Goal: Task Accomplishment & Management: Manage account settings

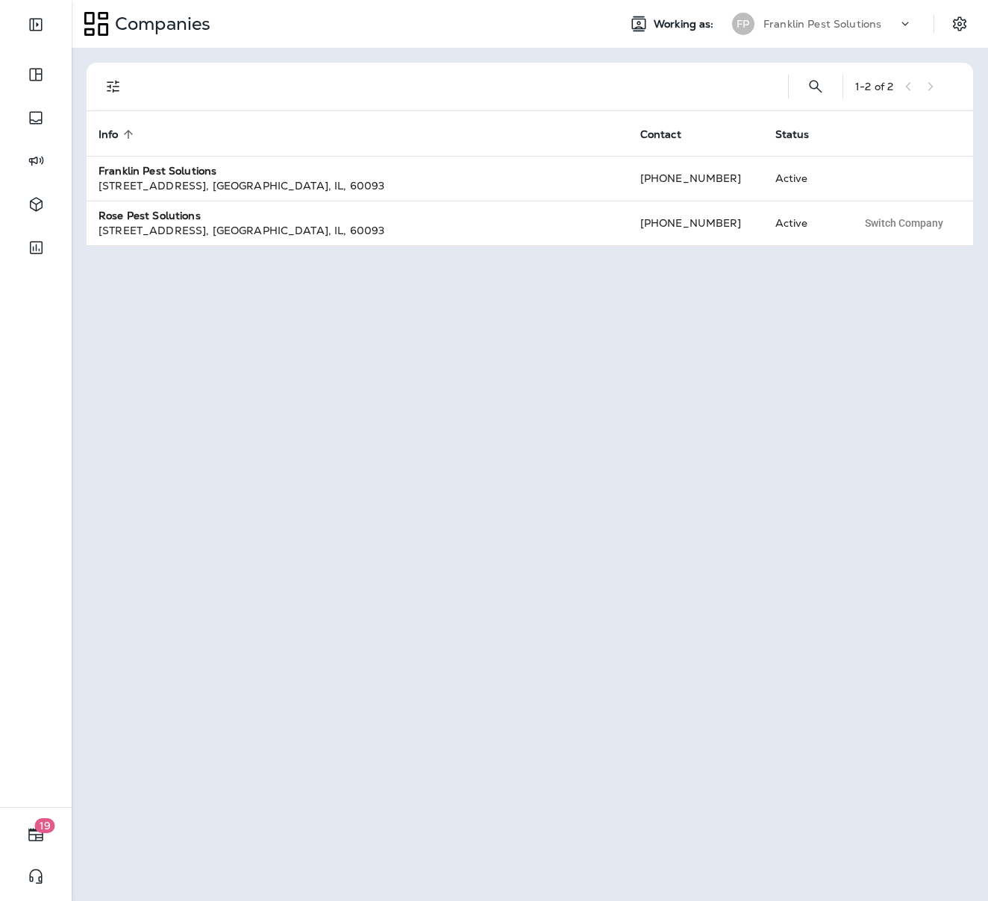
click at [900, 28] on icon at bounding box center [904, 23] width 15 height 15
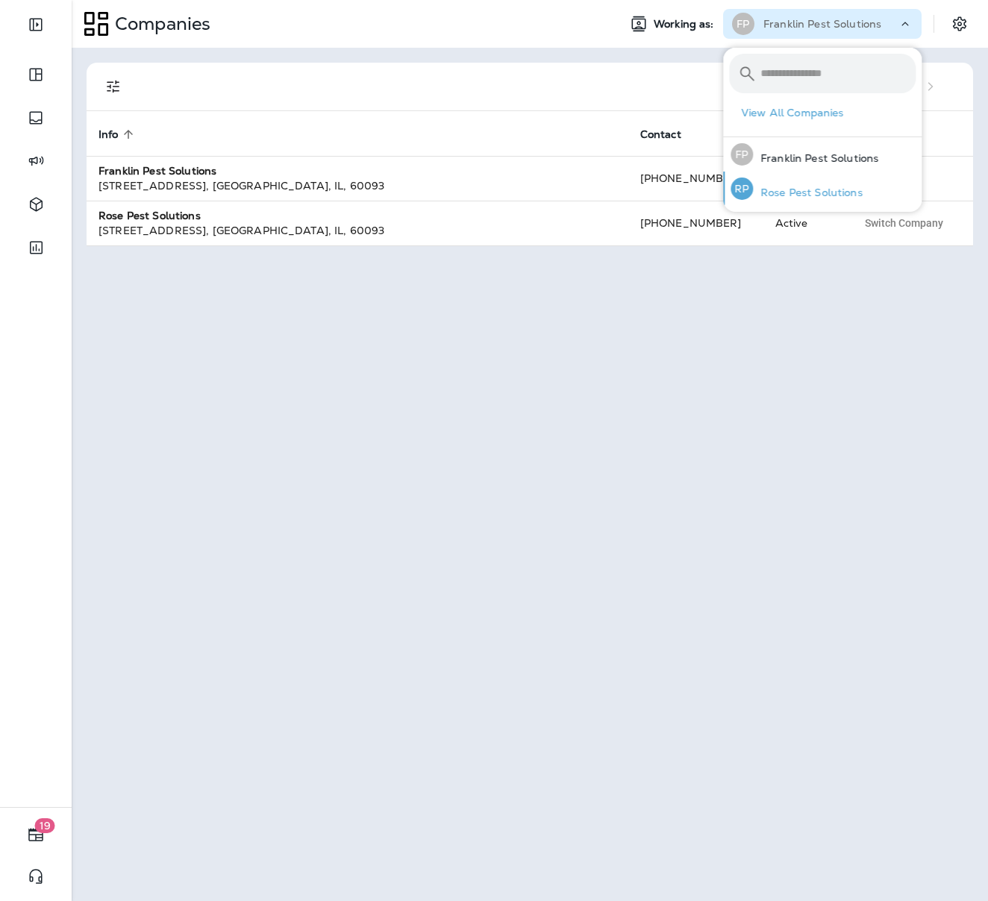
click at [791, 187] on p "Rose Pest Solutions" at bounding box center [808, 192] width 110 height 12
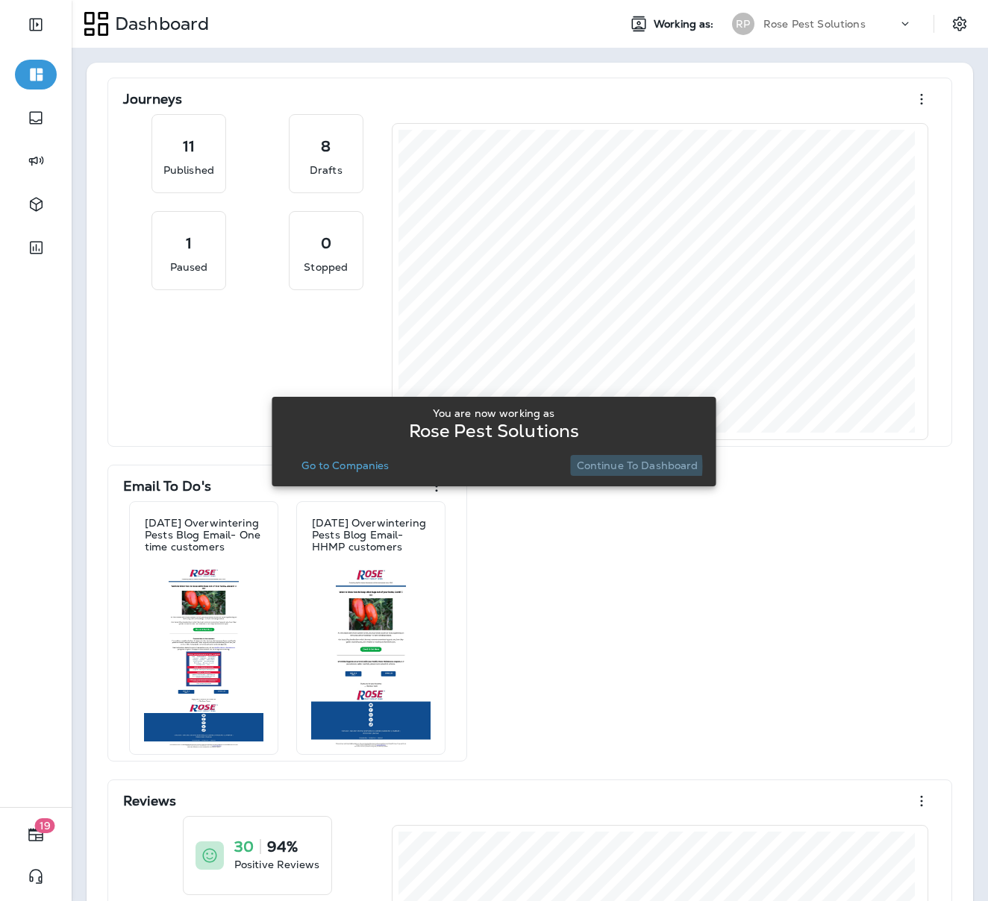
click at [603, 466] on p "Continue to Dashboard" at bounding box center [638, 465] width 122 height 12
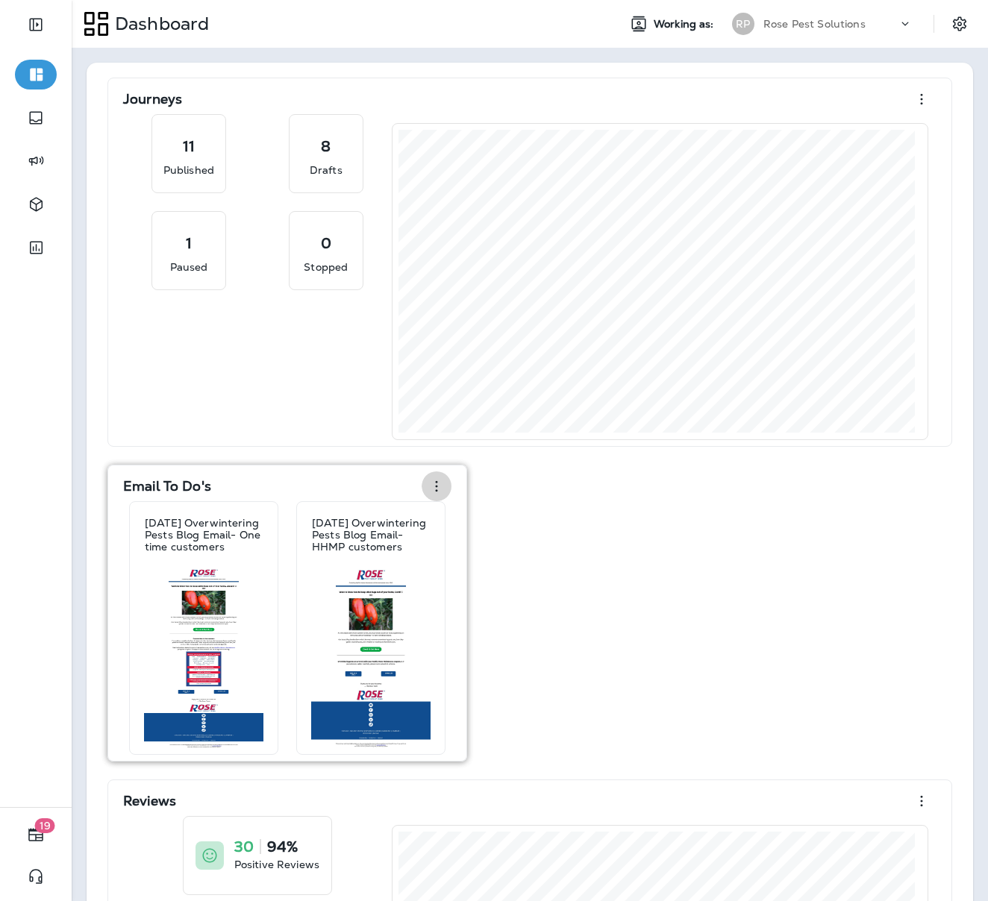
click at [432, 484] on icon "button" at bounding box center [436, 486] width 18 height 18
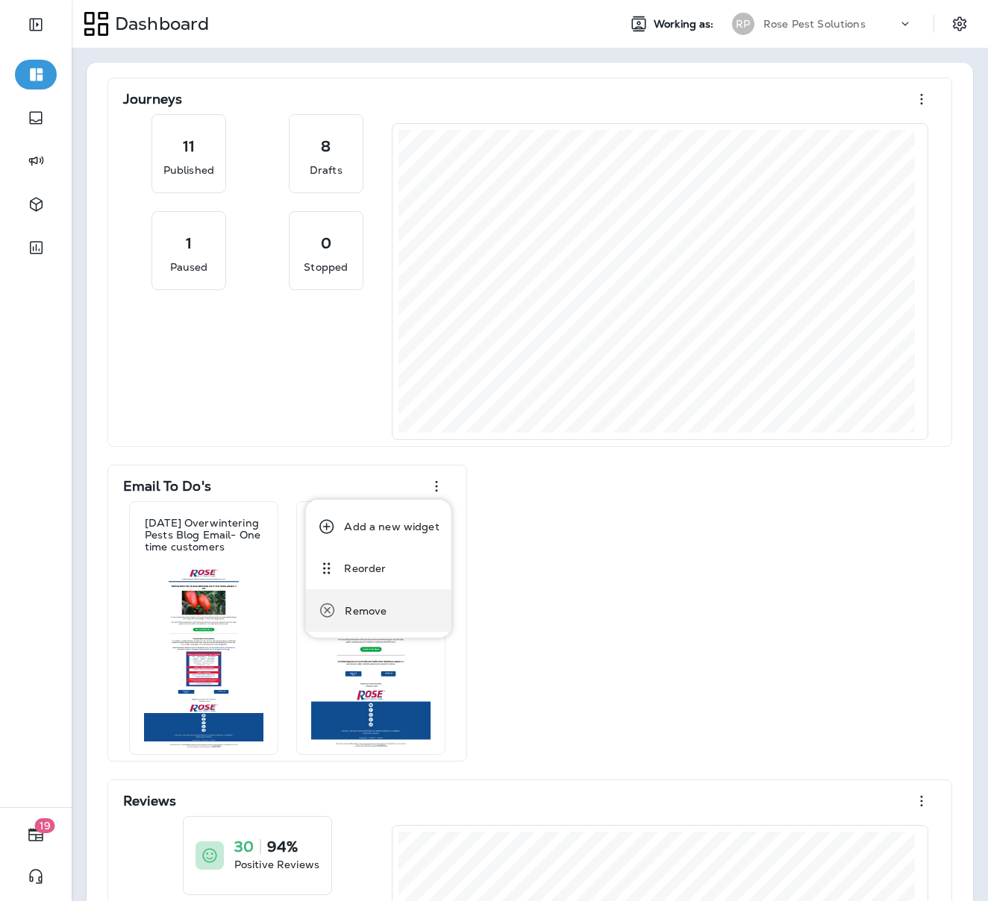
click at [354, 609] on div "Remove" at bounding box center [366, 610] width 42 height 19
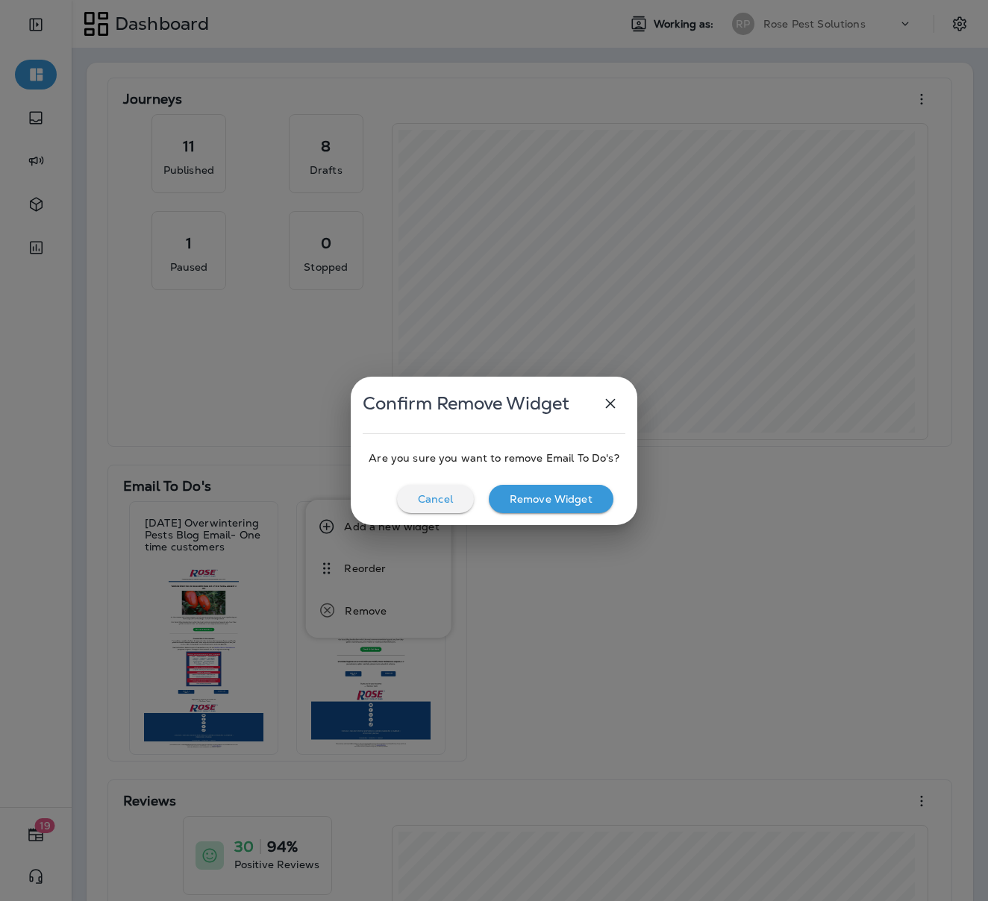
click at [437, 496] on p "Cancel" at bounding box center [435, 499] width 35 height 12
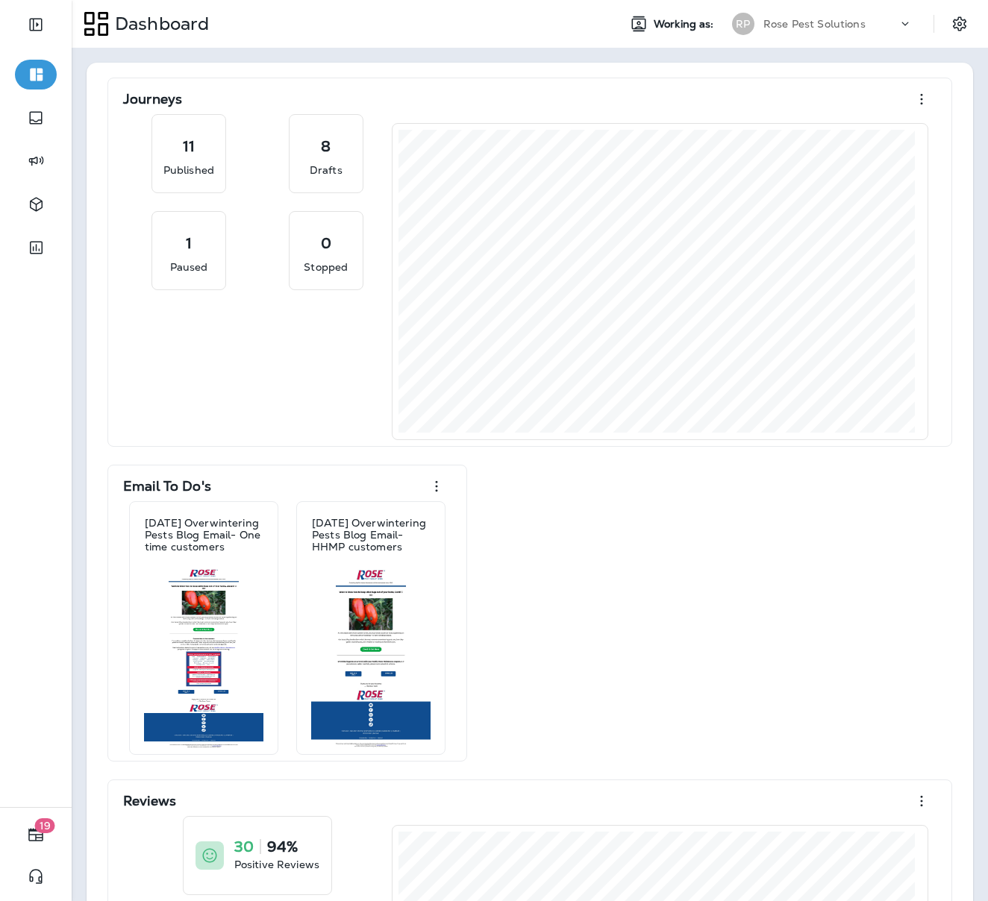
click at [634, 561] on div "Journeys 11 Published 8 Drafts 1 Paused 0 Stopped Email To Do's September 2025 …" at bounding box center [529, 635] width 856 height 1115
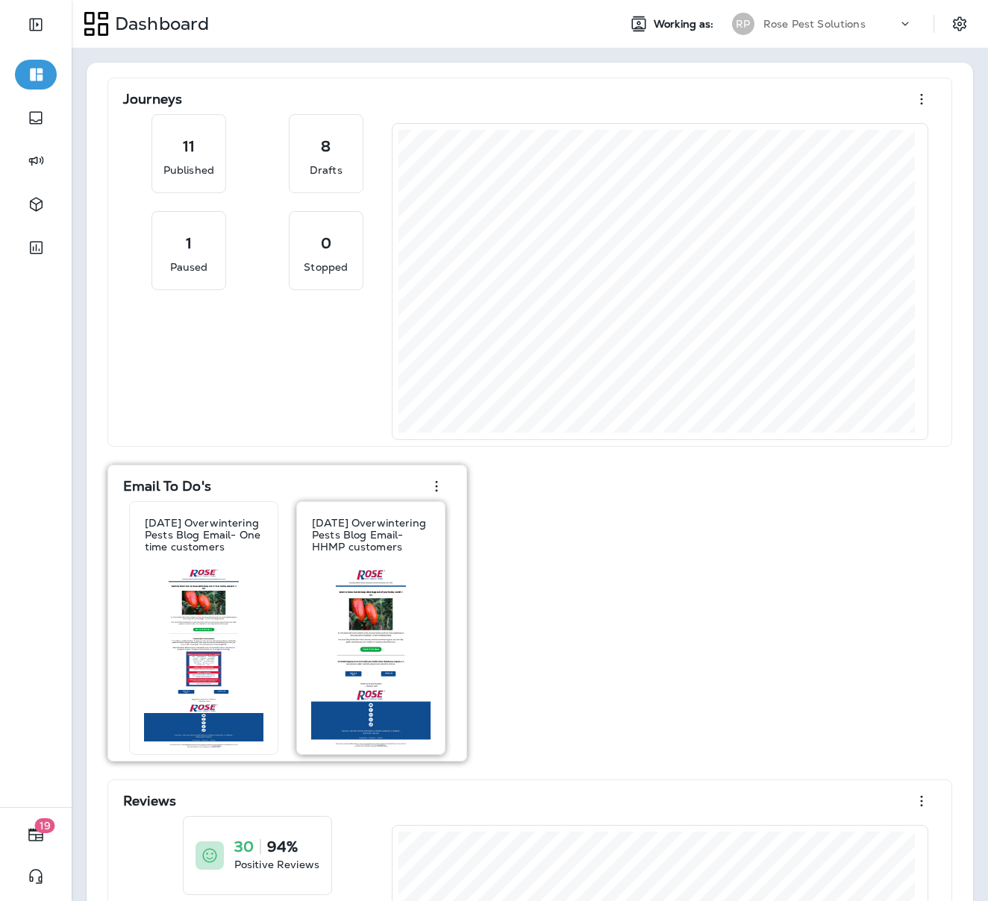
click at [357, 596] on div at bounding box center [370, 661] width 131 height 186
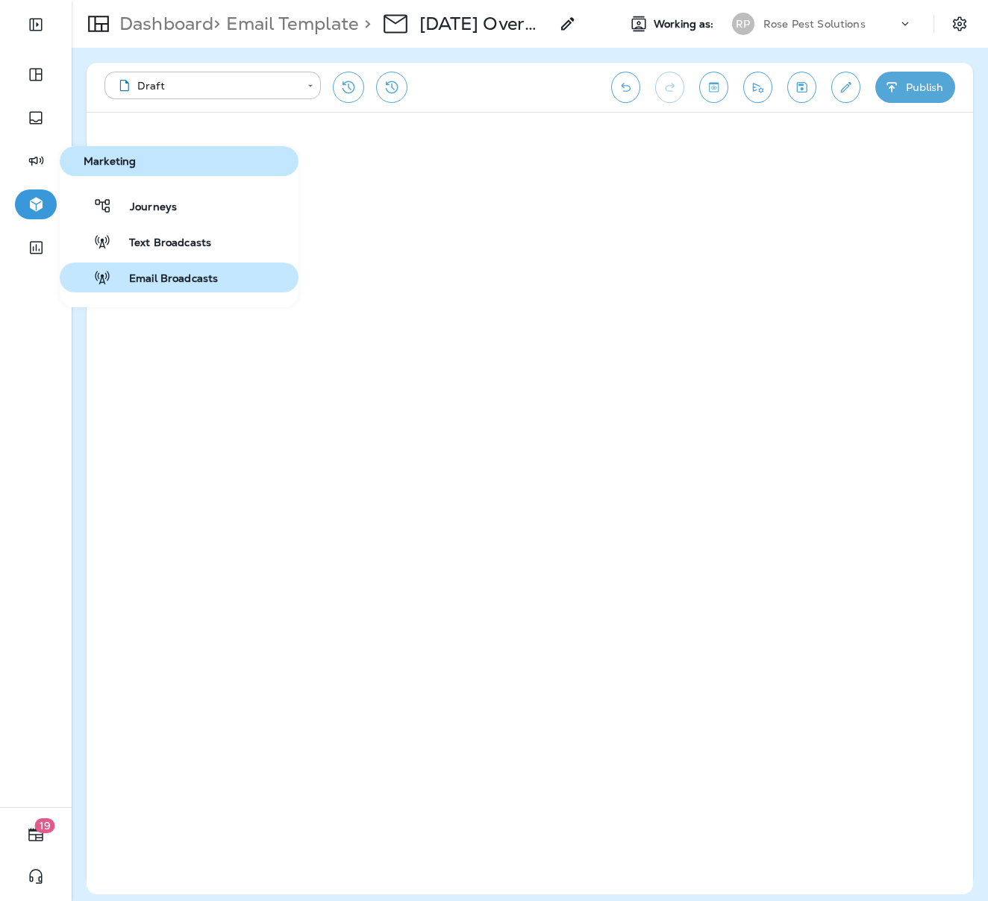
click at [157, 281] on span "Email Broadcasts" at bounding box center [164, 279] width 107 height 14
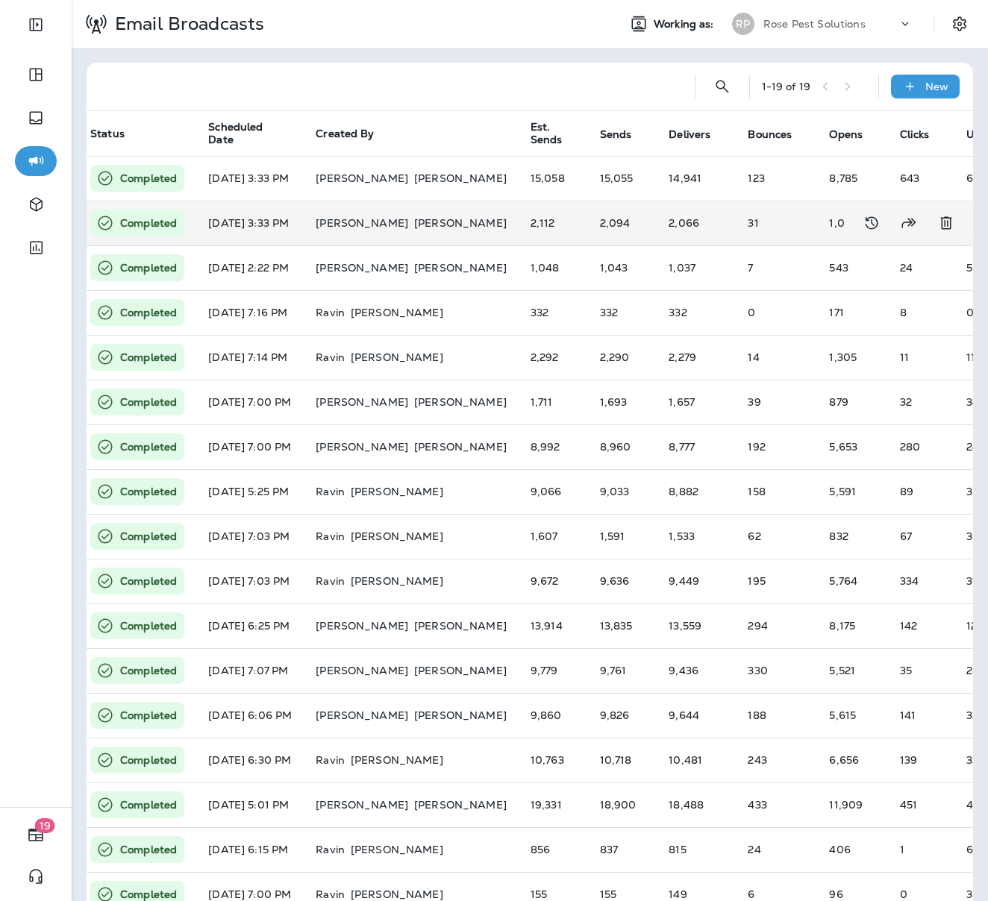
scroll to position [0, 470]
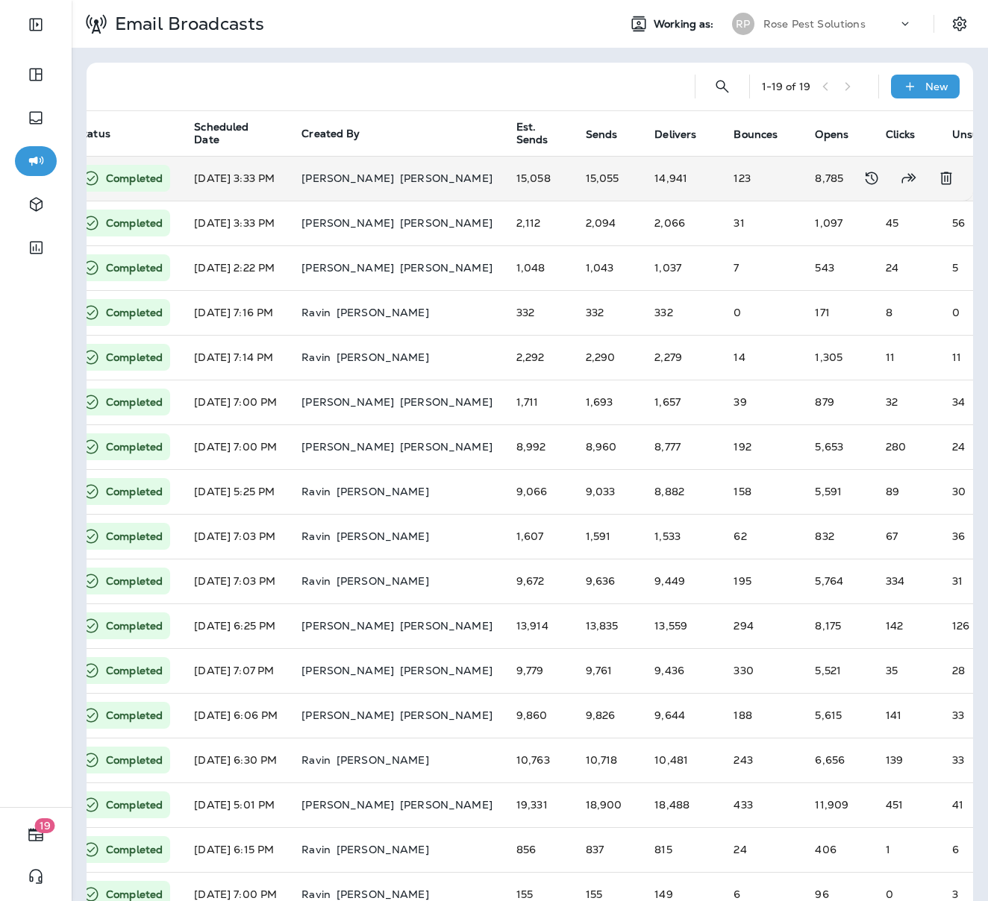
click at [803, 186] on td "8,785" at bounding box center [838, 178] width 71 height 45
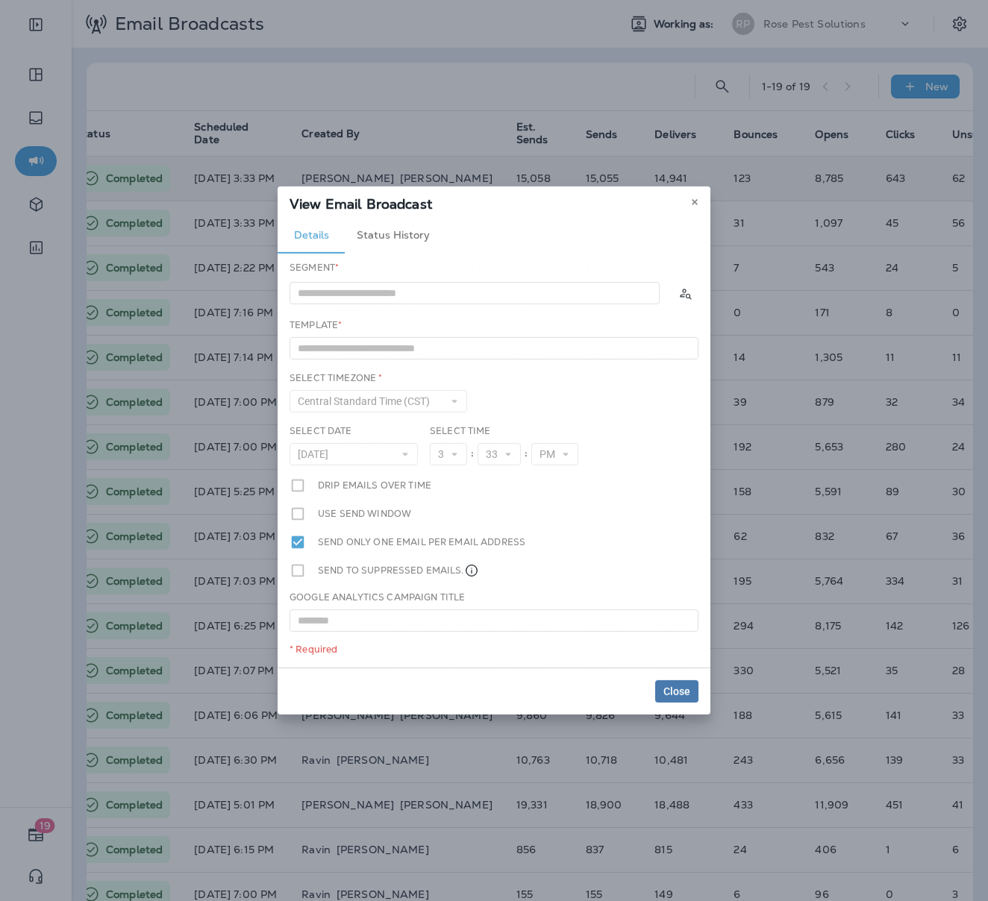
type input "**********"
click at [371, 235] on button "Status History" at bounding box center [393, 236] width 97 height 36
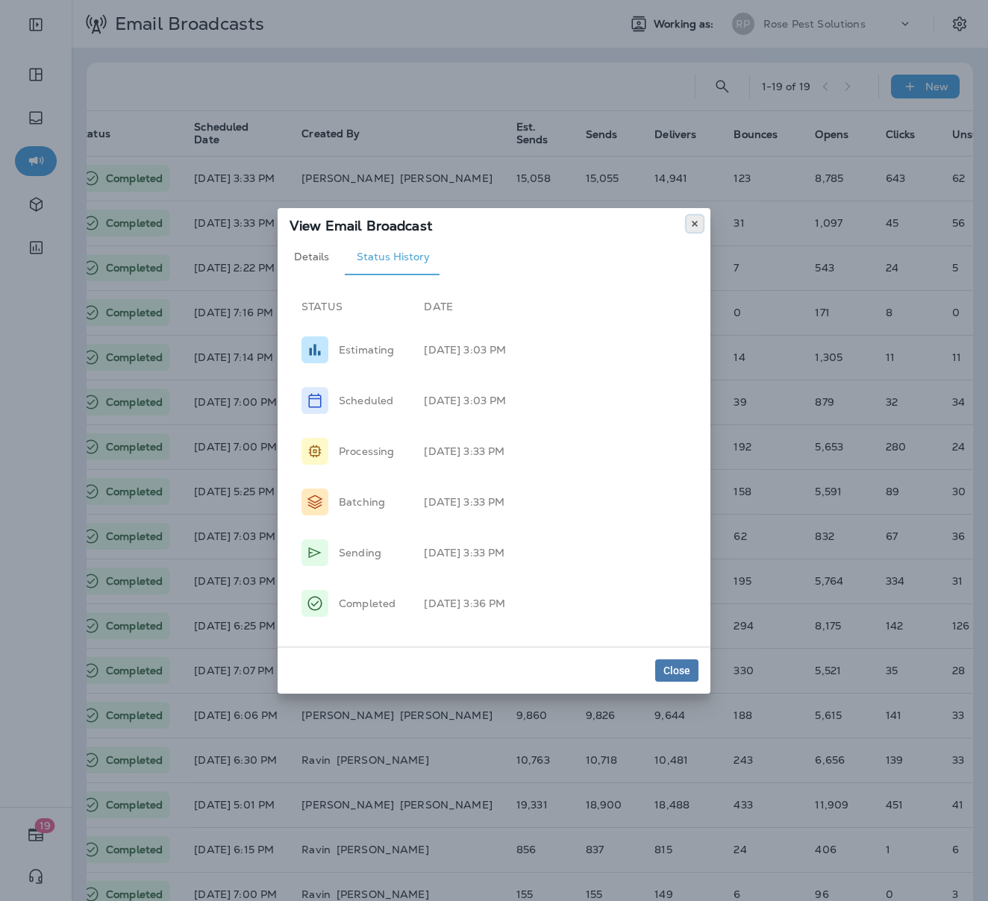
click at [694, 223] on use at bounding box center [693, 224] width 5 height 6
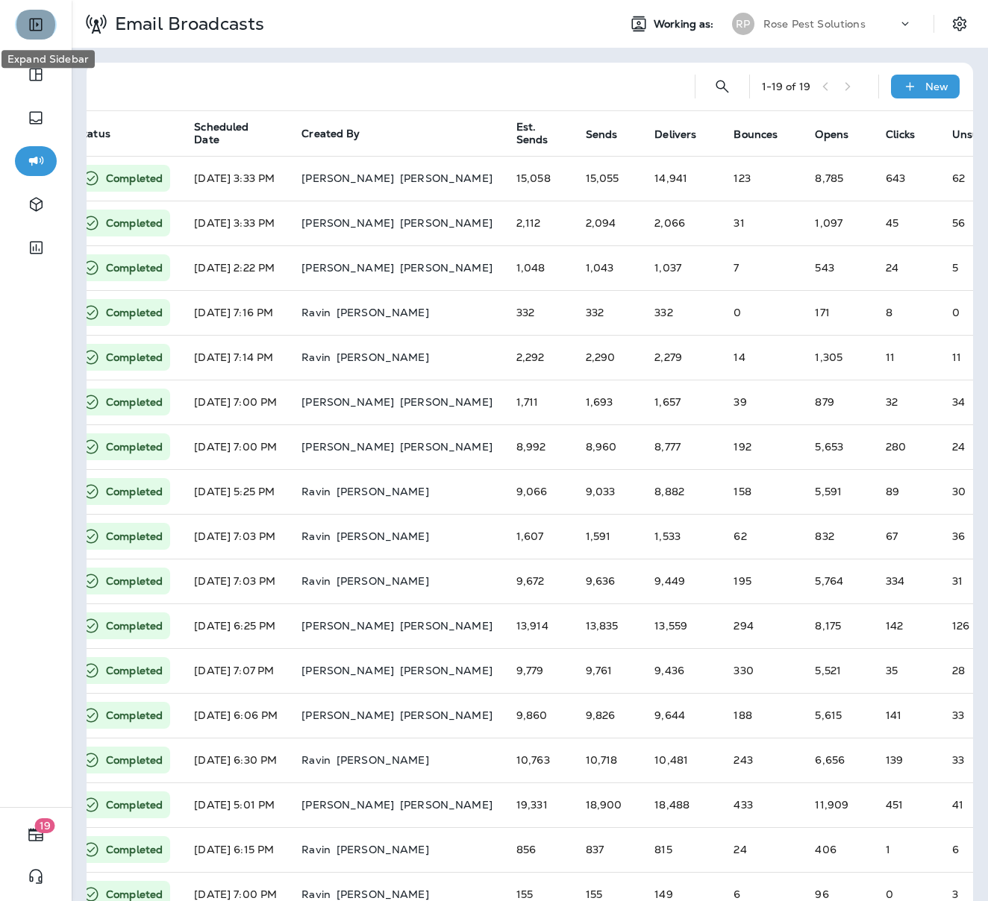
click at [39, 28] on icon "Expand Sidebar" at bounding box center [36, 25] width 18 height 18
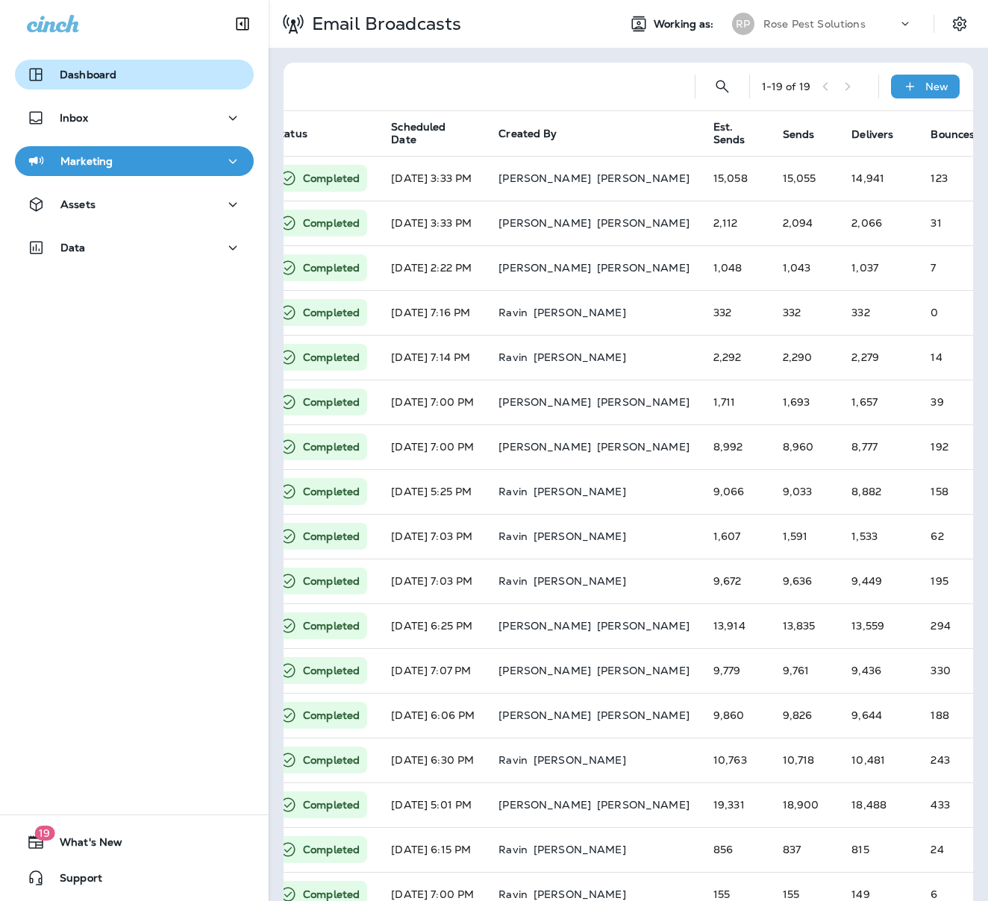
click at [57, 77] on div "Dashboard" at bounding box center [72, 75] width 90 height 18
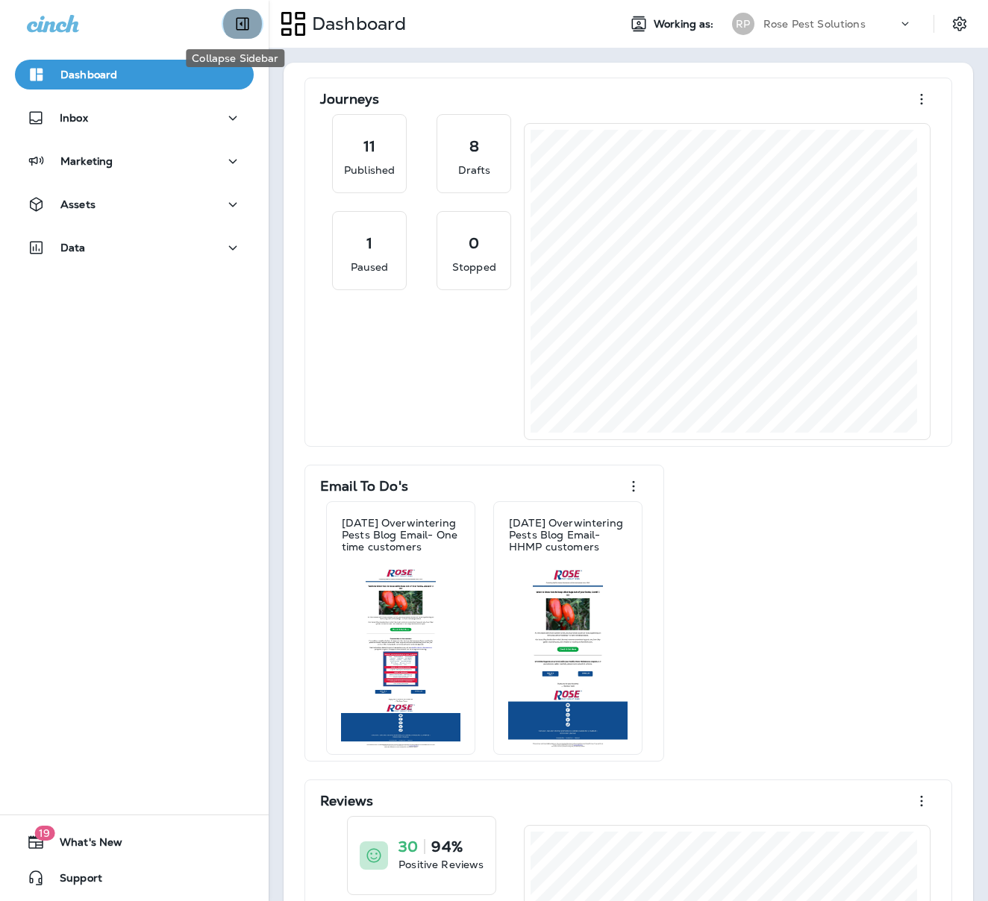
click at [236, 25] on icon "Collapse Sidebar" at bounding box center [242, 24] width 13 height 13
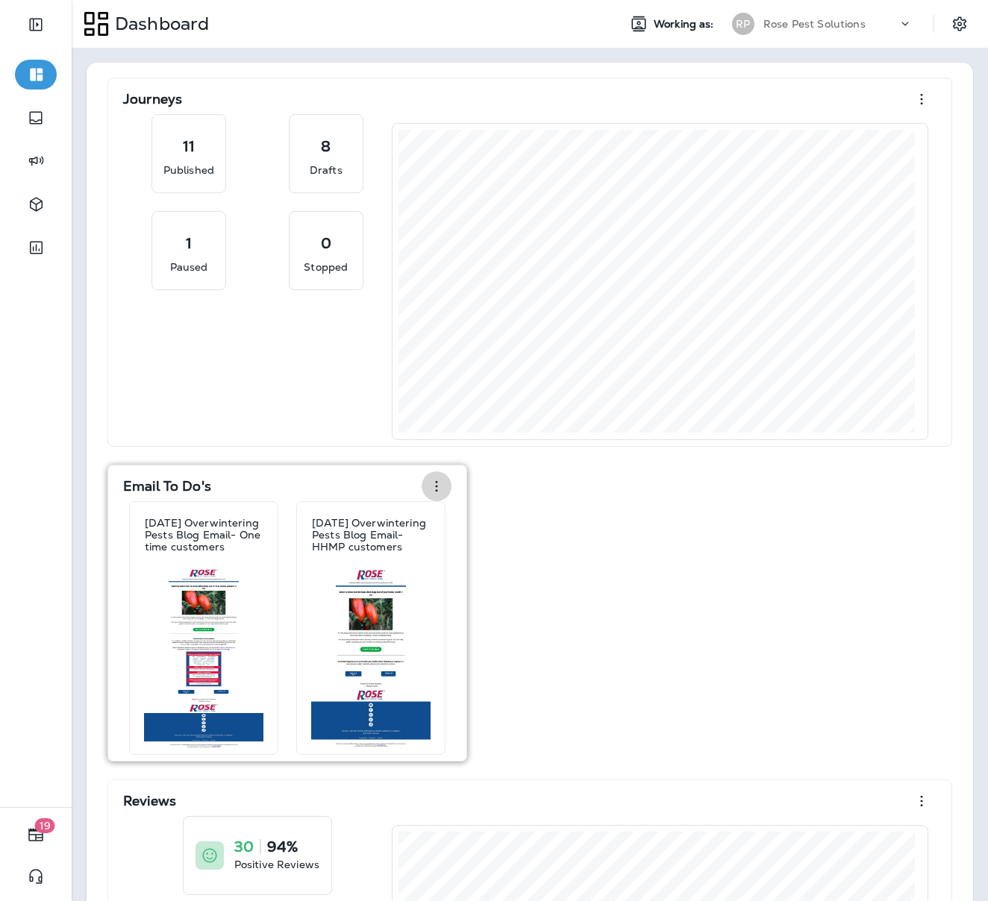
click at [436, 489] on icon "button" at bounding box center [437, 486] width 2 height 11
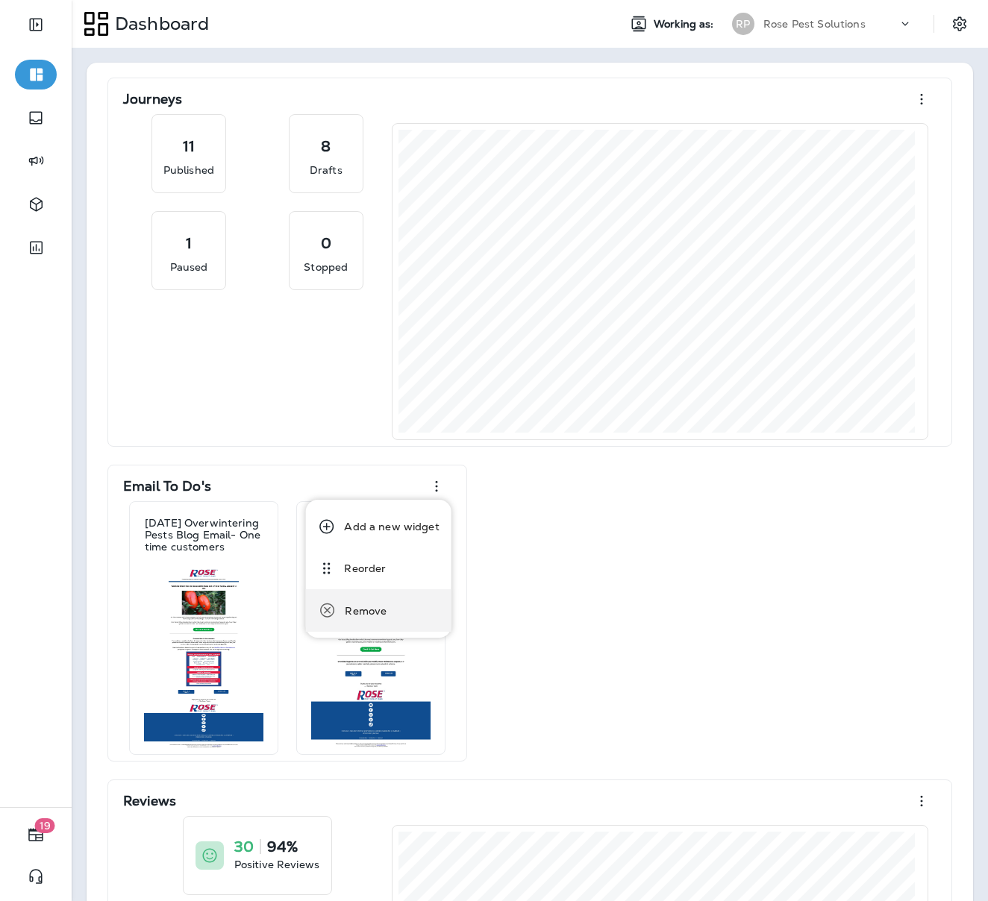
click at [362, 609] on div "Remove" at bounding box center [366, 610] width 42 height 19
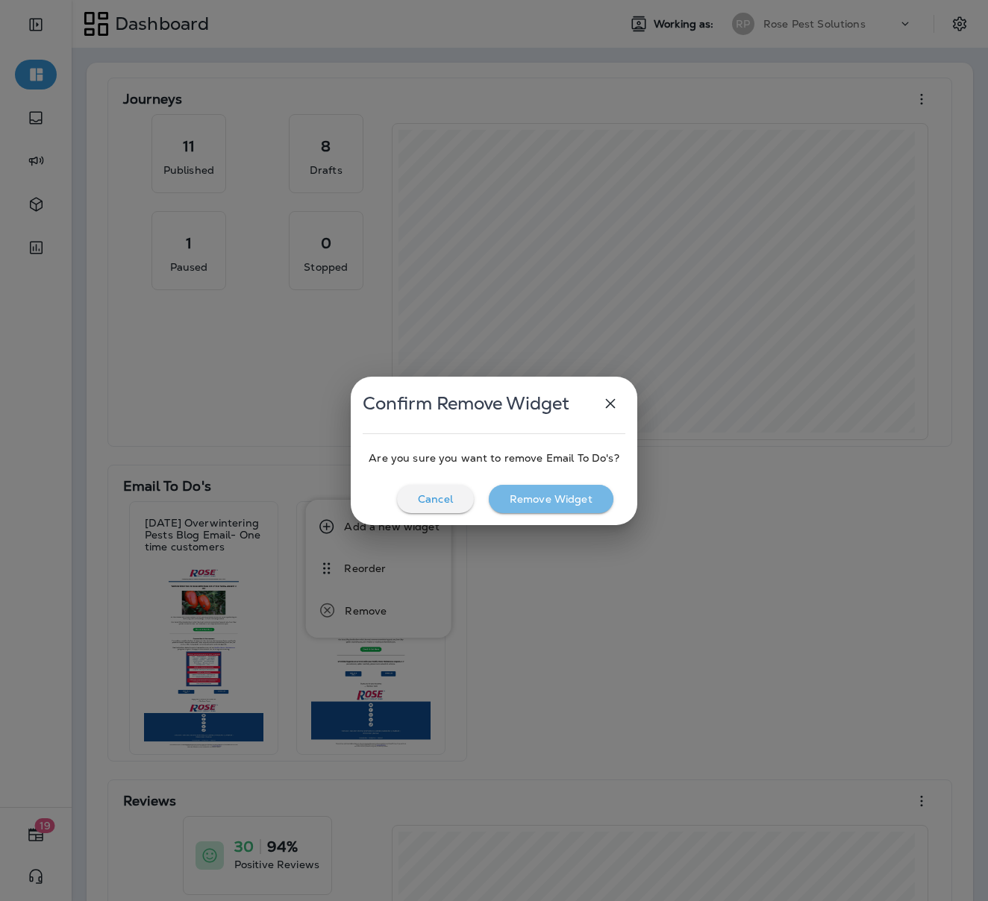
click at [533, 500] on p "Remove Widget" at bounding box center [550, 499] width 83 height 12
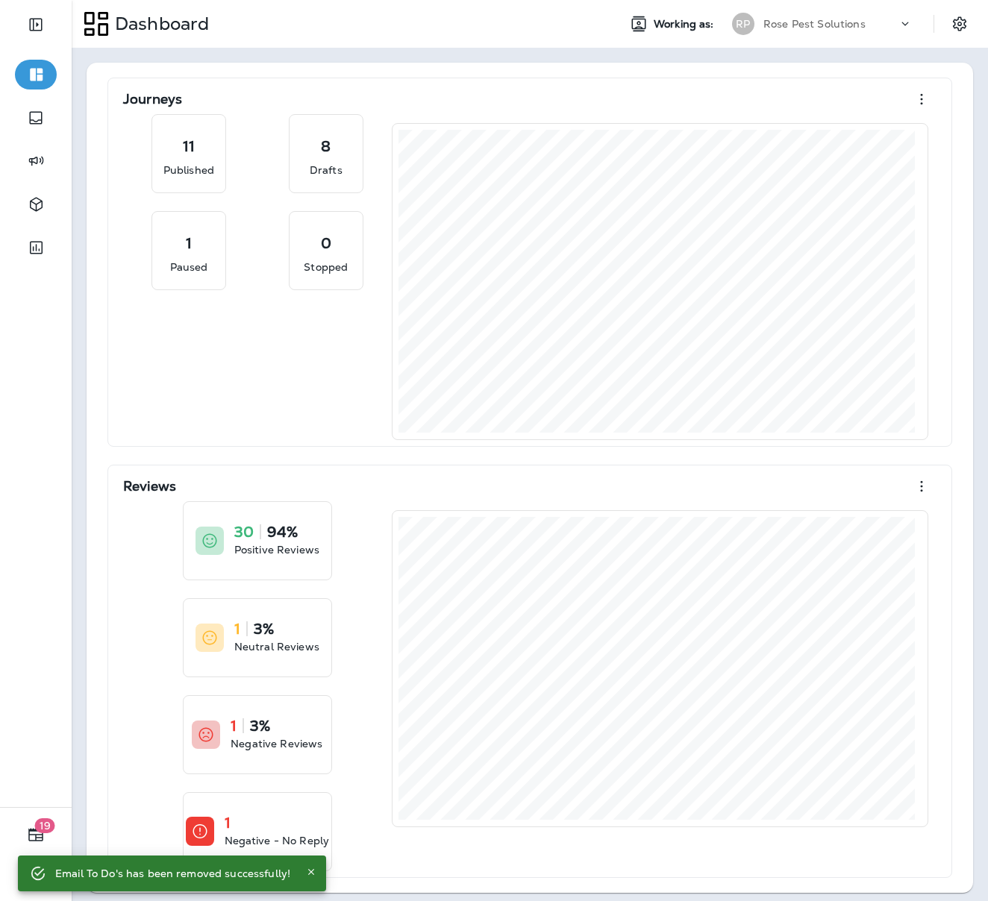
scroll to position [3, 0]
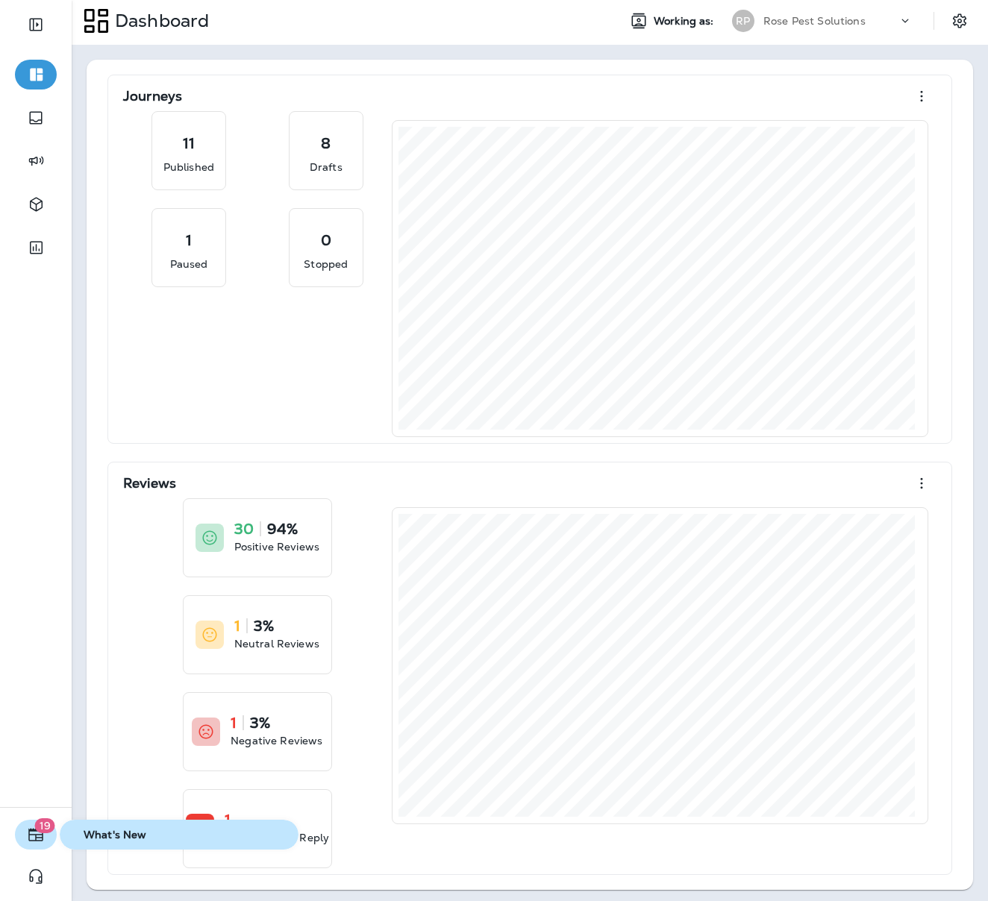
click at [31, 839] on icon "button" at bounding box center [36, 835] width 18 height 18
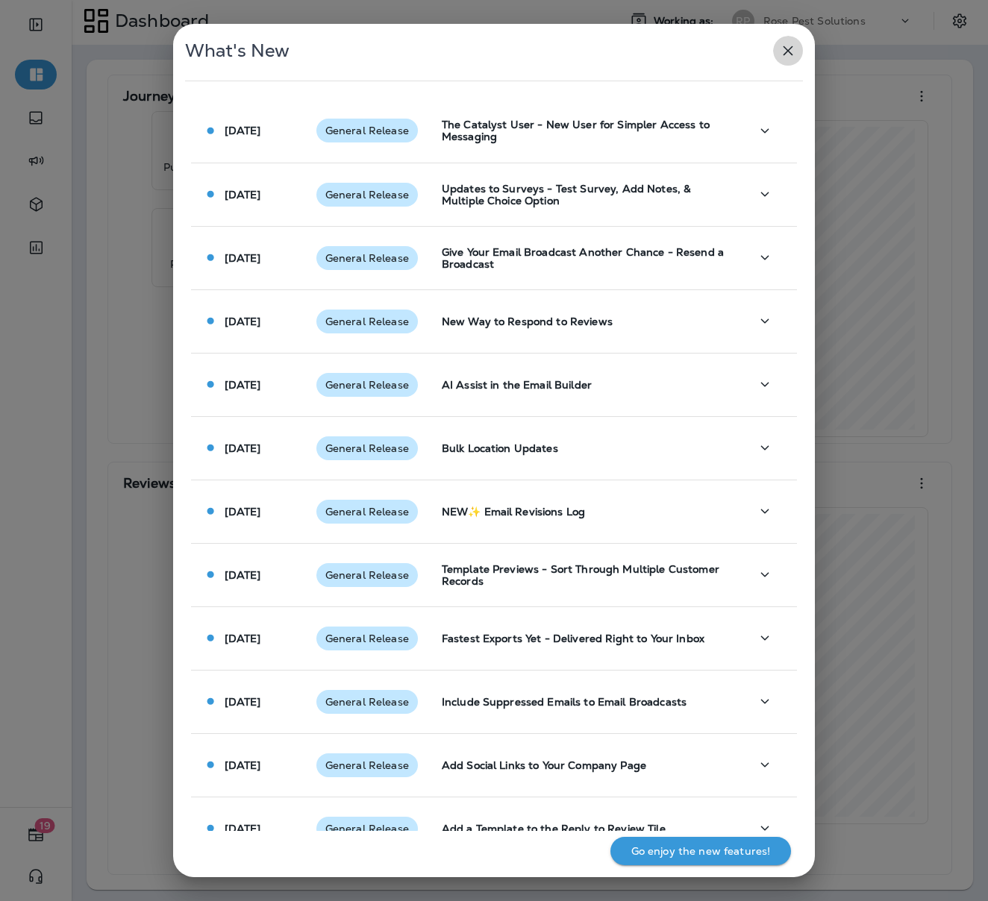
click at [785, 44] on icon "button" at bounding box center [788, 51] width 18 height 18
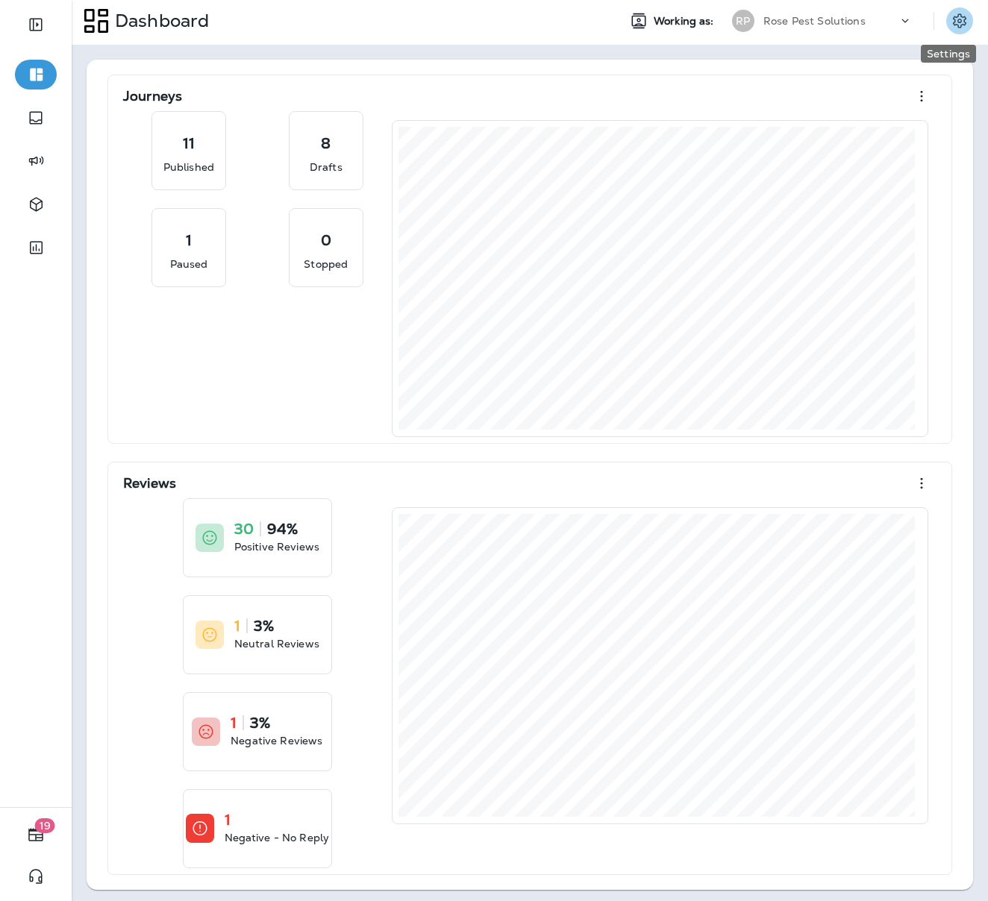
click at [950, 19] on icon "Settings" at bounding box center [959, 21] width 18 height 18
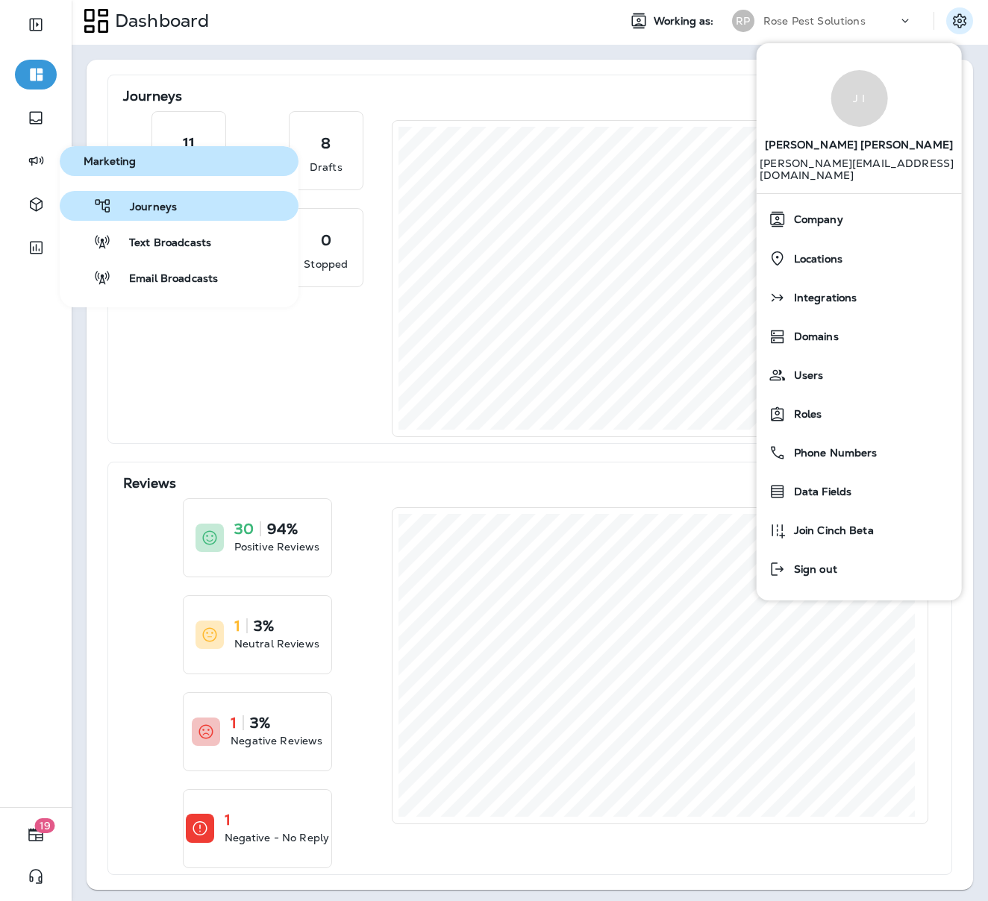
drag, startPoint x: 37, startPoint y: 168, endPoint x: 128, endPoint y: 193, distance: 95.2
click at [128, 0] on body "19 Dashboard Working as: RP Rose Pest Solutions Journeys 11 Published 8 Drafts …" at bounding box center [494, 0] width 988 height 0
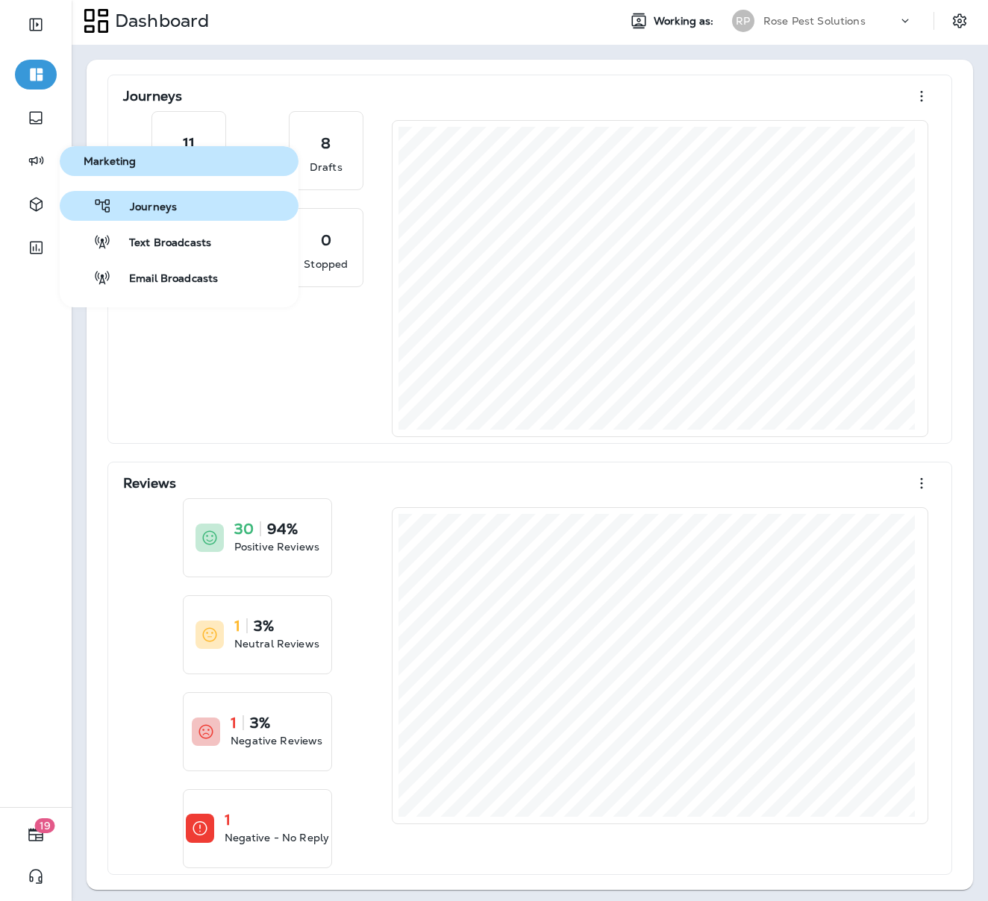
click at [151, 207] on span "Journeys" at bounding box center [144, 208] width 65 height 14
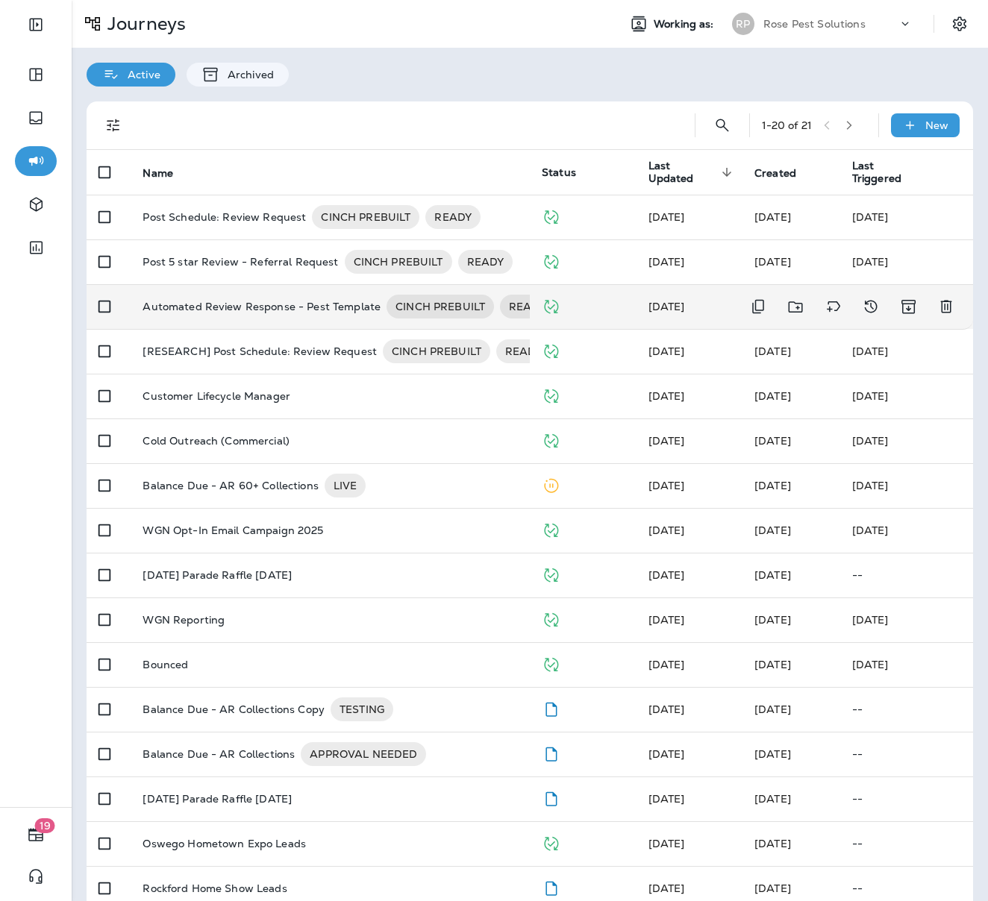
click at [274, 310] on p "Automated Review Response - Pest Template" at bounding box center [261, 307] width 238 height 24
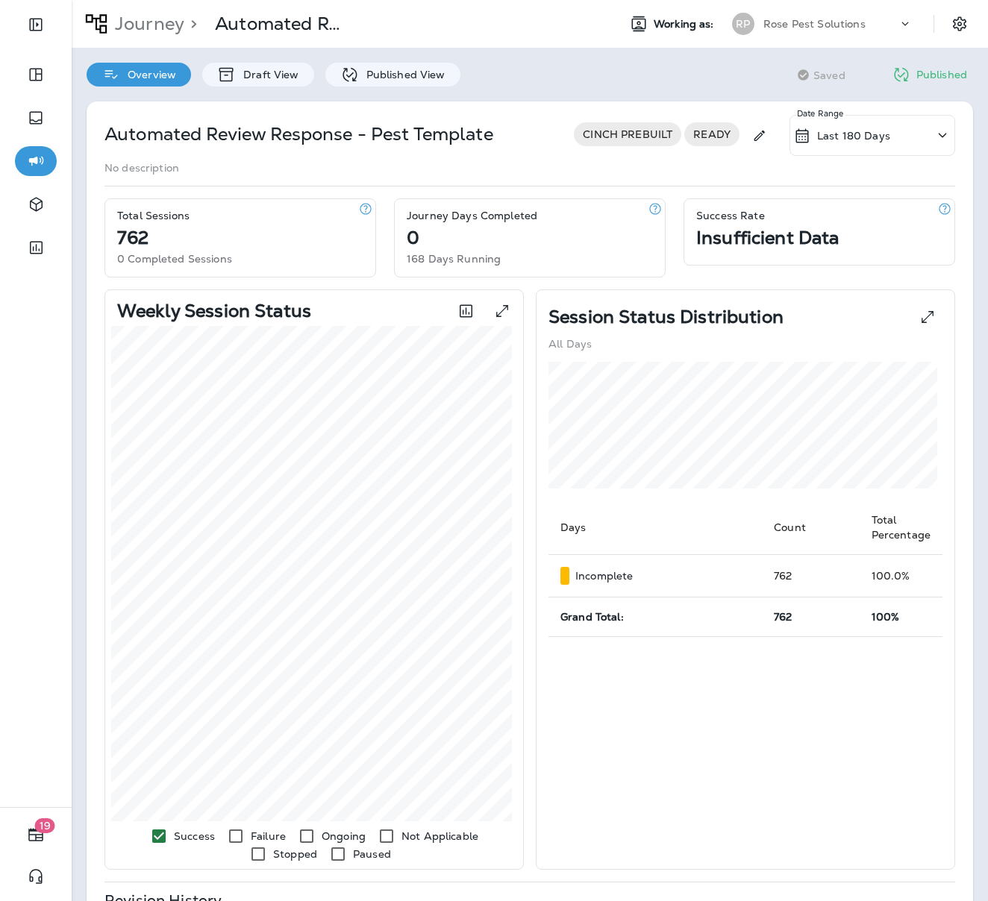
click at [937, 209] on icon "button" at bounding box center [944, 208] width 15 height 15
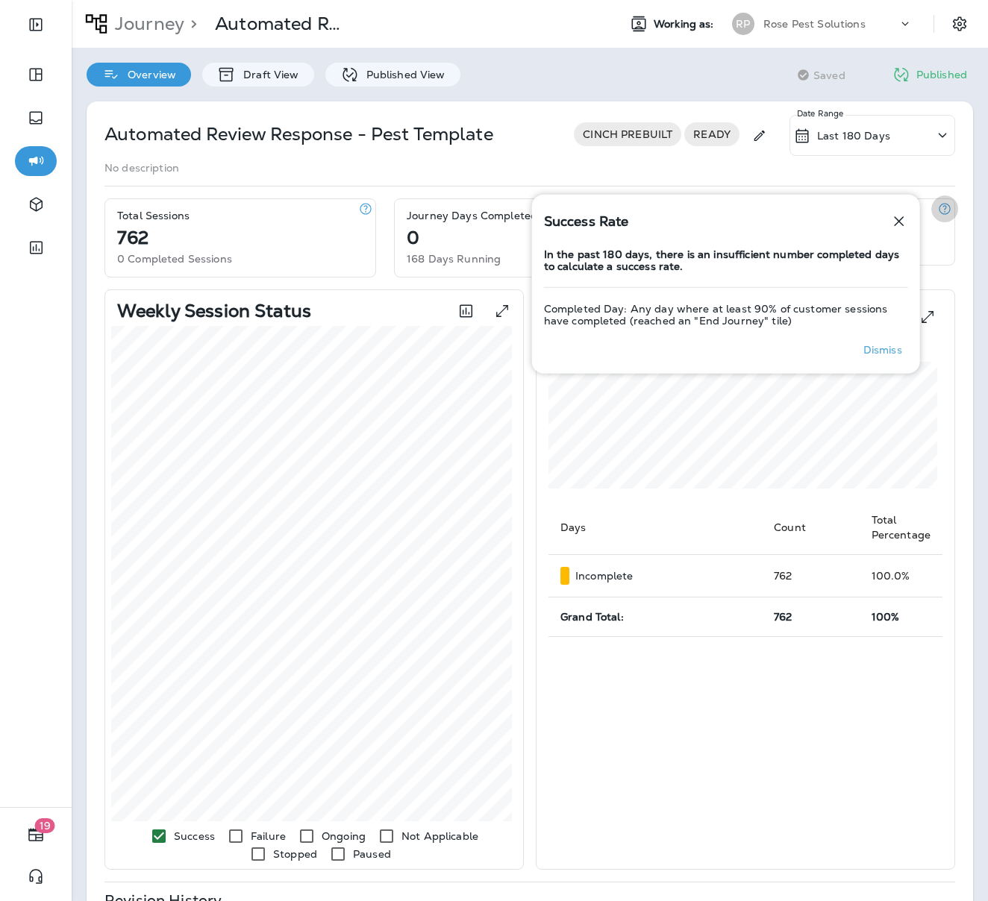
click at [937, 209] on icon "button" at bounding box center [944, 208] width 15 height 15
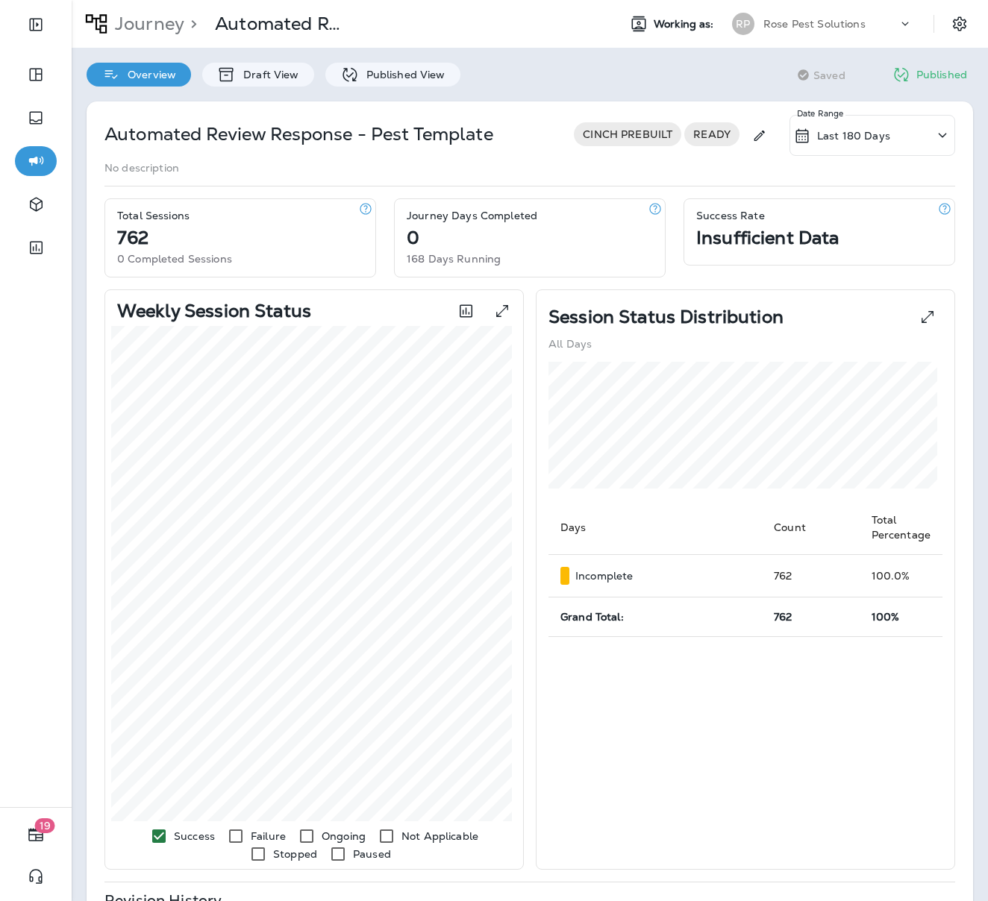
click at [751, 134] on icon "Edit" at bounding box center [759, 135] width 16 height 15
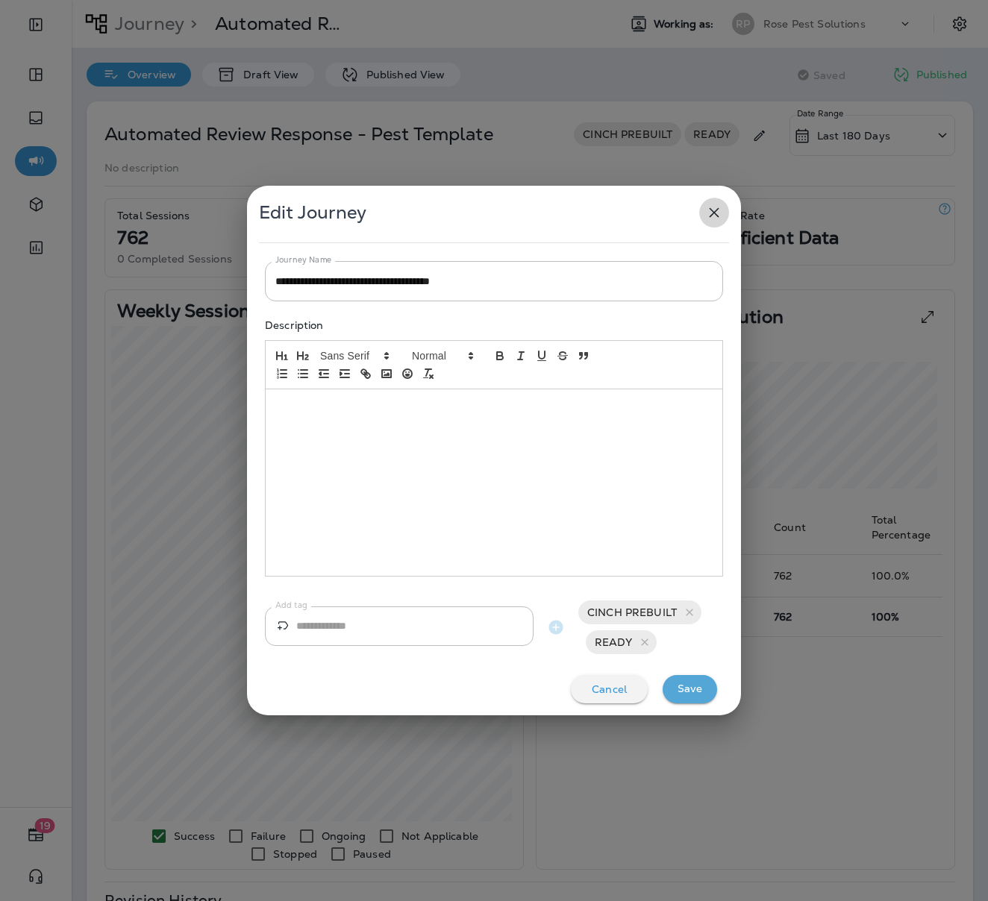
click at [716, 214] on icon "button" at bounding box center [714, 213] width 18 height 18
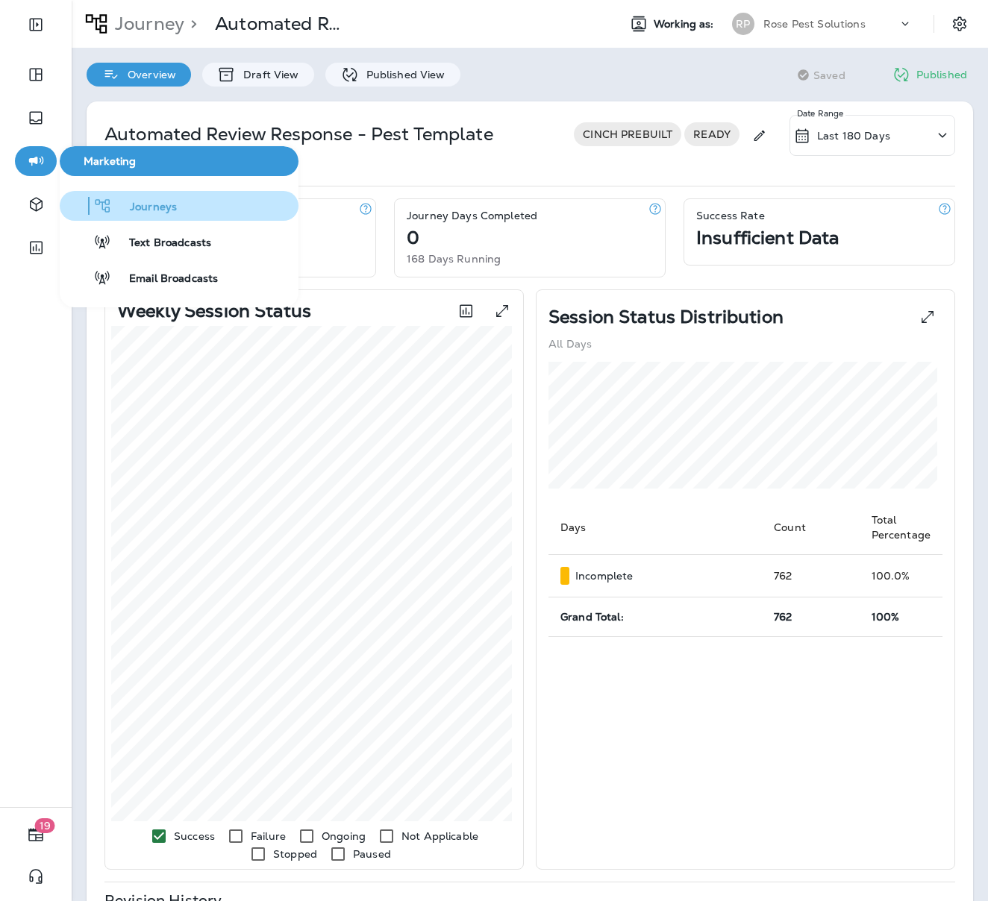
click at [148, 206] on span "Journeys" at bounding box center [144, 208] width 65 height 14
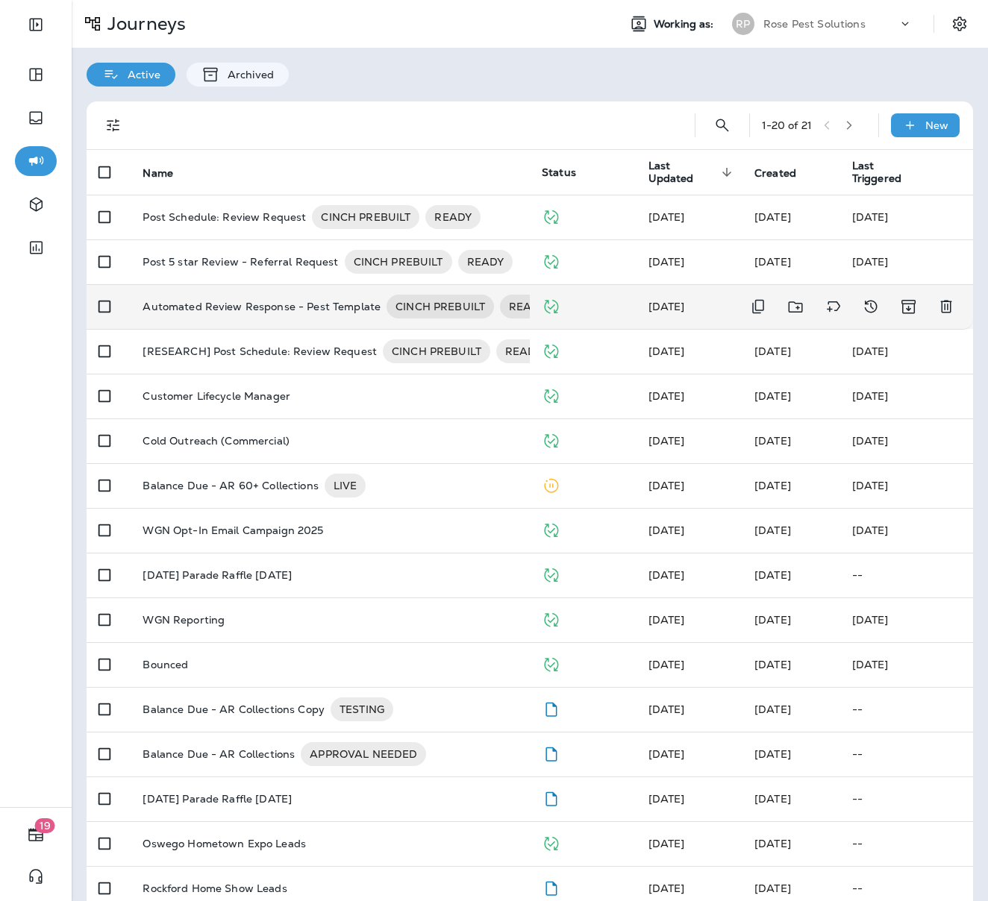
click at [287, 303] on p "Automated Review Response - Pest Template" at bounding box center [261, 307] width 238 height 24
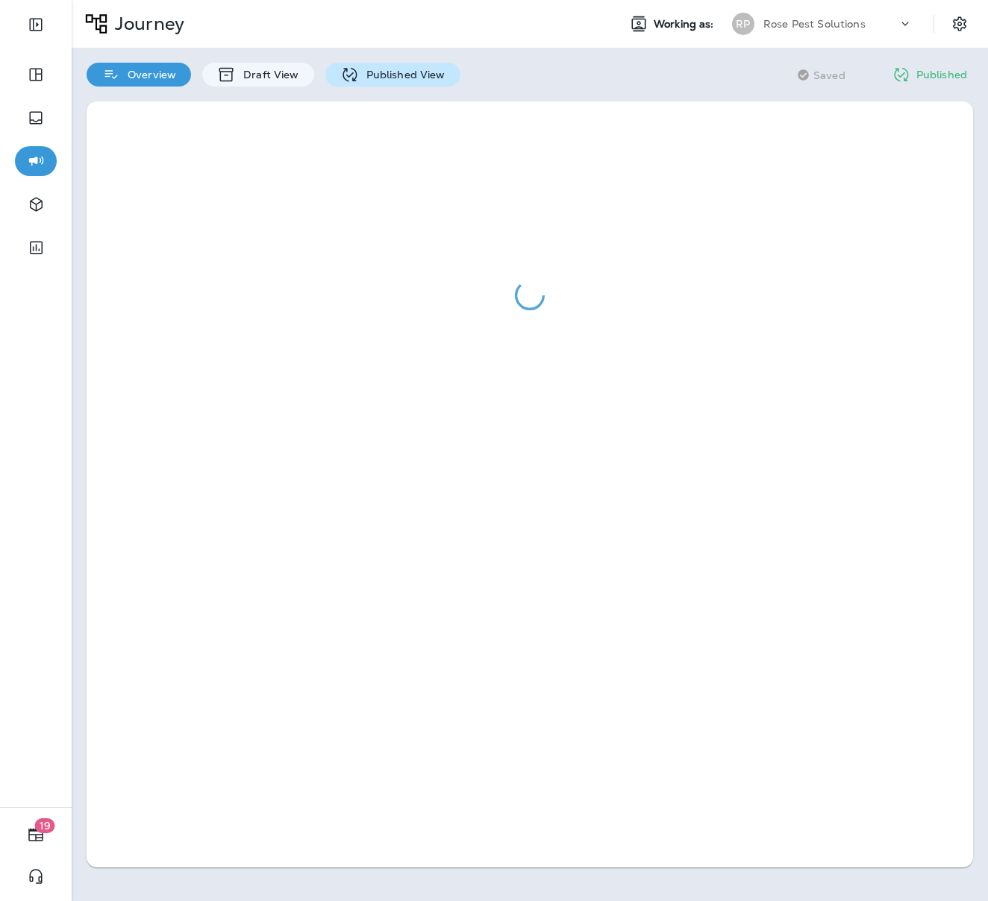
click at [386, 75] on p "Published View" at bounding box center [402, 75] width 87 height 12
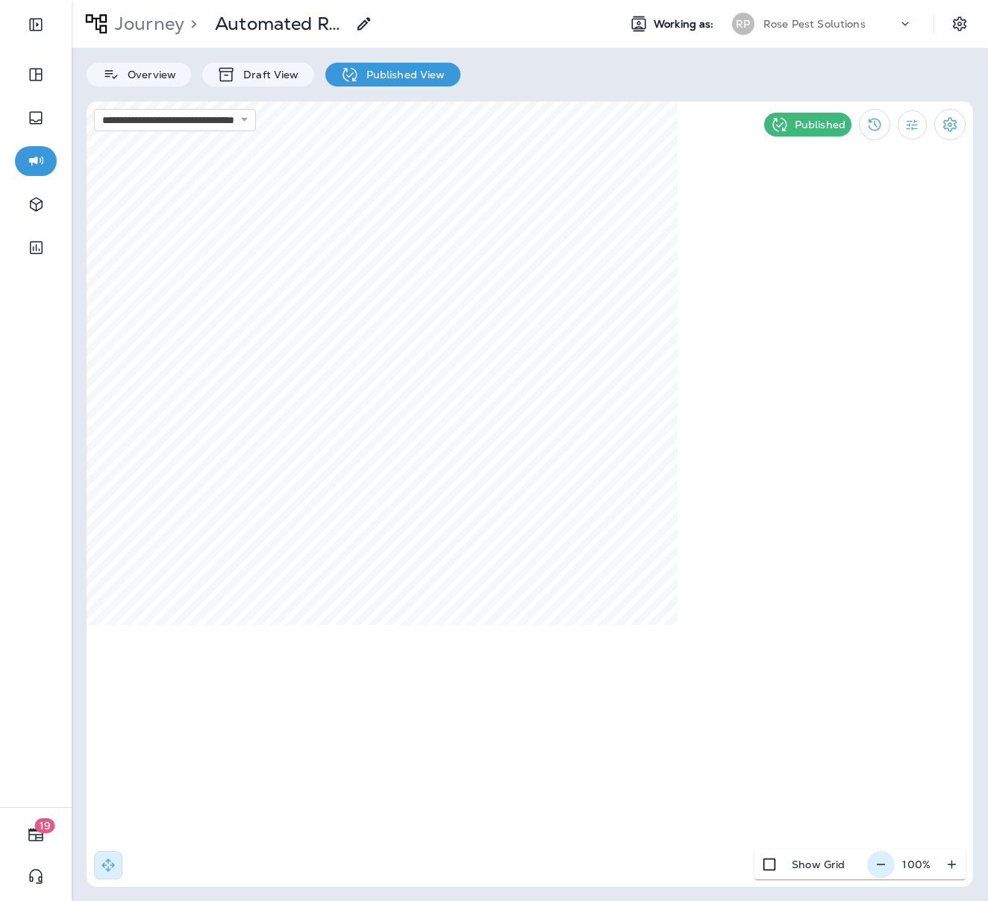
click at [879, 866] on icon "button" at bounding box center [881, 864] width 16 height 15
click at [879, 866] on icon "button" at bounding box center [887, 864] width 16 height 15
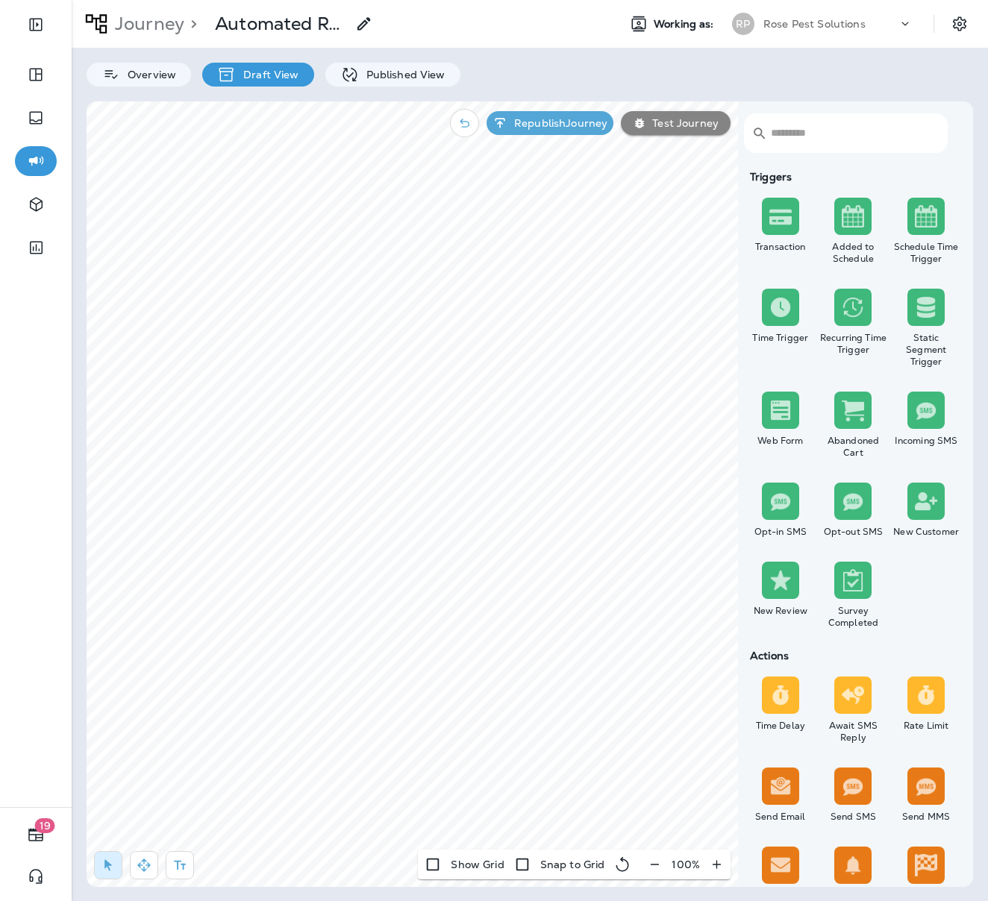
select select "*****"
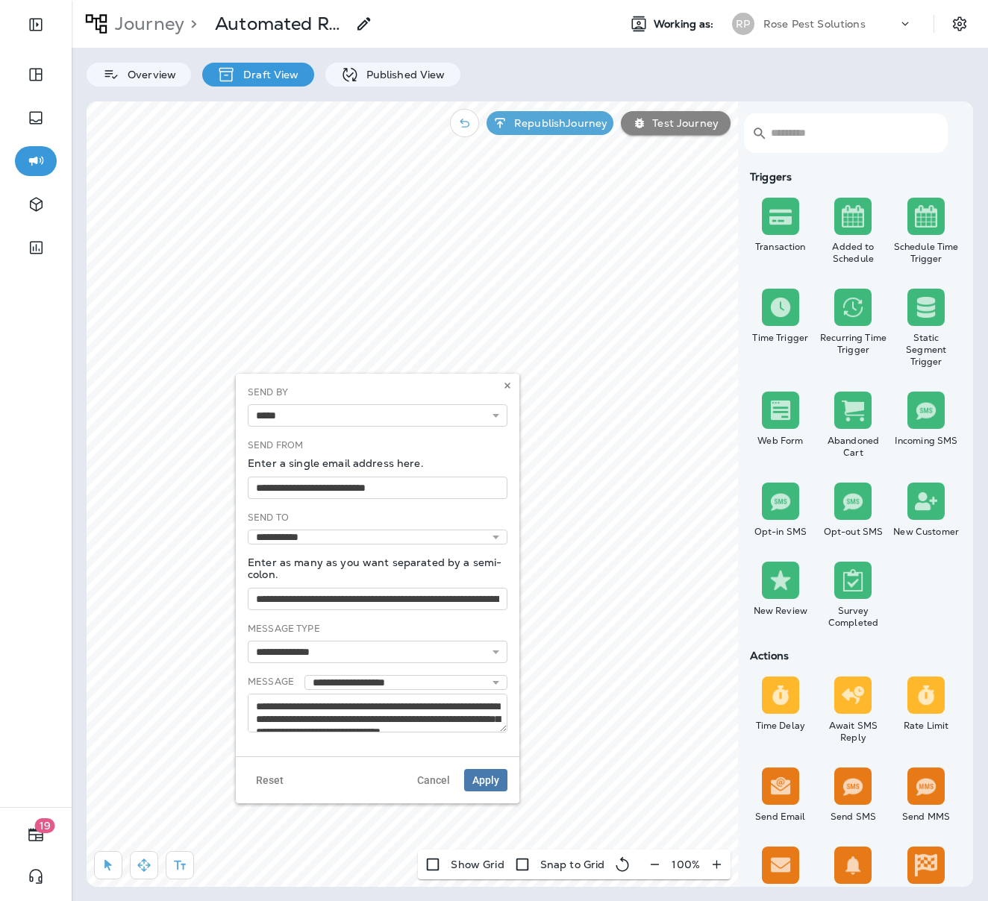
select select "*****"
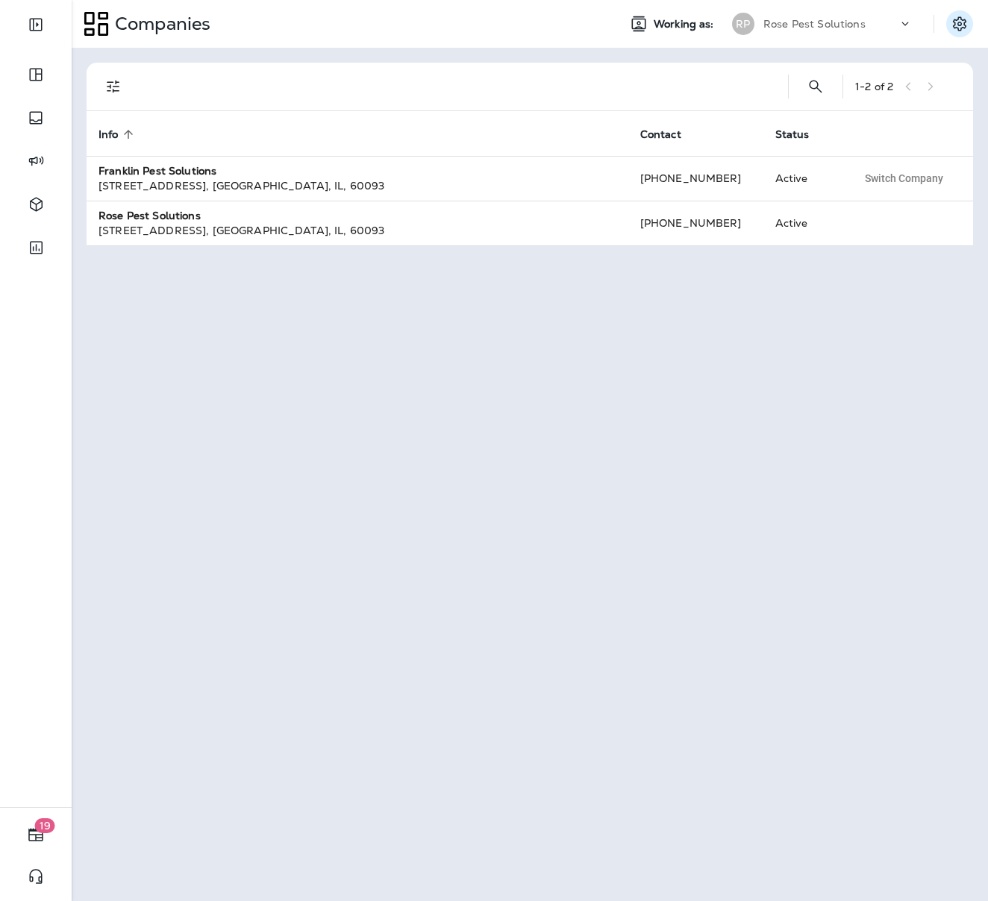
click at [952, 31] on icon "Settings" at bounding box center [959, 24] width 18 height 18
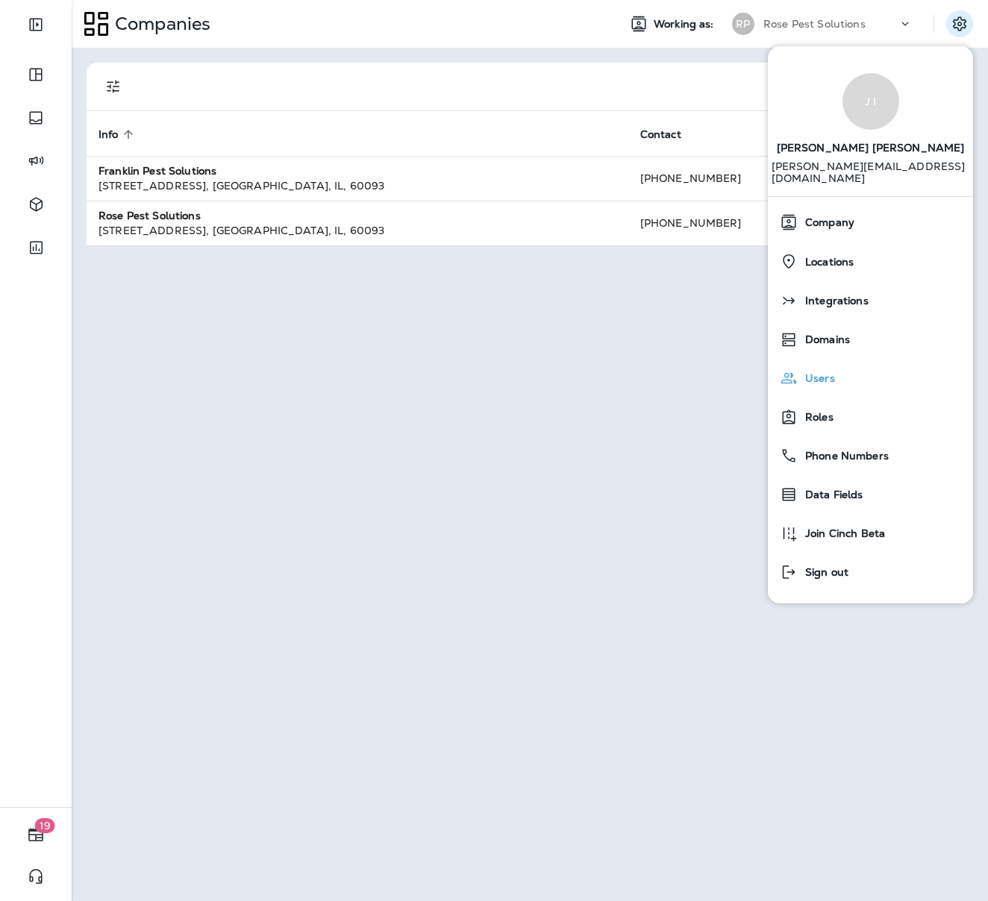
click at [816, 372] on span "Users" at bounding box center [815, 378] width 37 height 13
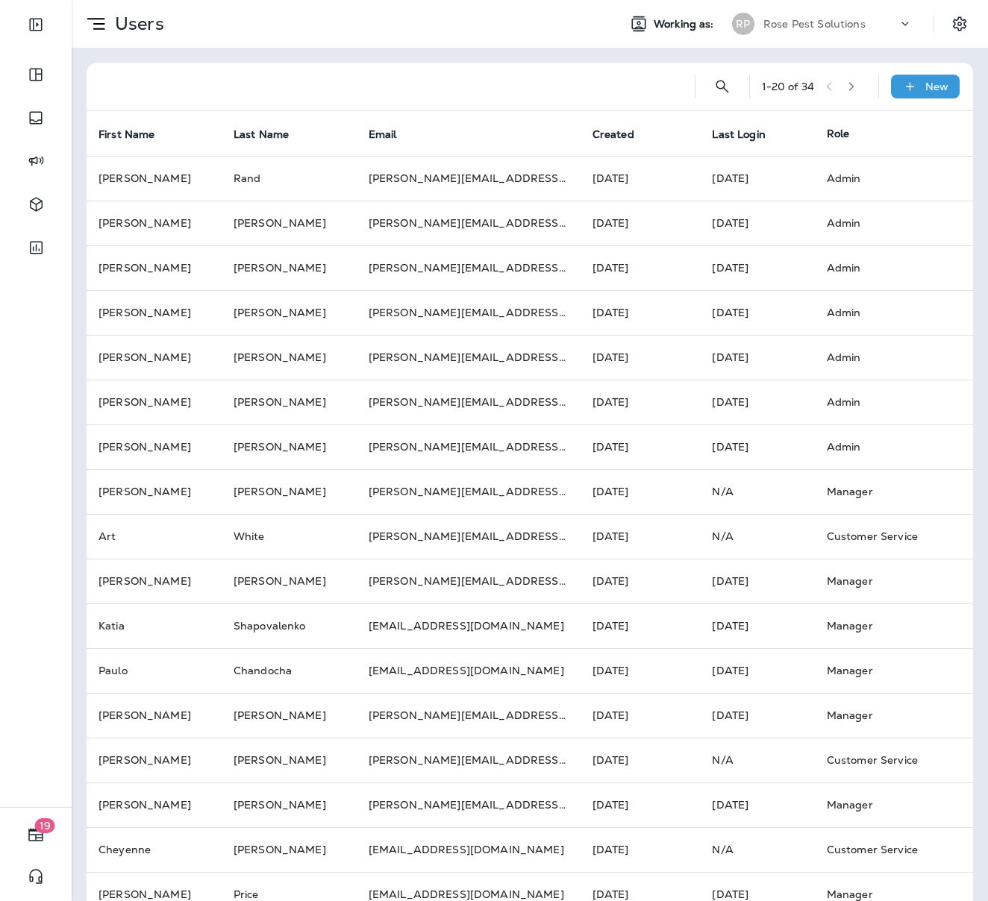
click at [850, 89] on button "button" at bounding box center [851, 86] width 22 height 22
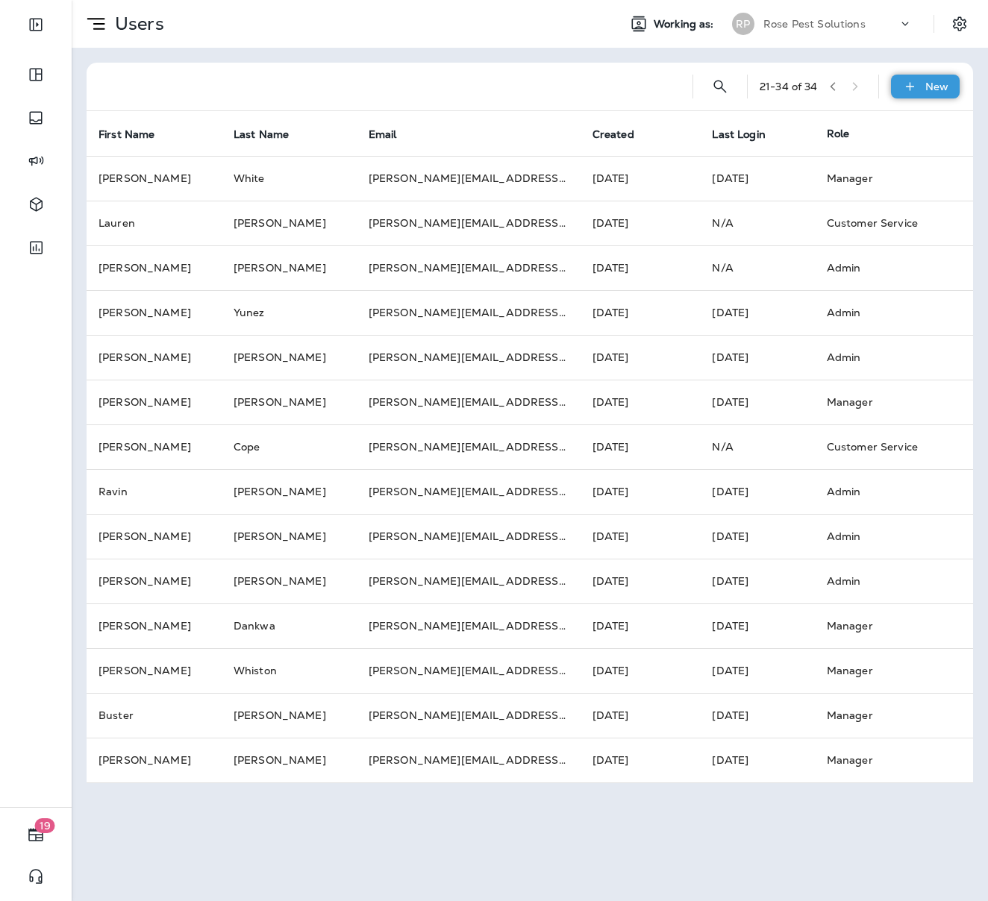
click at [941, 85] on p "New" at bounding box center [936, 87] width 23 height 12
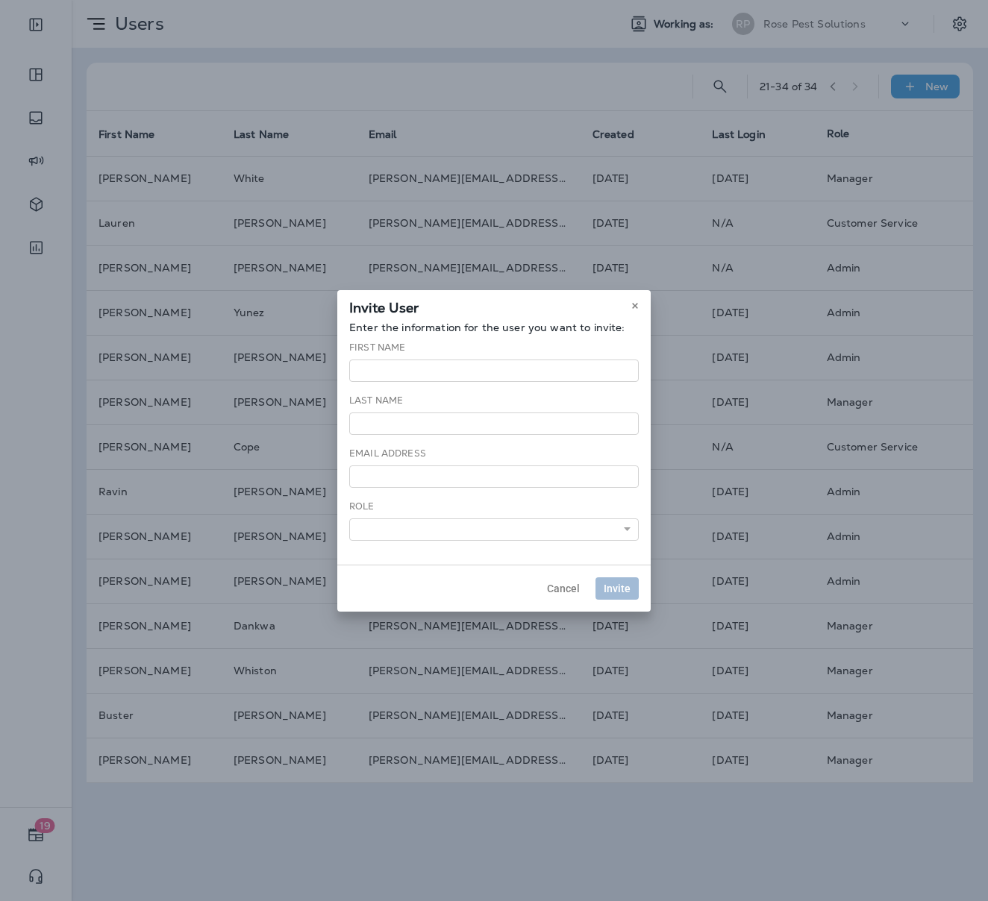
click at [417, 354] on div "First Name" at bounding box center [493, 361] width 289 height 41
click at [418, 368] on input "text" at bounding box center [493, 371] width 289 height 22
type input "*******"
type input "********"
drag, startPoint x: 418, startPoint y: 368, endPoint x: 304, endPoint y: 363, distance: 114.2
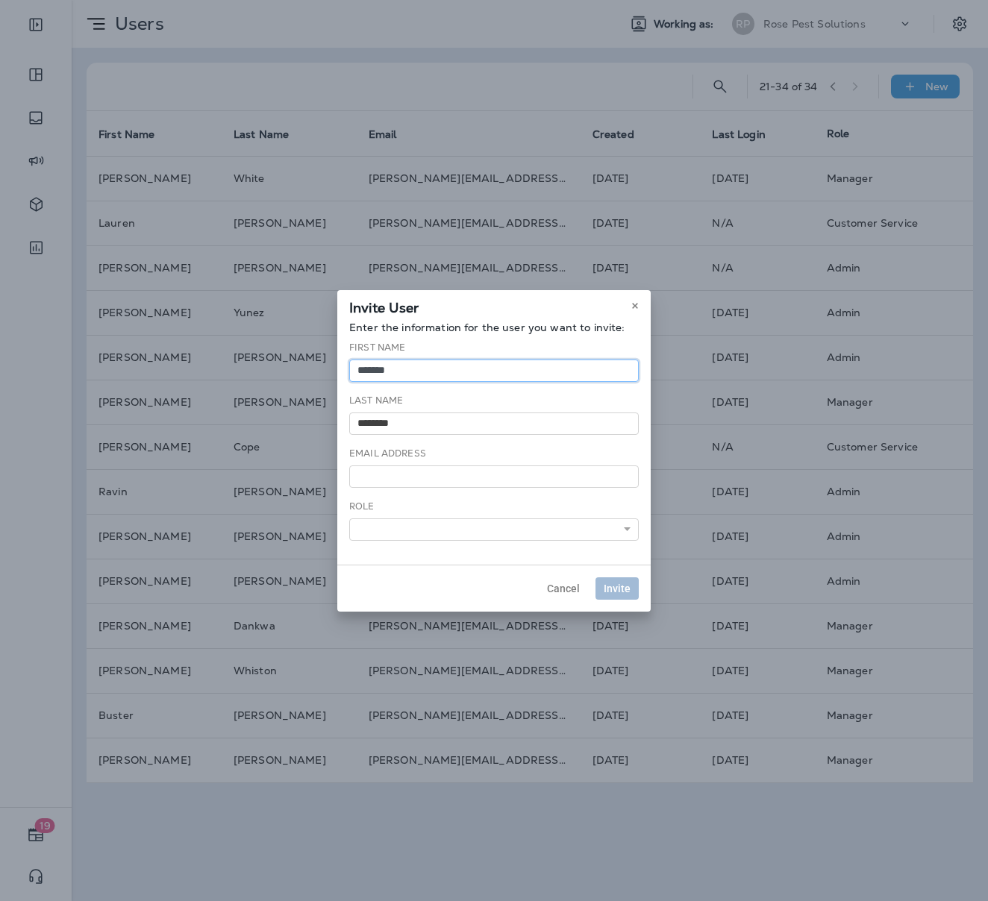
click at [304, 363] on div "**********" at bounding box center [494, 450] width 988 height 901
type input "******"
click at [386, 480] on input "email" at bounding box center [493, 476] width 289 height 22
type input "**********"
drag, startPoint x: 393, startPoint y: 370, endPoint x: 322, endPoint y: 366, distance: 71.0
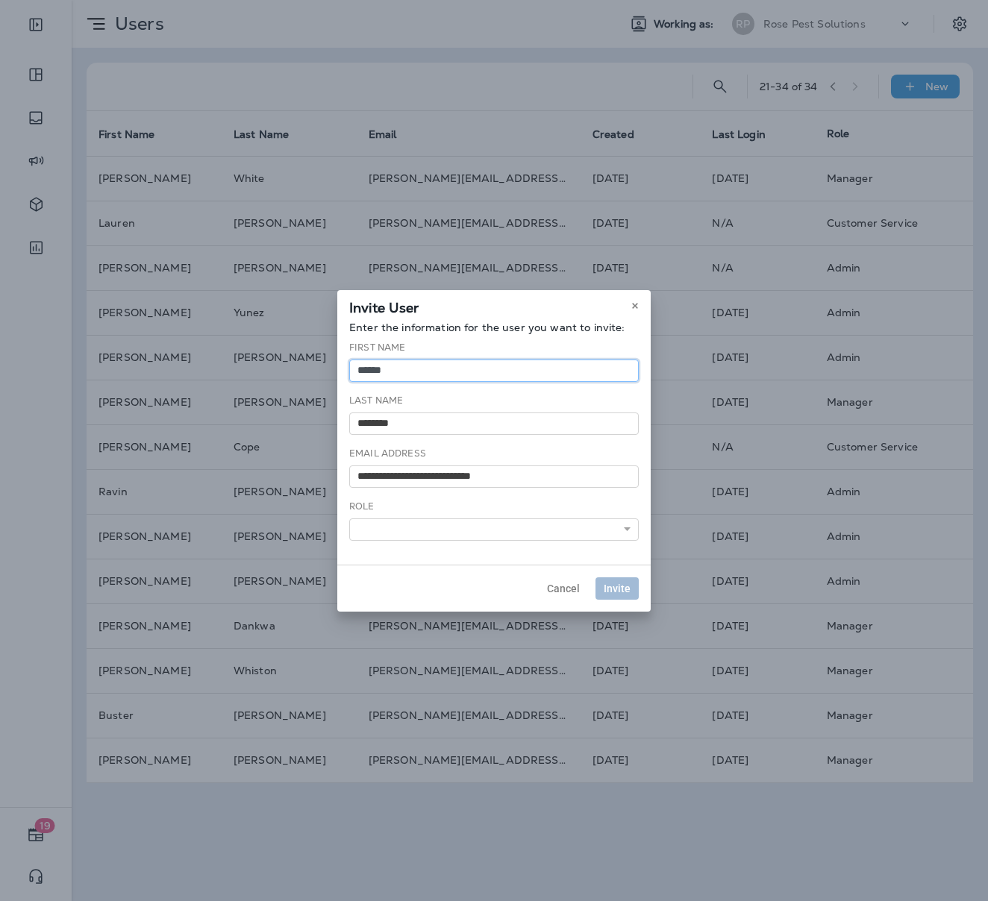
click at [322, 366] on div "**********" at bounding box center [494, 450] width 988 height 901
type input "*******"
click at [391, 539] on select "**********" at bounding box center [493, 529] width 289 height 22
select select "*****"
click at [349, 518] on select "**********" at bounding box center [493, 529] width 289 height 22
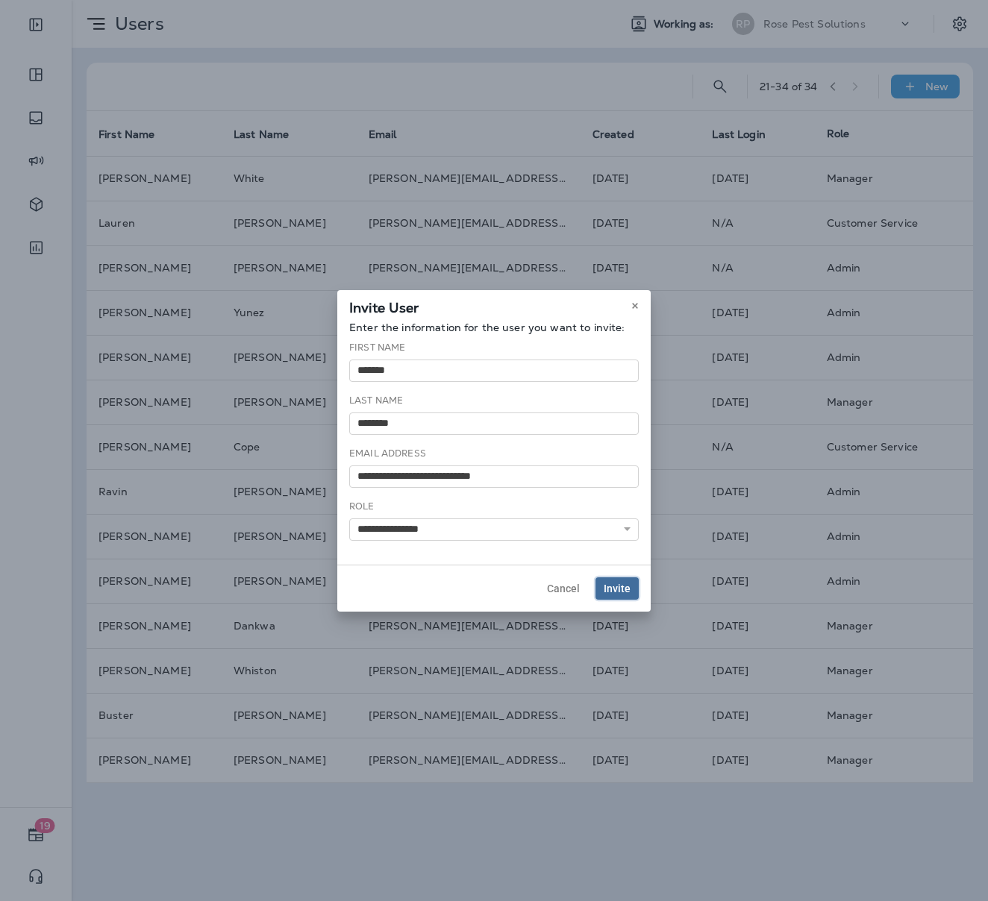
click at [616, 588] on span "Invite" at bounding box center [616, 588] width 27 height 10
click at [573, 591] on span "Cancel" at bounding box center [563, 588] width 33 height 10
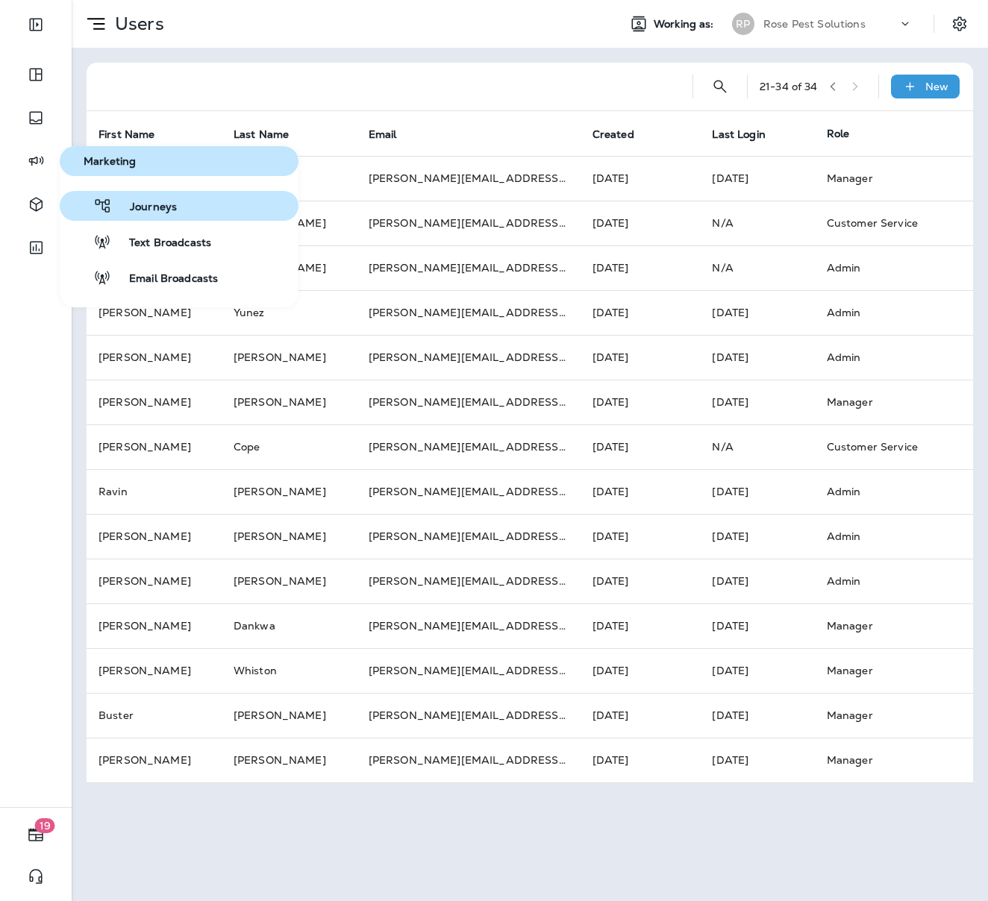
click at [145, 207] on span "Journeys" at bounding box center [144, 208] width 65 height 14
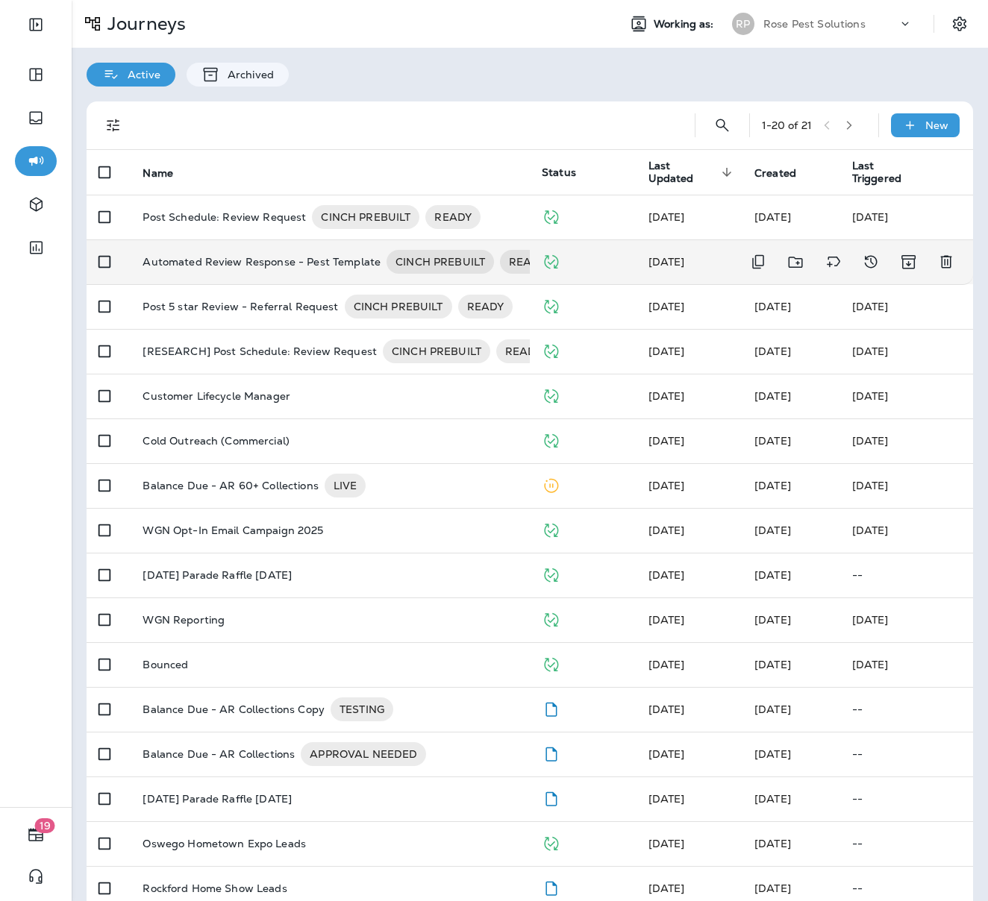
click at [354, 272] on p "Automated Review Response - Pest Template" at bounding box center [261, 262] width 238 height 24
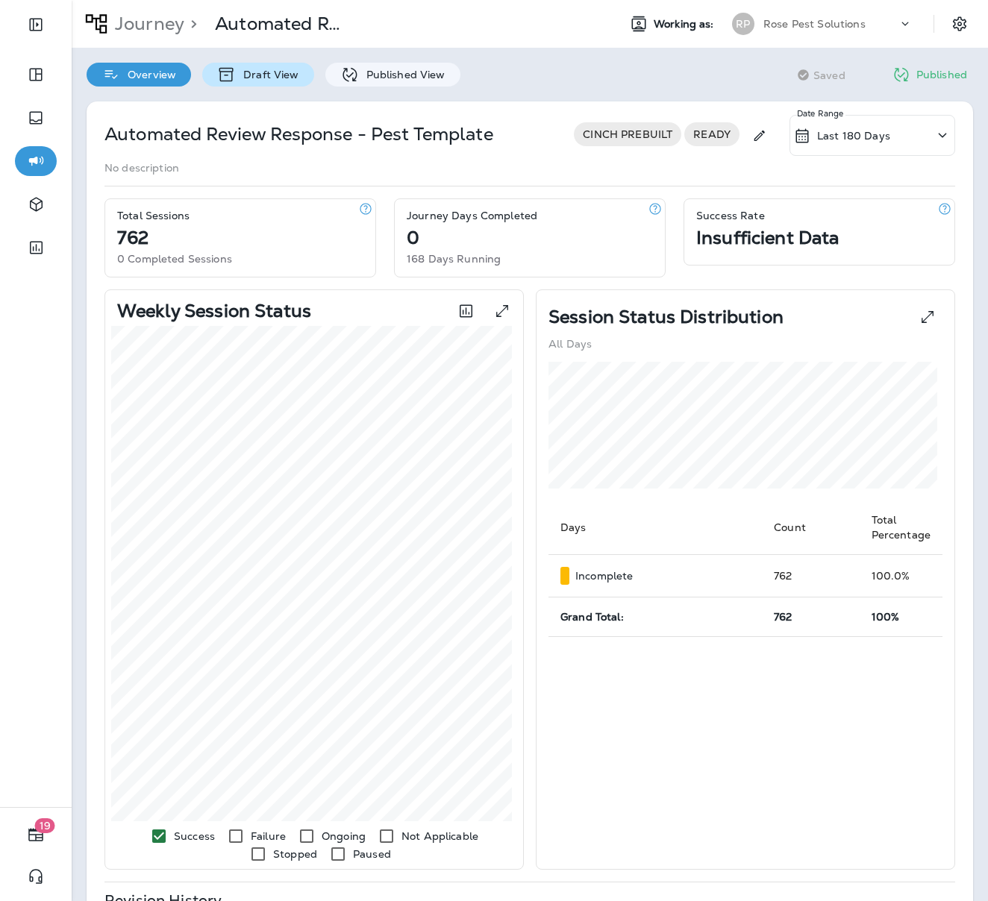
click at [258, 73] on p "Draft View" at bounding box center [267, 75] width 63 height 12
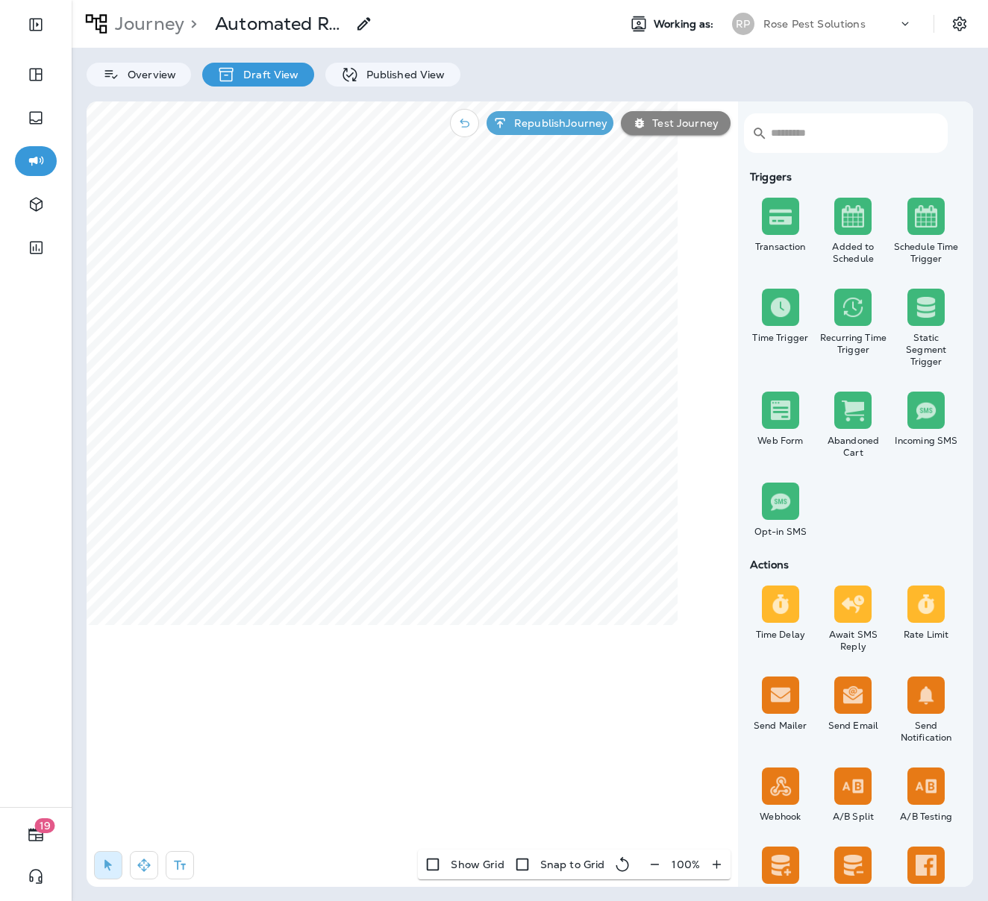
click at [656, 864] on icon "button" at bounding box center [655, 864] width 16 height 15
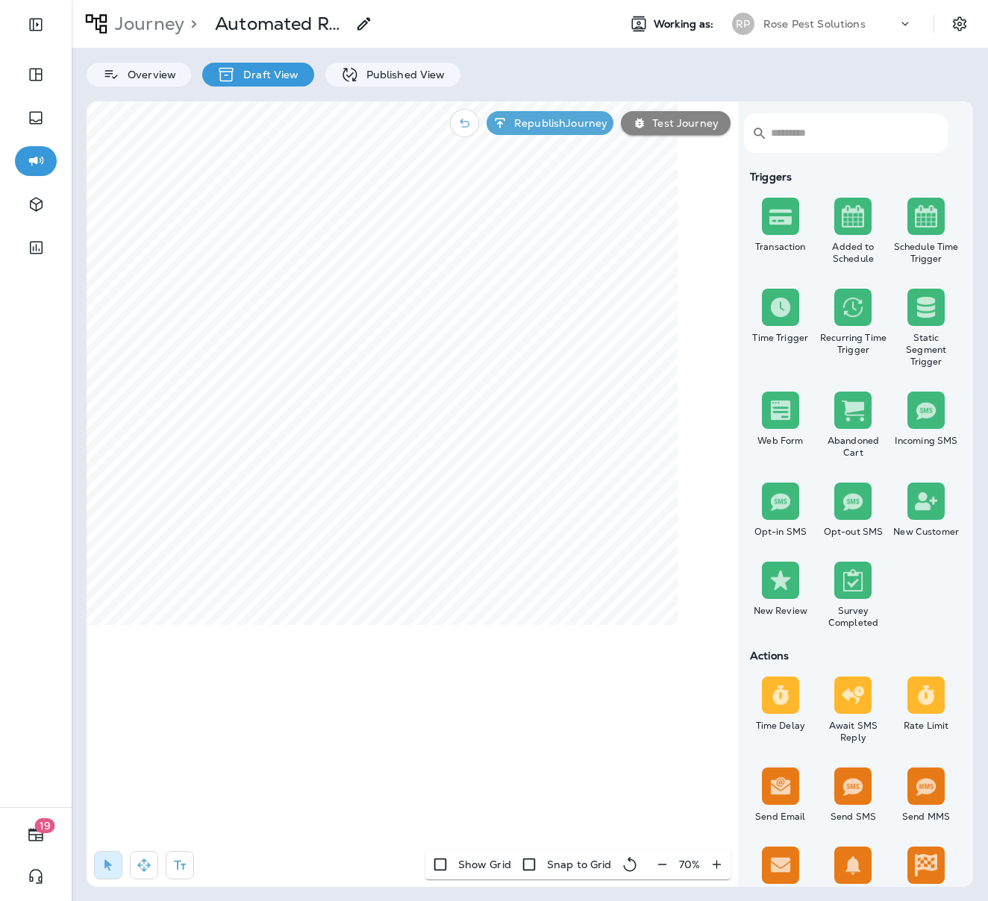
click at [656, 864] on icon "button" at bounding box center [662, 864] width 16 height 15
click at [656, 864] on icon "button" at bounding box center [661, 864] width 16 height 15
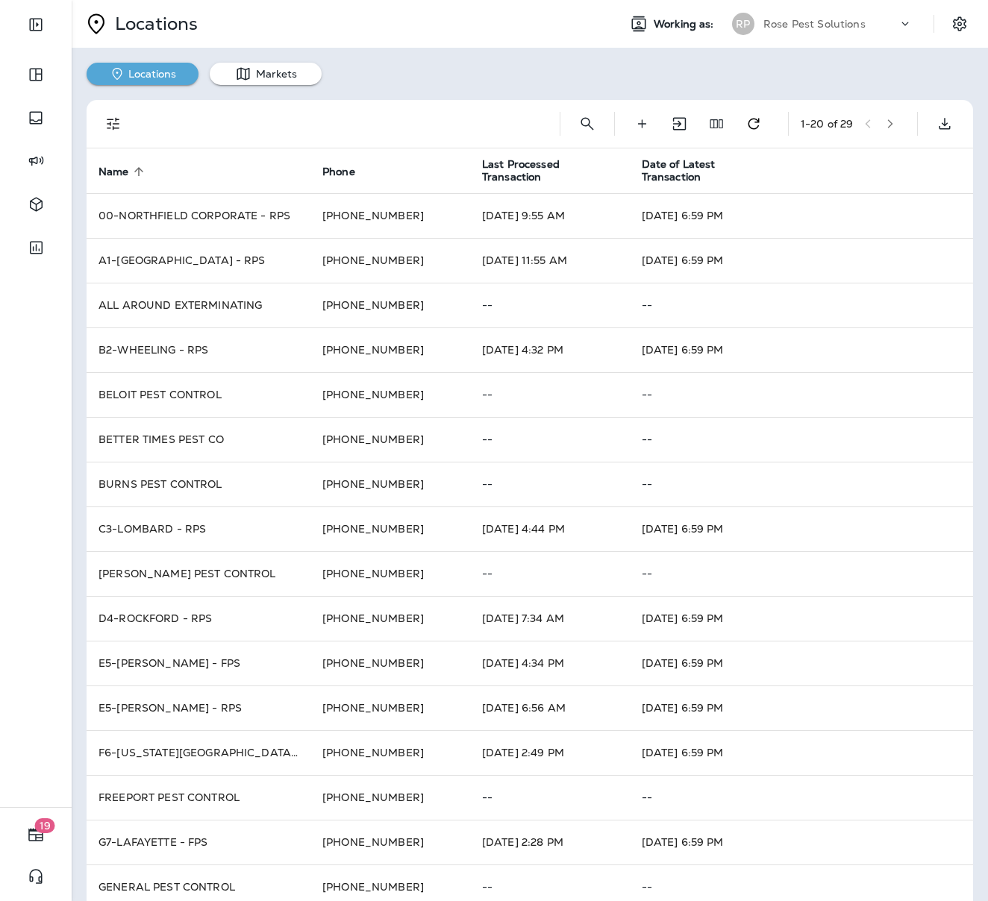
click at [885, 119] on icon "button" at bounding box center [890, 124] width 10 height 10
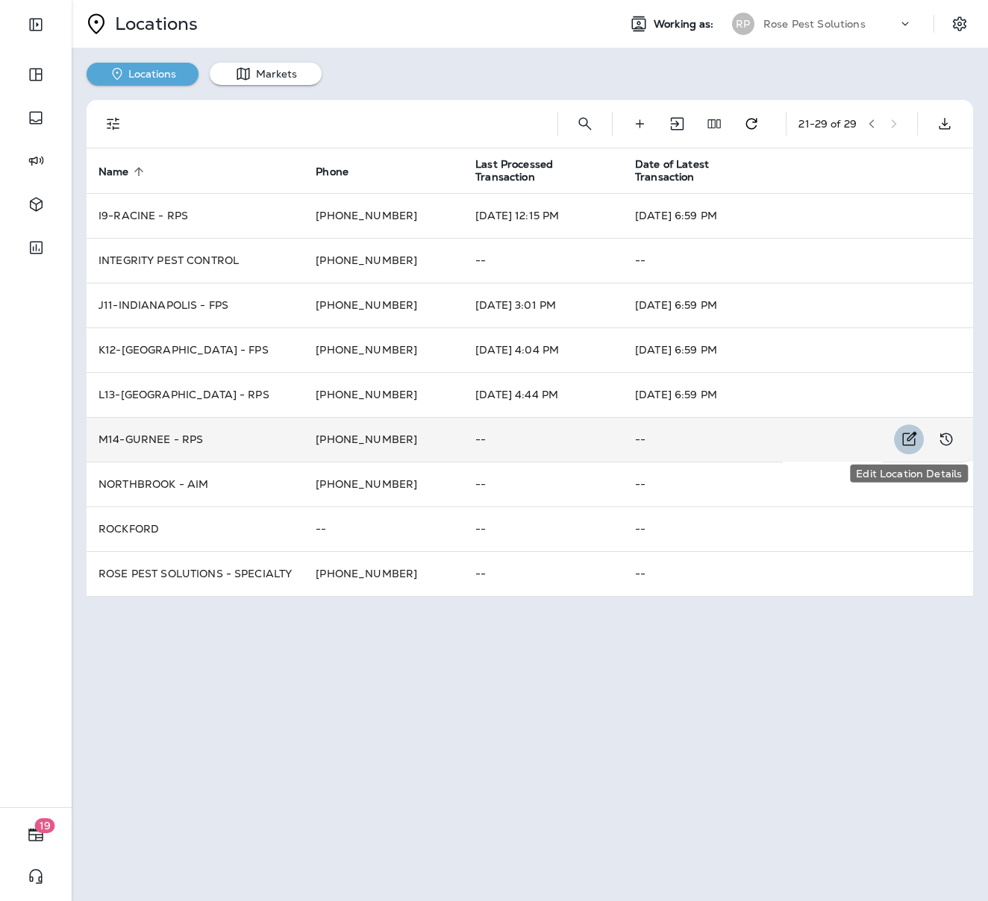
click at [906, 440] on icon "Edit Location Details" at bounding box center [909, 439] width 18 height 18
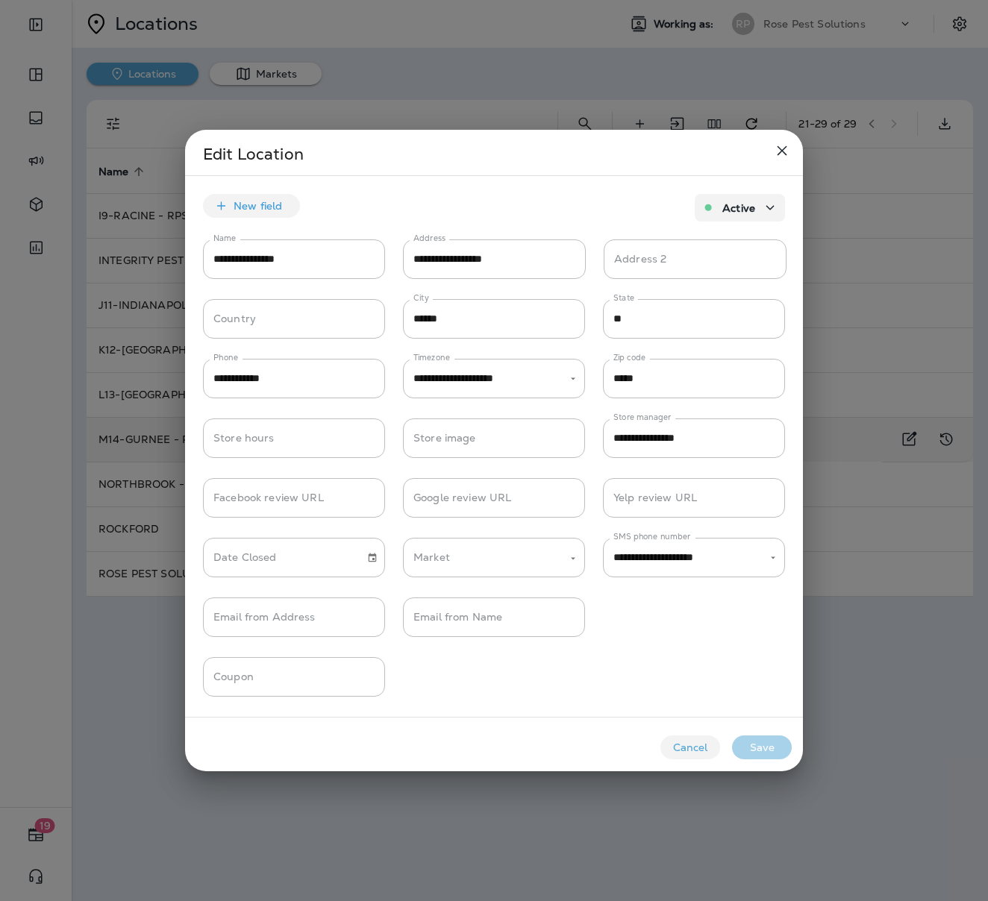
type input "**********"
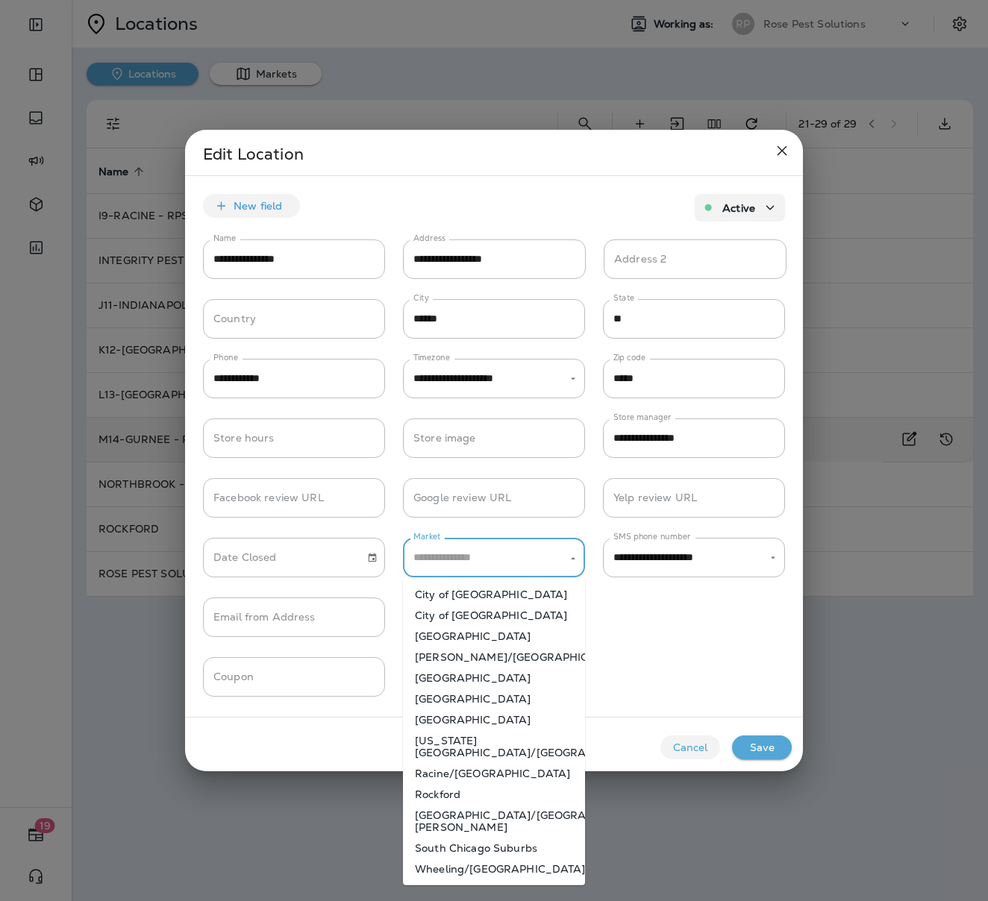
click at [517, 557] on input "Market" at bounding box center [482, 558] width 146 height 26
click at [665, 617] on div "Email from Address Email from Address Email from Name Email from Name" at bounding box center [494, 610] width 618 height 60
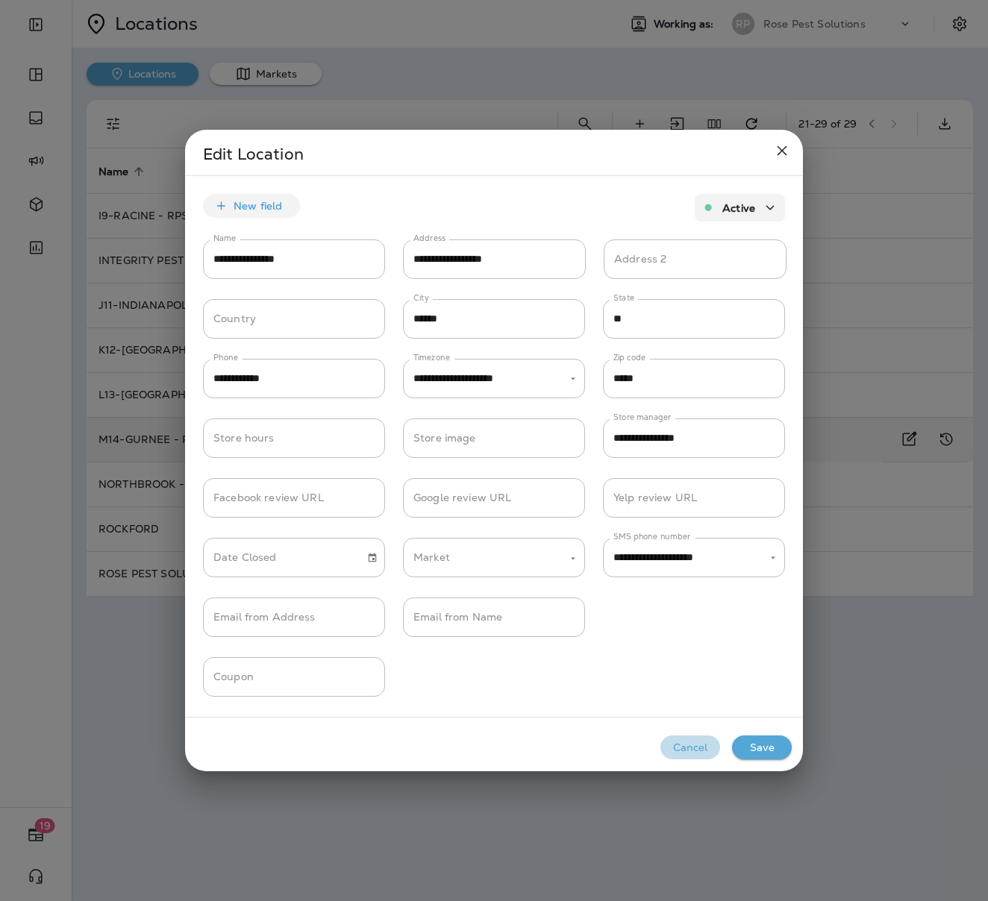
click at [691, 741] on button "Cancel" at bounding box center [690, 747] width 60 height 24
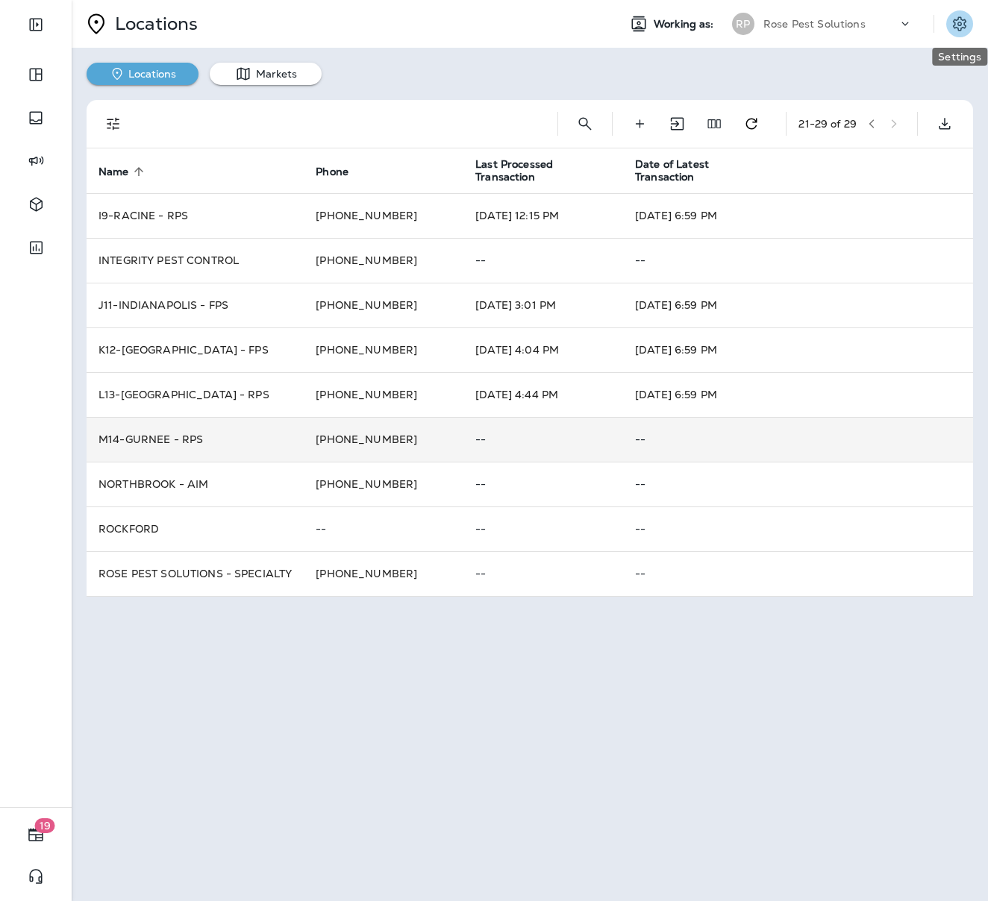
click at [956, 31] on icon "Settings" at bounding box center [959, 24] width 18 height 18
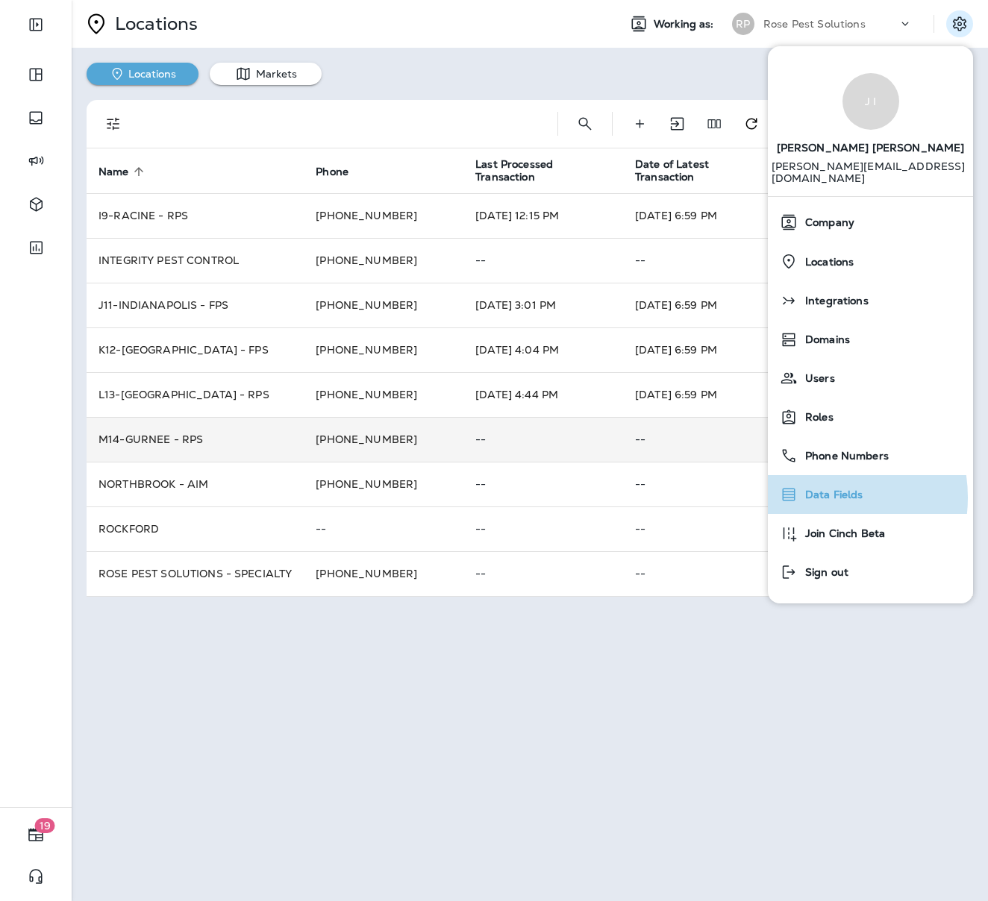
click at [809, 489] on span "Data Fields" at bounding box center [830, 495] width 66 height 13
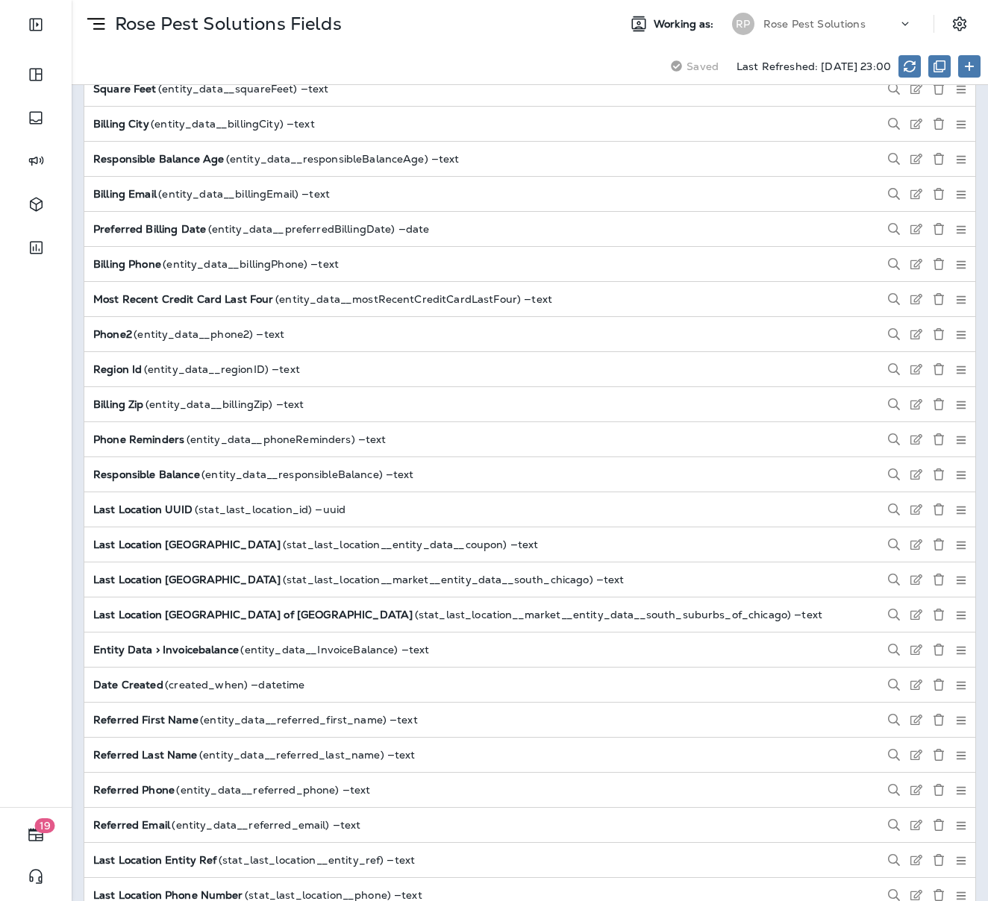
scroll to position [1014, 0]
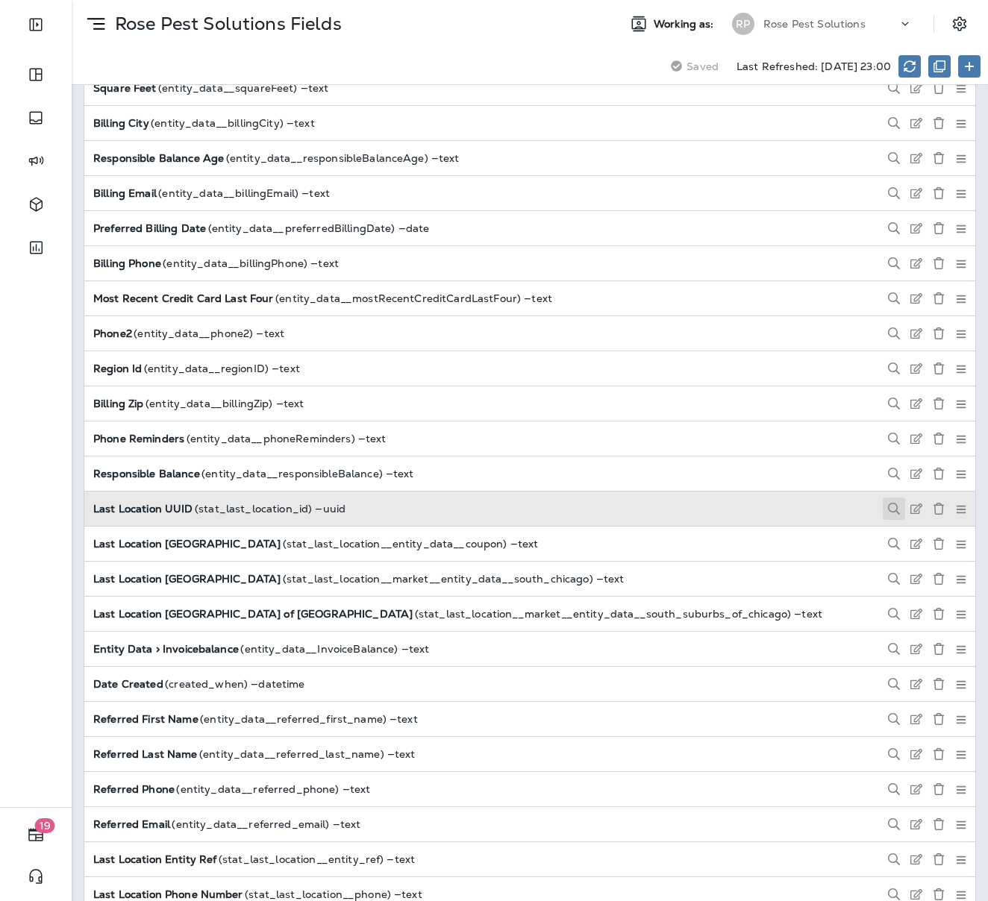
click at [888, 503] on use at bounding box center [894, 509] width 12 height 12
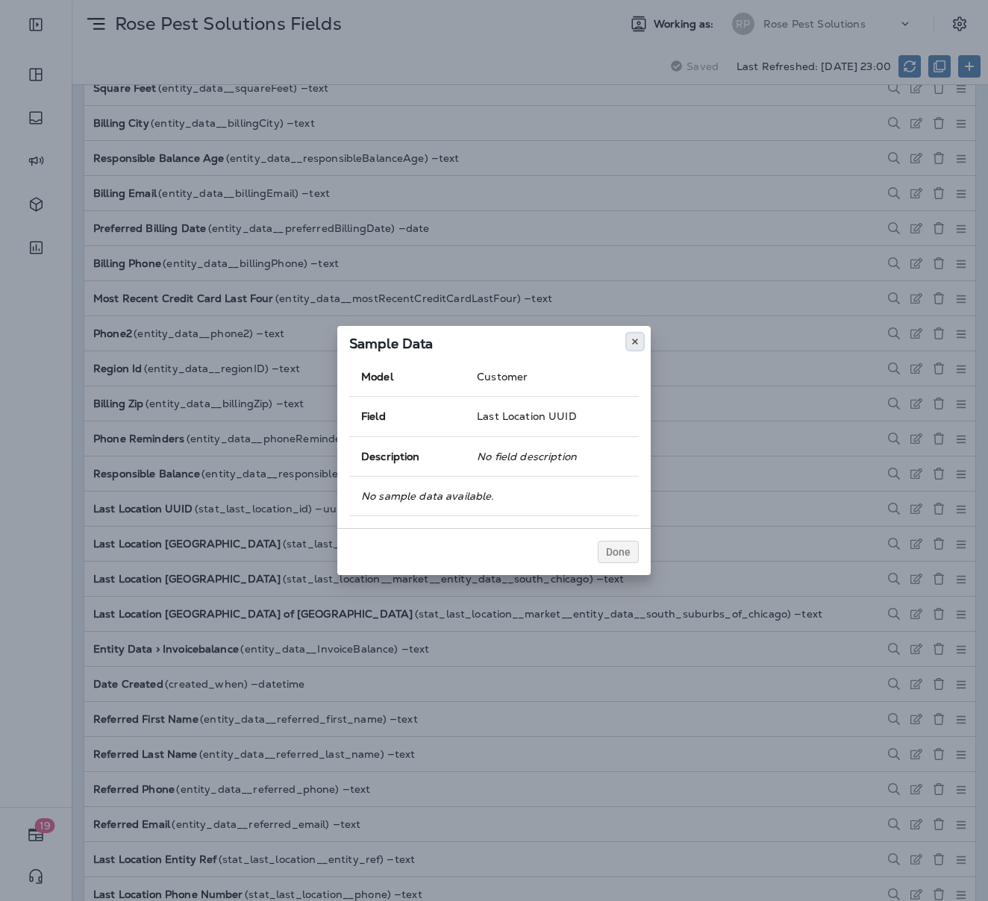
click at [636, 344] on use at bounding box center [634, 342] width 5 height 6
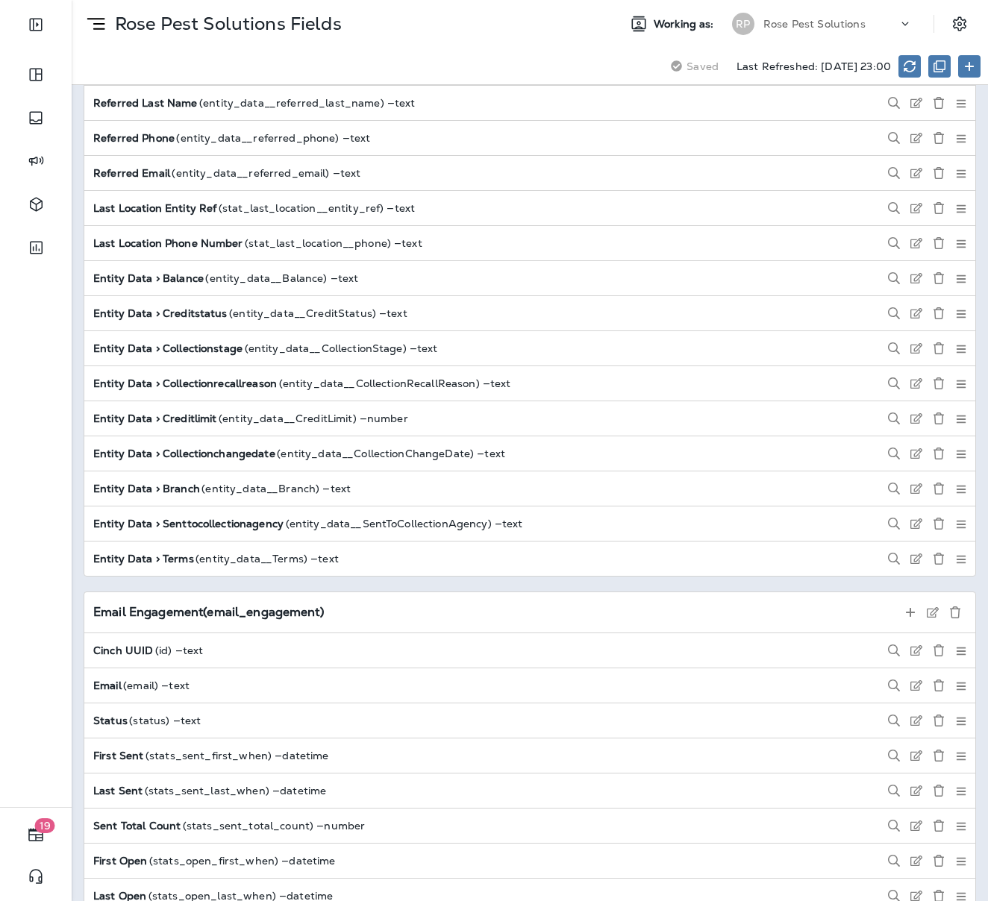
scroll to position [1666, 0]
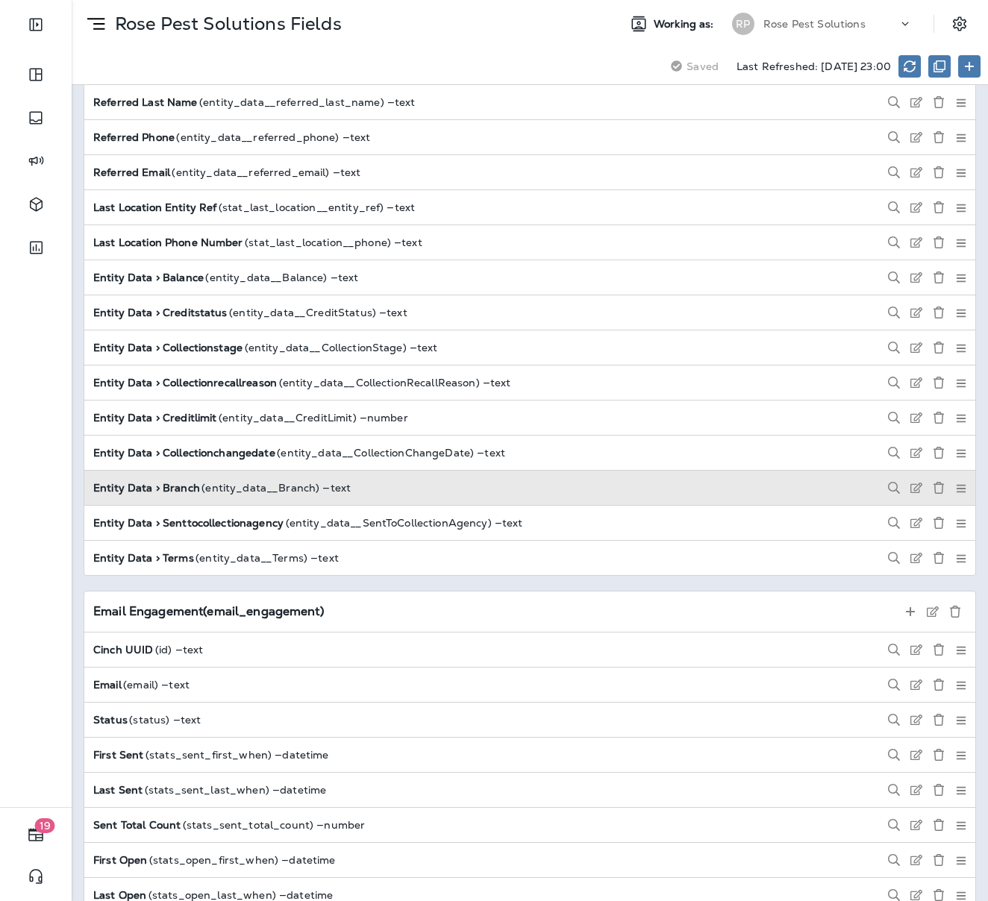
click at [882, 484] on div "Entity Data > Branch ( entity_data__Branch ) — text" at bounding box center [529, 488] width 891 height 34
click at [888, 482] on use at bounding box center [894, 488] width 12 height 12
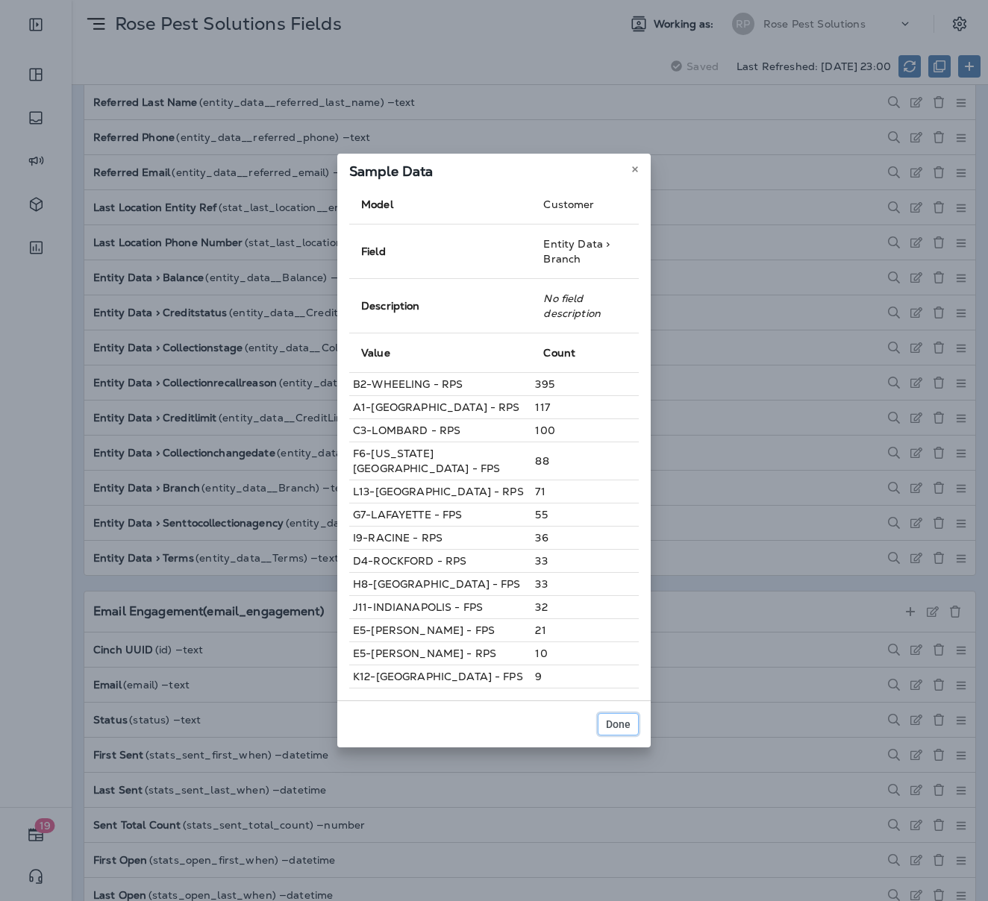
click at [618, 719] on span "Done" at bounding box center [618, 724] width 25 height 10
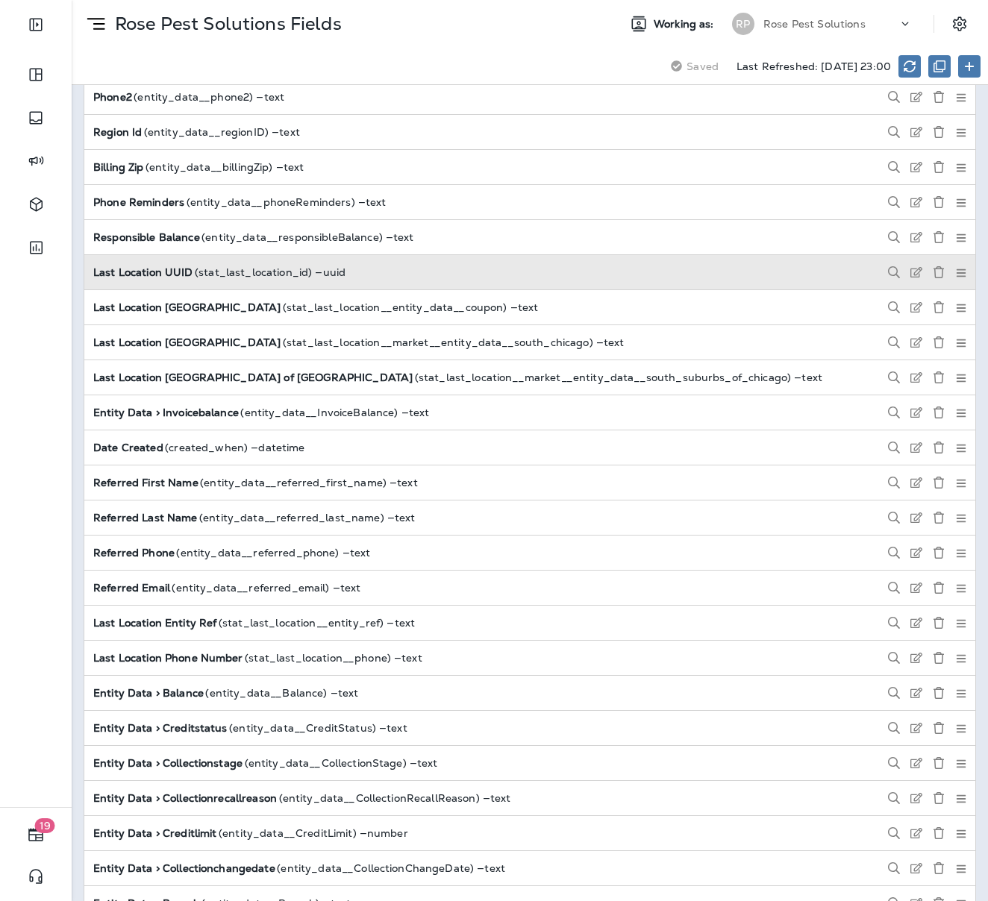
scroll to position [1252, 0]
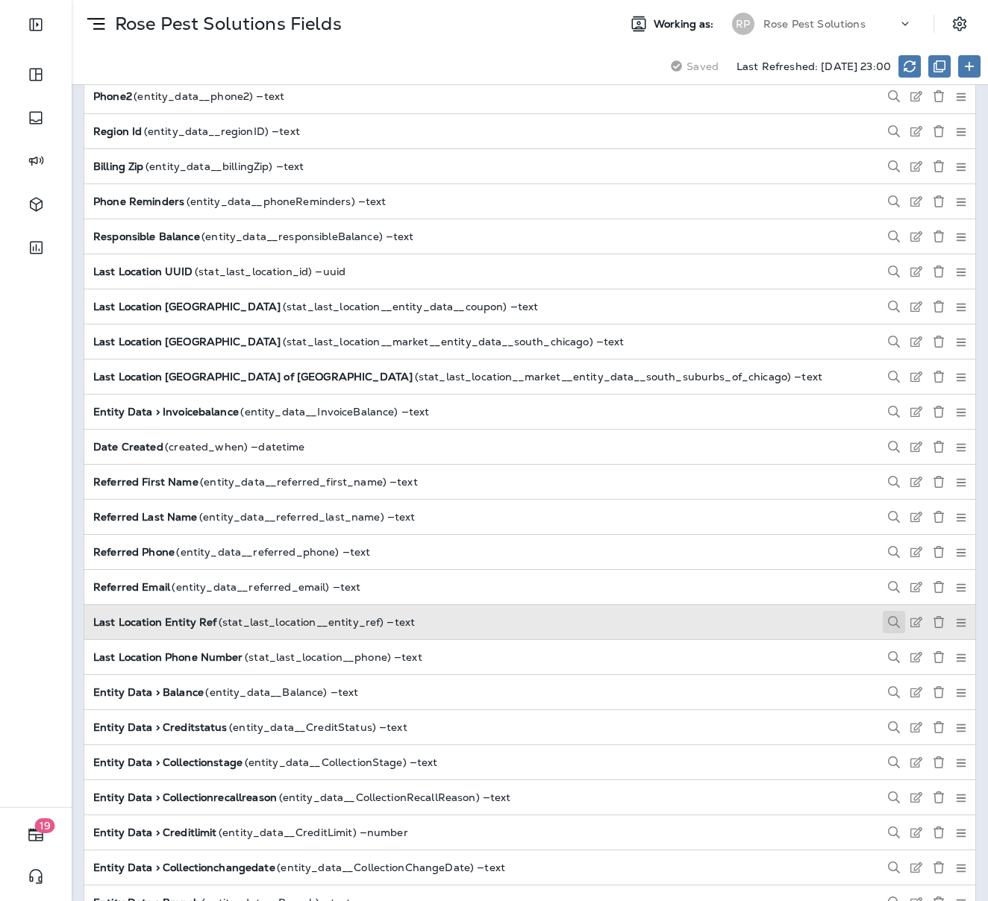
click at [888, 616] on use at bounding box center [894, 622] width 12 height 12
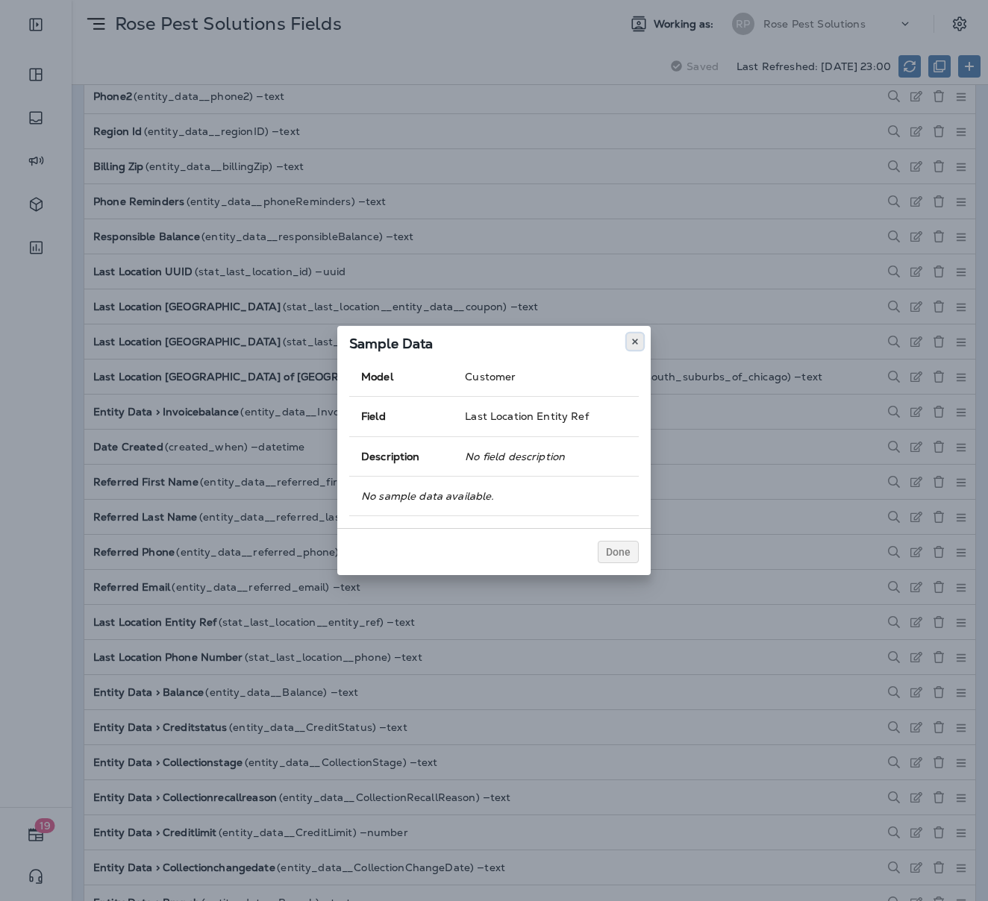
click at [637, 348] on button at bounding box center [635, 341] width 16 height 16
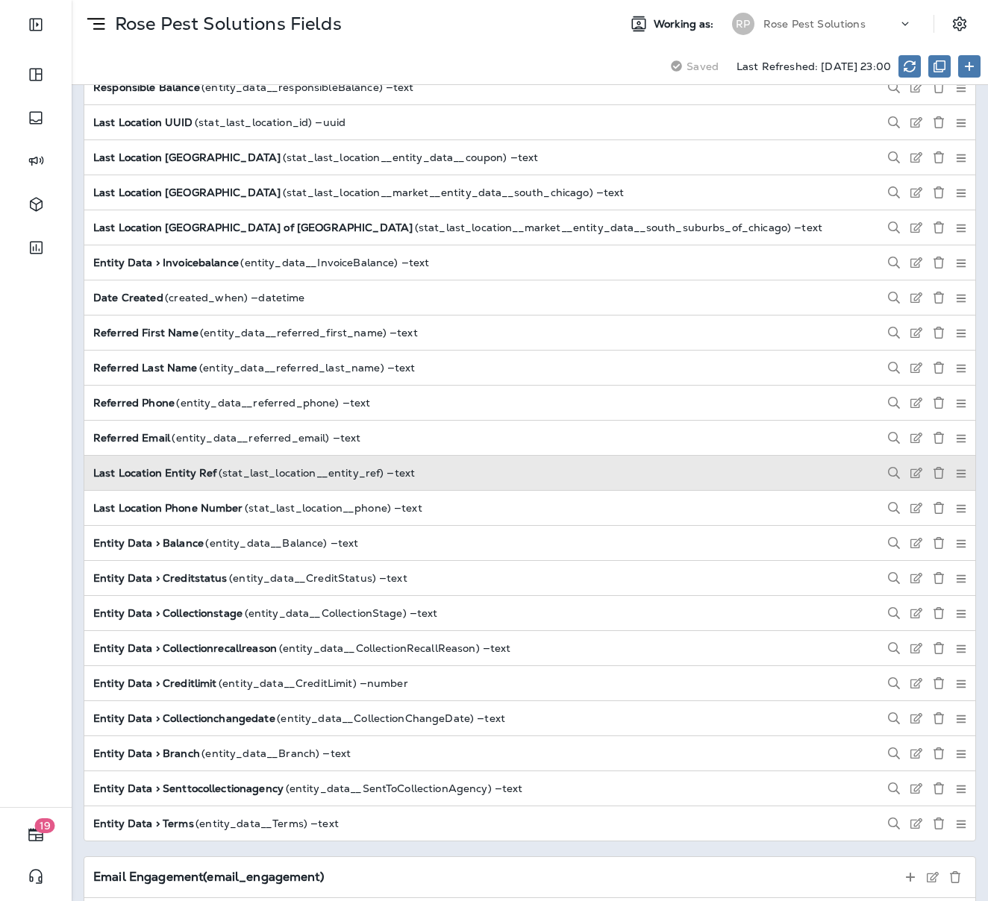
scroll to position [1402, 0]
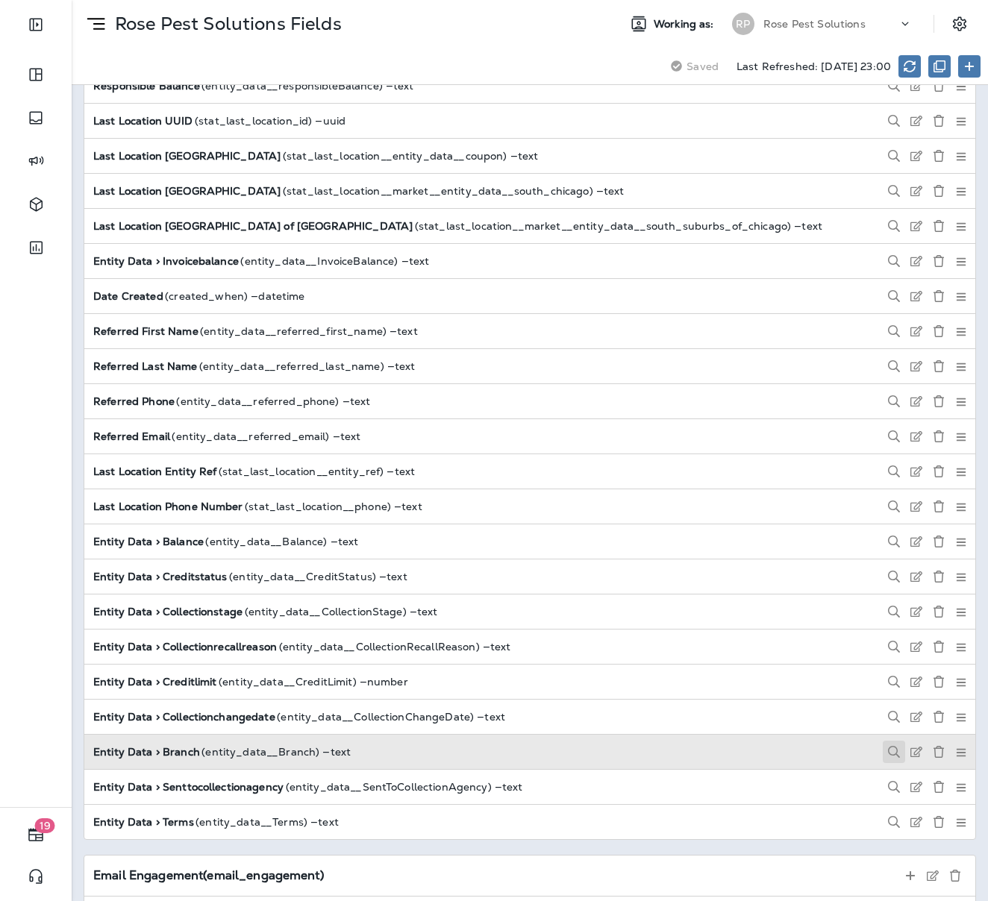
click at [888, 746] on icon at bounding box center [894, 752] width 12 height 12
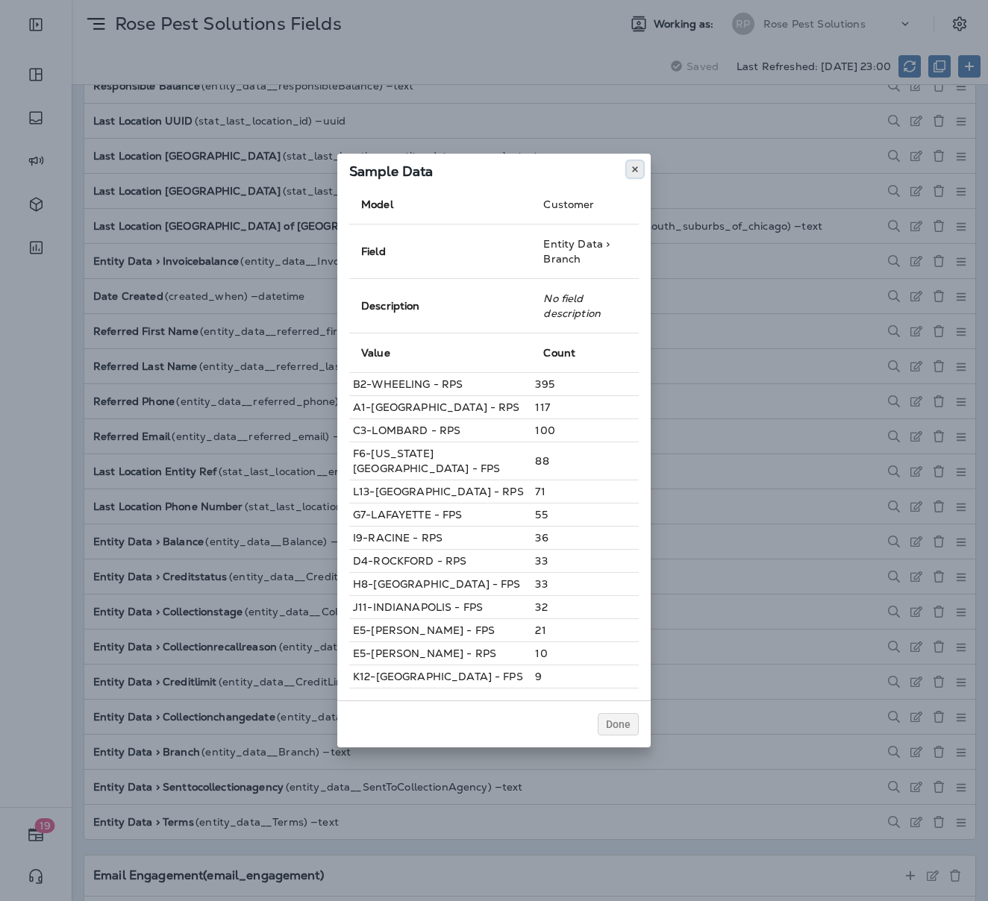
click at [636, 172] on use at bounding box center [634, 169] width 5 height 6
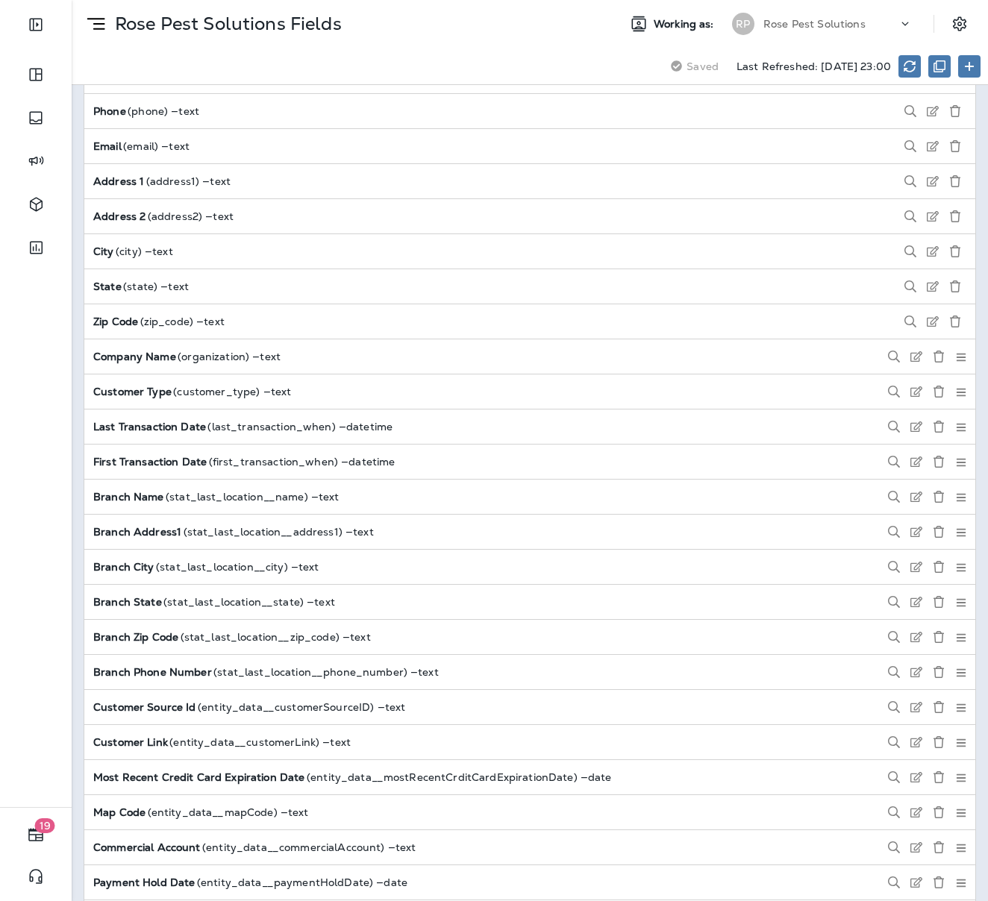
scroll to position [1646, 0]
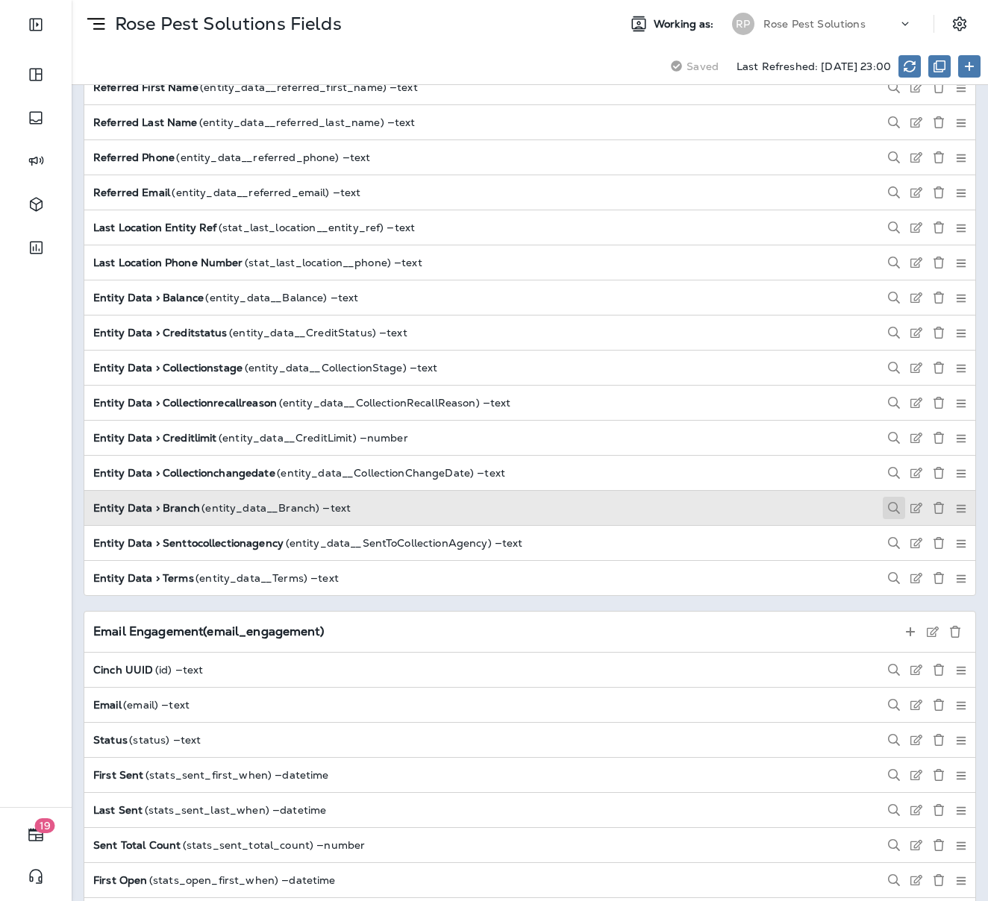
click at [888, 502] on use at bounding box center [894, 508] width 12 height 12
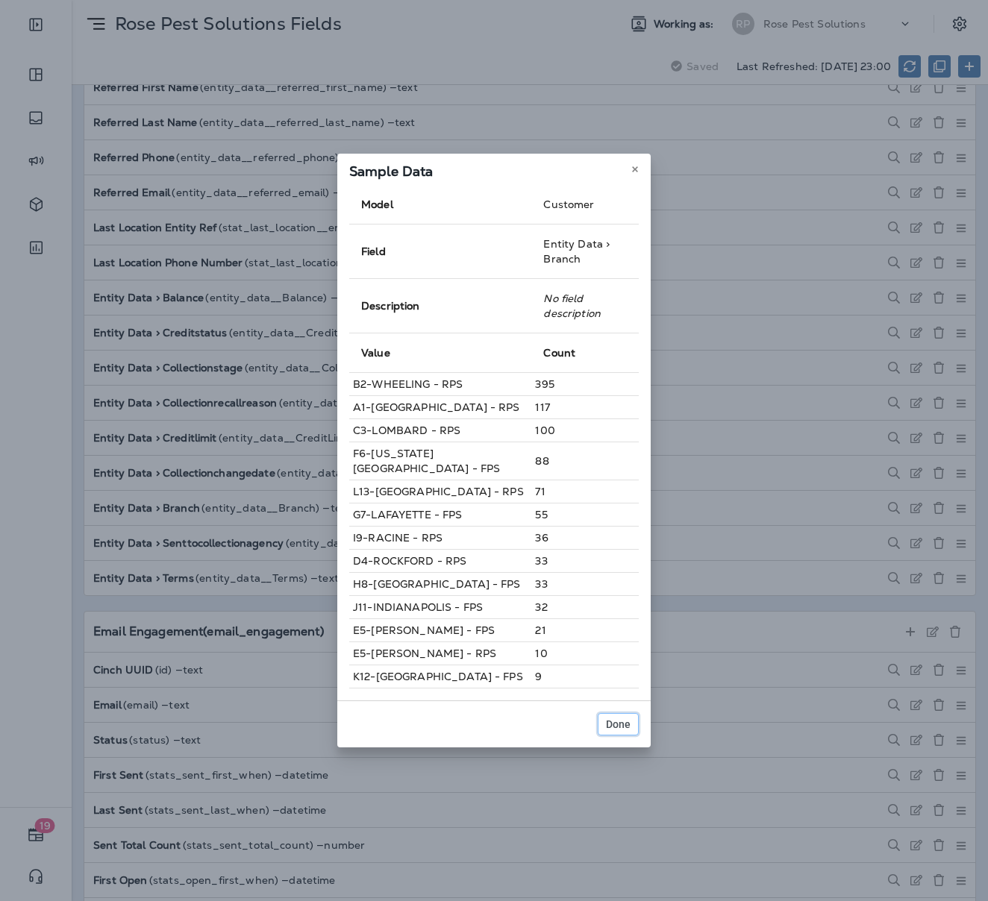
click at [624, 719] on span "Done" at bounding box center [618, 724] width 25 height 10
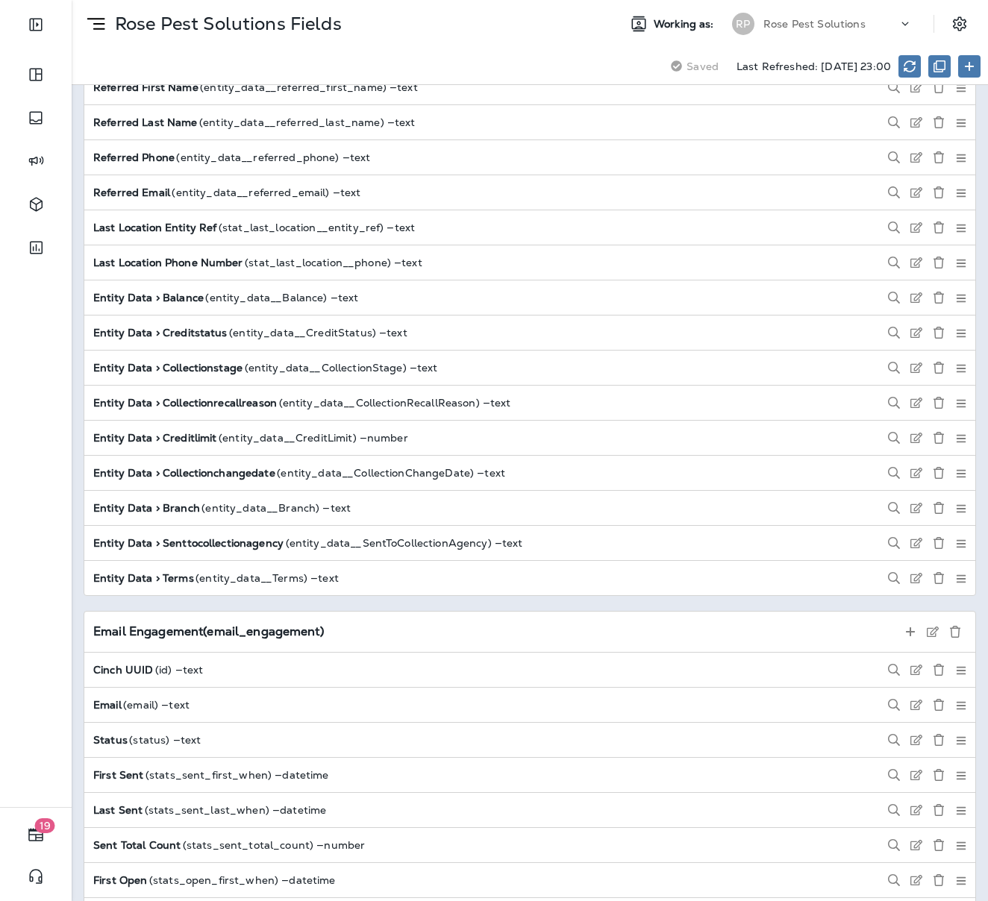
scroll to position [4265, 0]
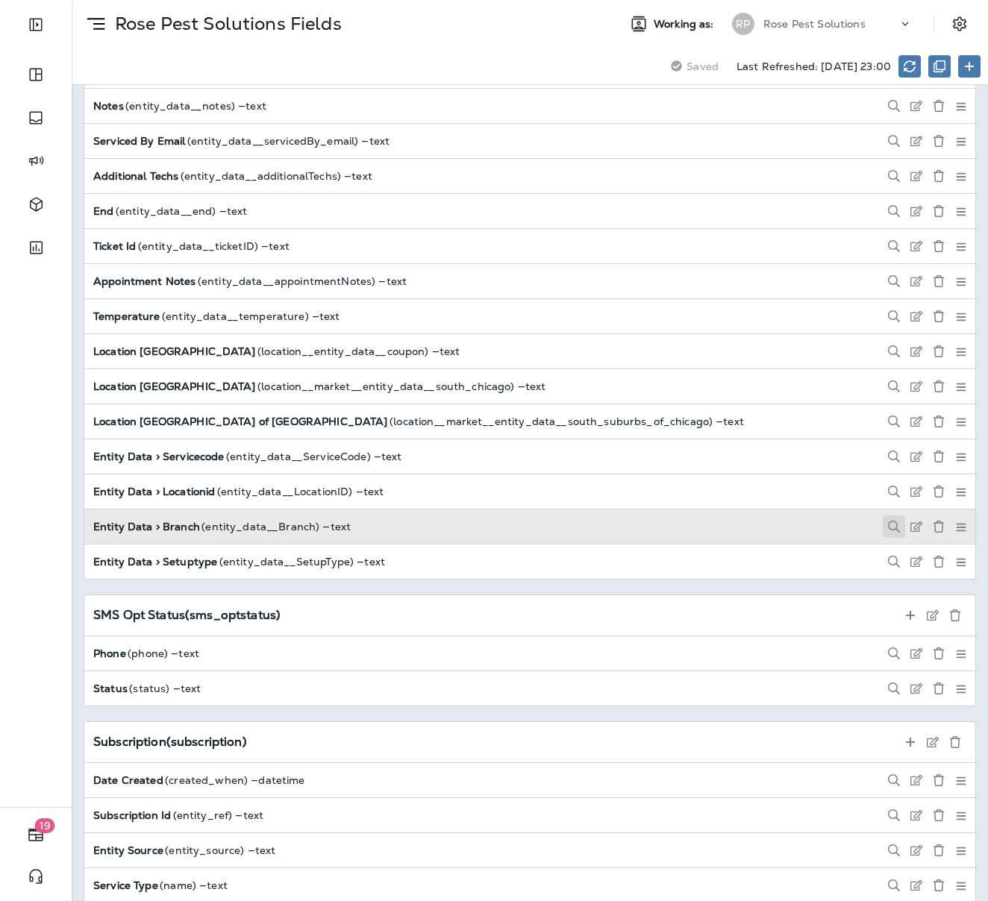
click at [888, 521] on use at bounding box center [894, 527] width 12 height 12
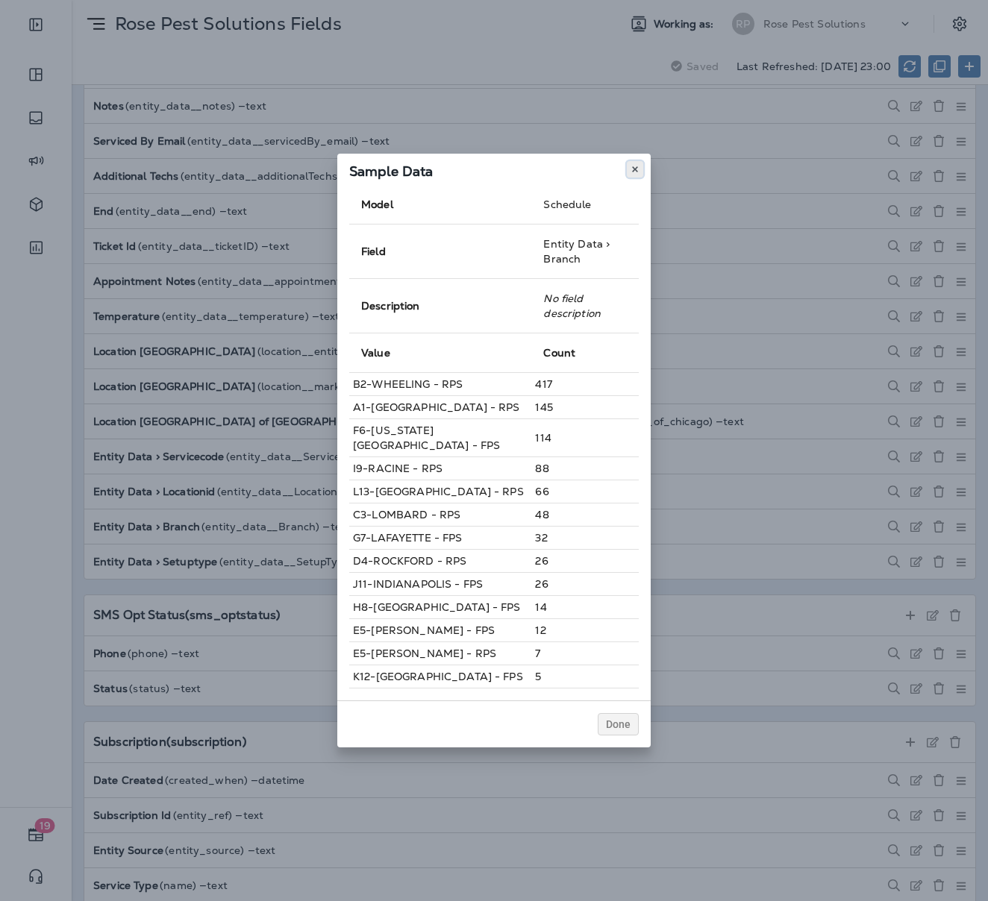
click at [638, 174] on icon at bounding box center [634, 169] width 9 height 9
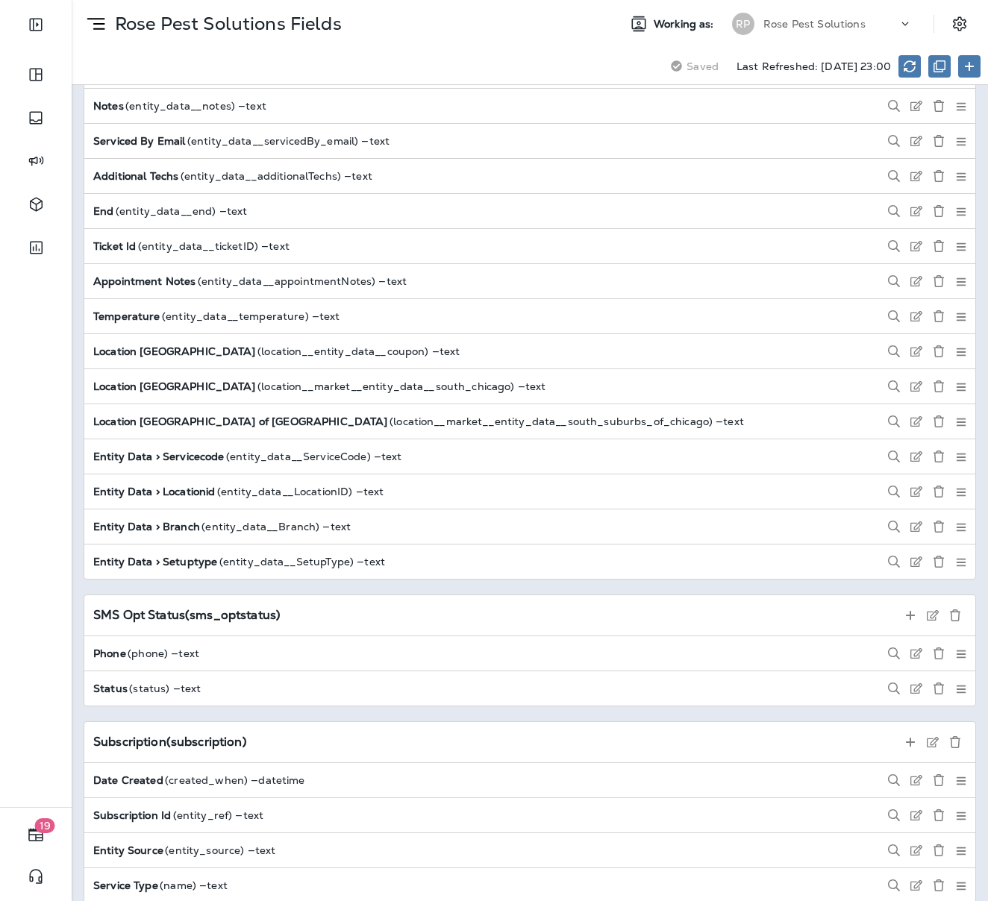
scroll to position [6605, 0]
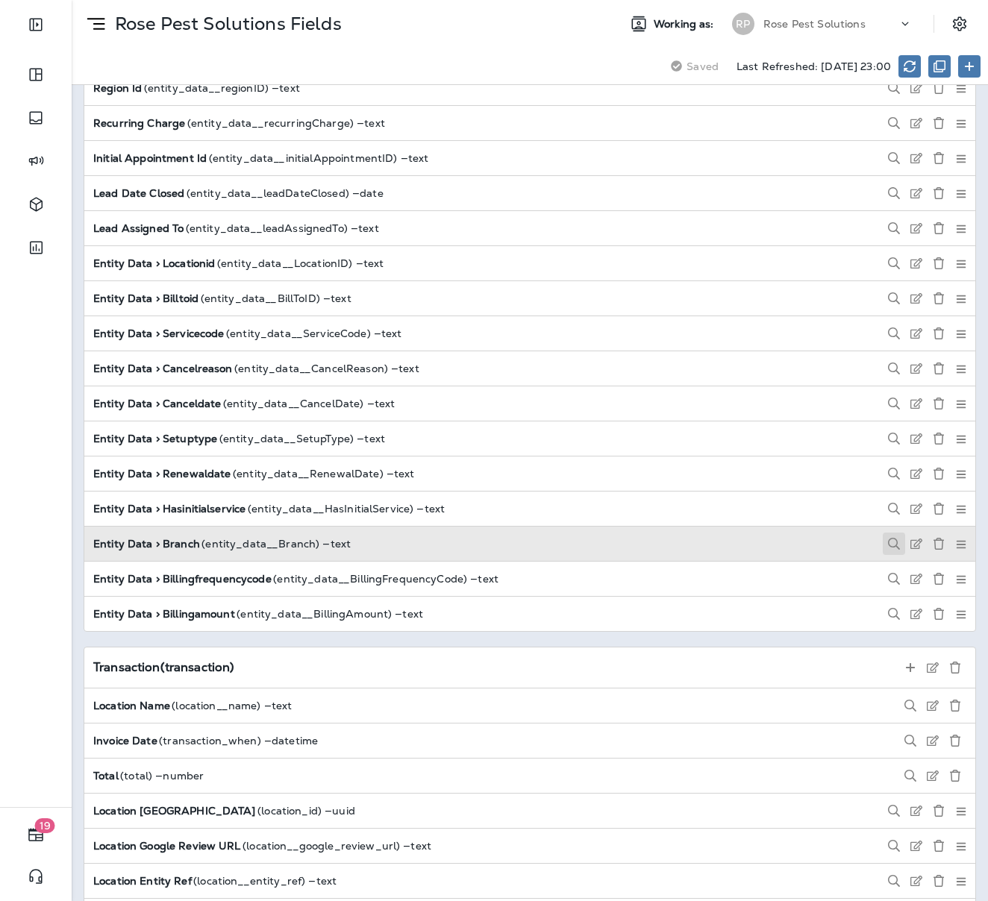
click at [888, 538] on use at bounding box center [894, 544] width 12 height 12
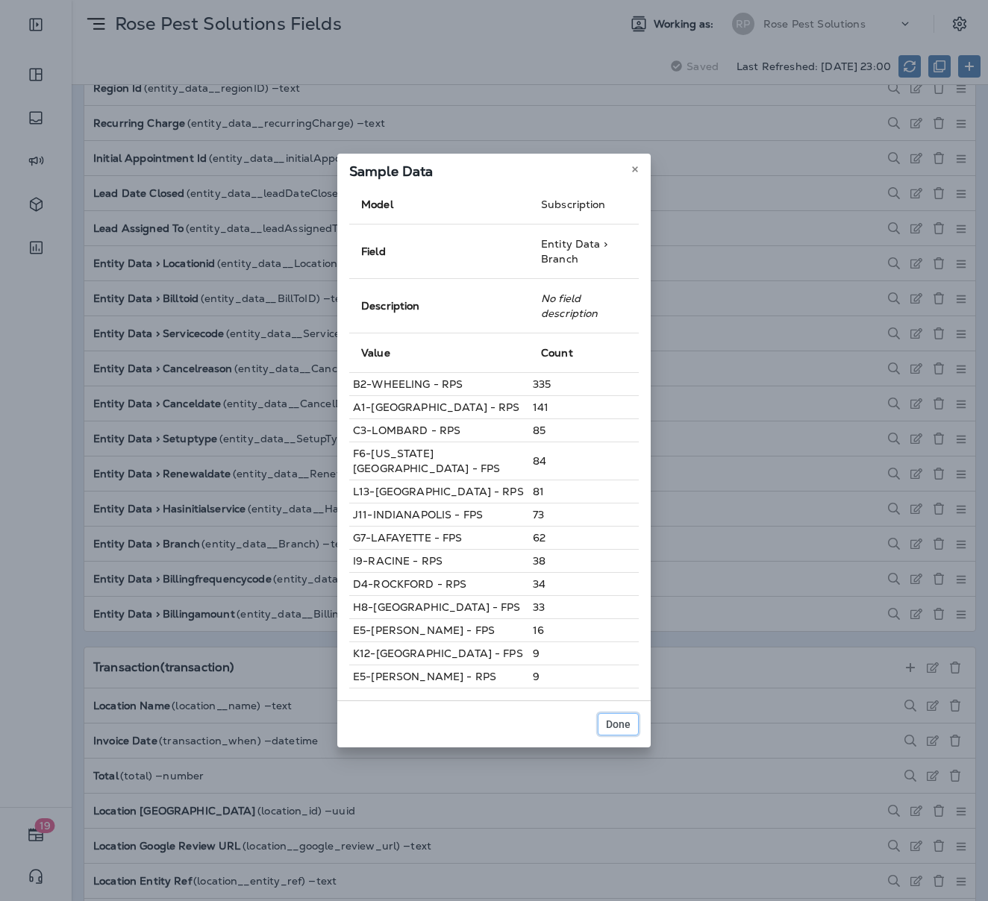
click at [619, 713] on button "Done" at bounding box center [617, 724] width 41 height 22
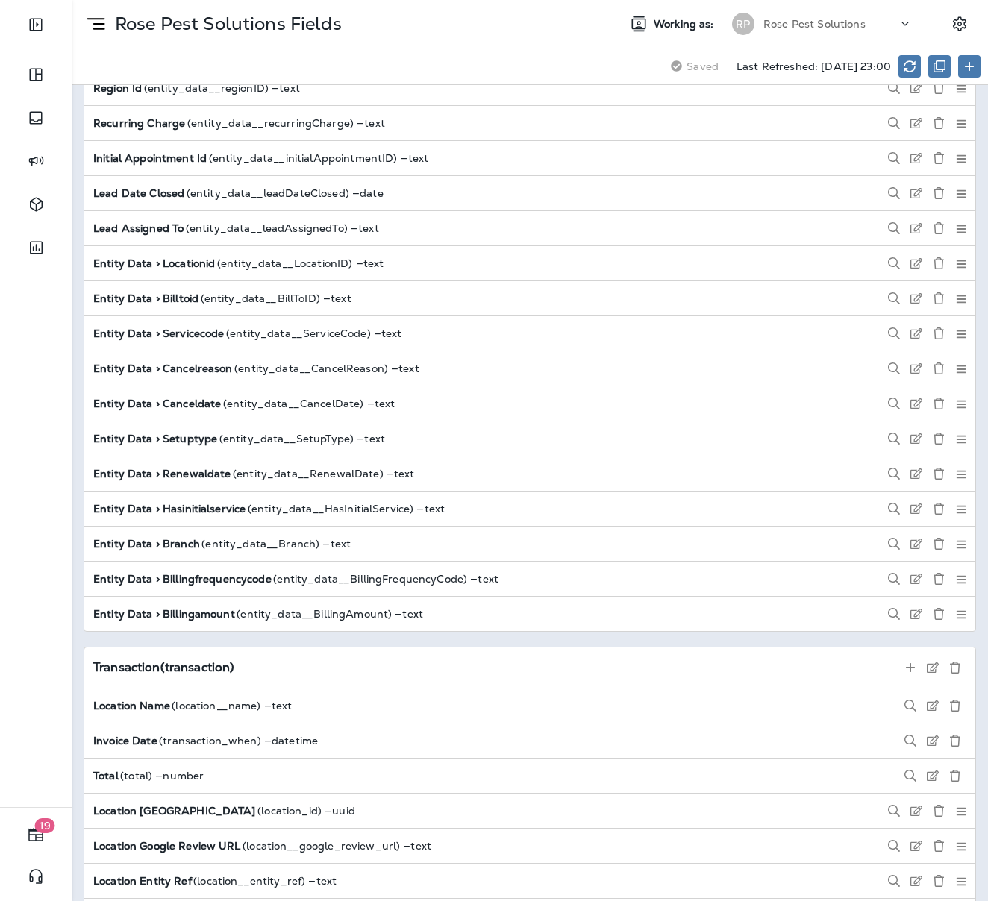
scroll to position [8262, 0]
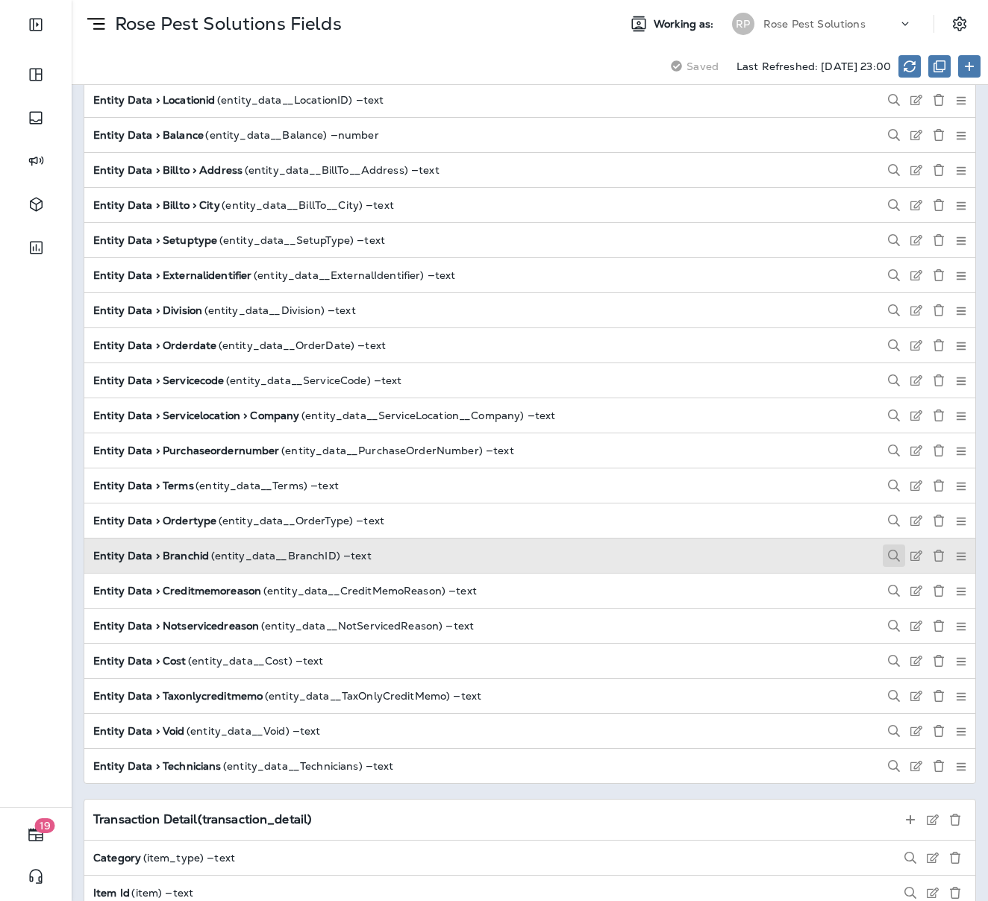
click at [888, 550] on use at bounding box center [894, 556] width 12 height 12
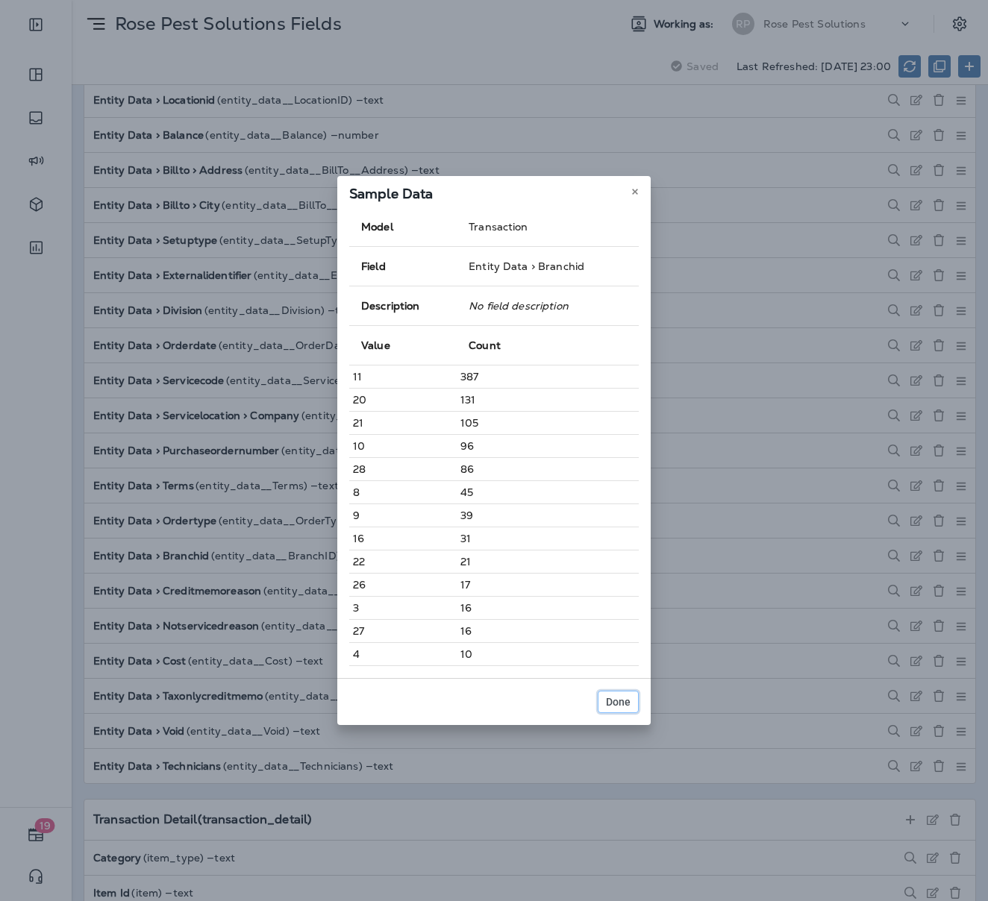
click at [608, 697] on span "Done" at bounding box center [618, 702] width 25 height 10
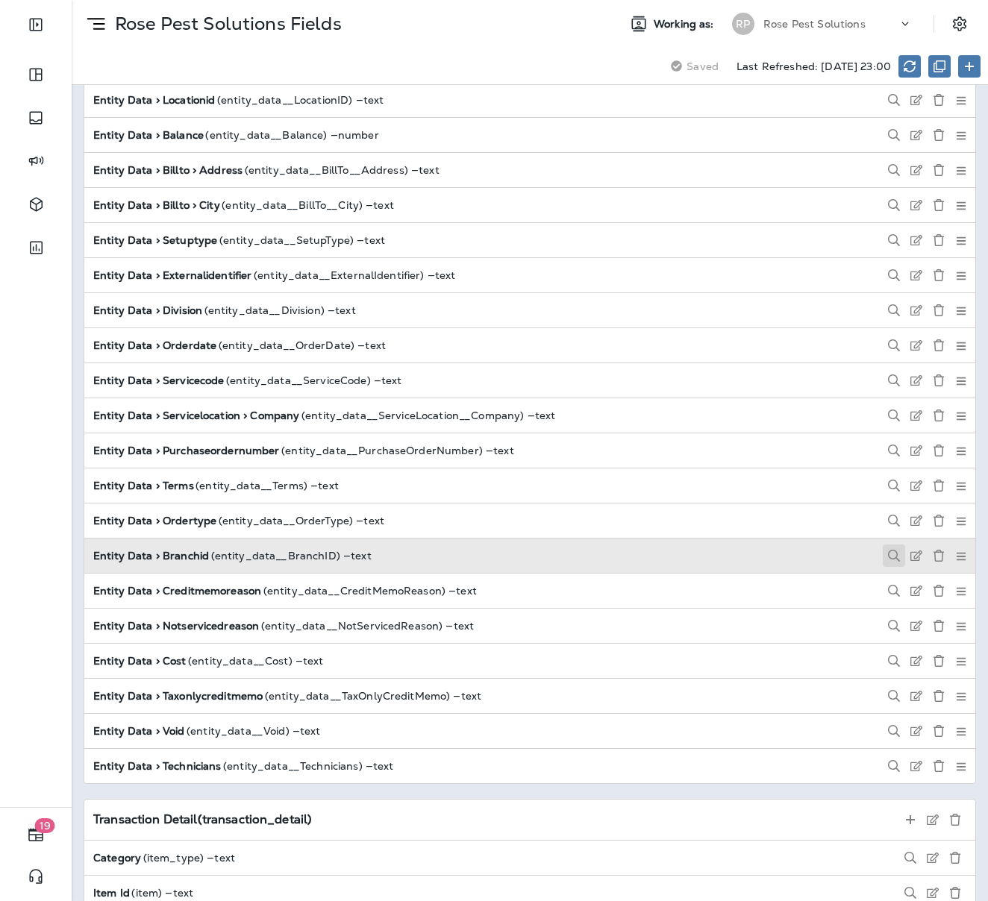
click at [888, 550] on icon at bounding box center [894, 556] width 12 height 12
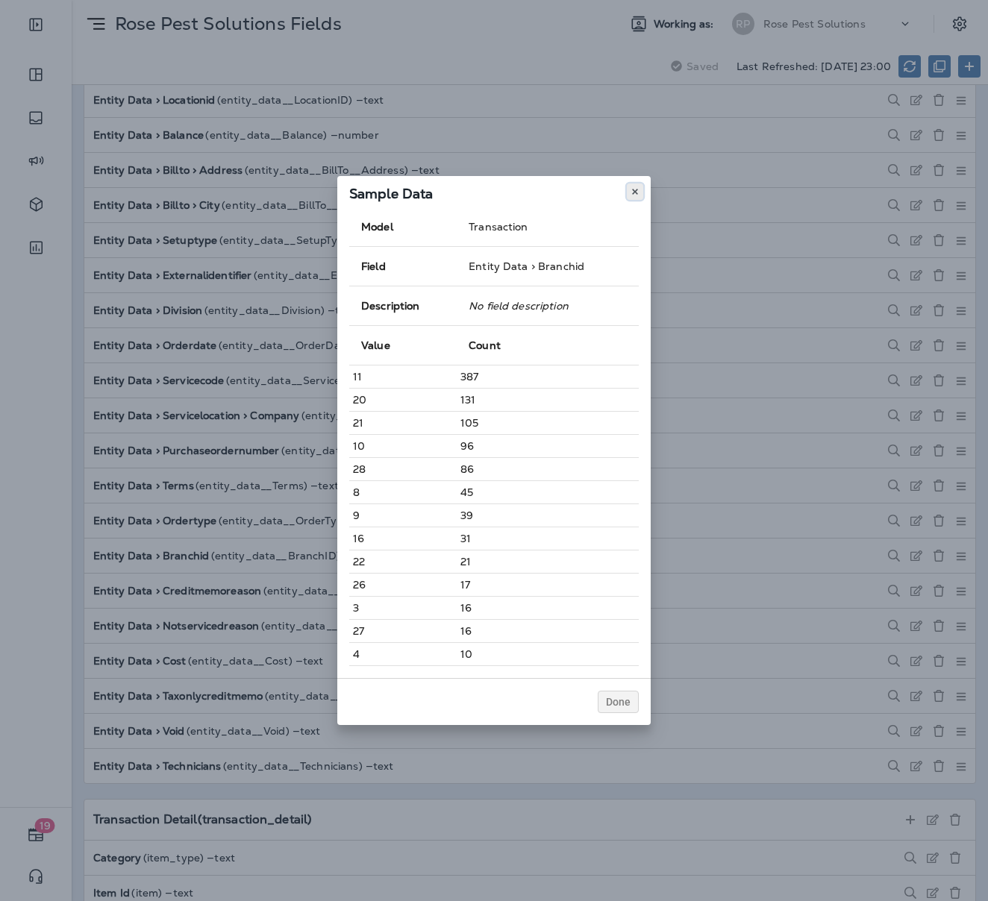
click at [633, 193] on icon at bounding box center [634, 191] width 9 height 9
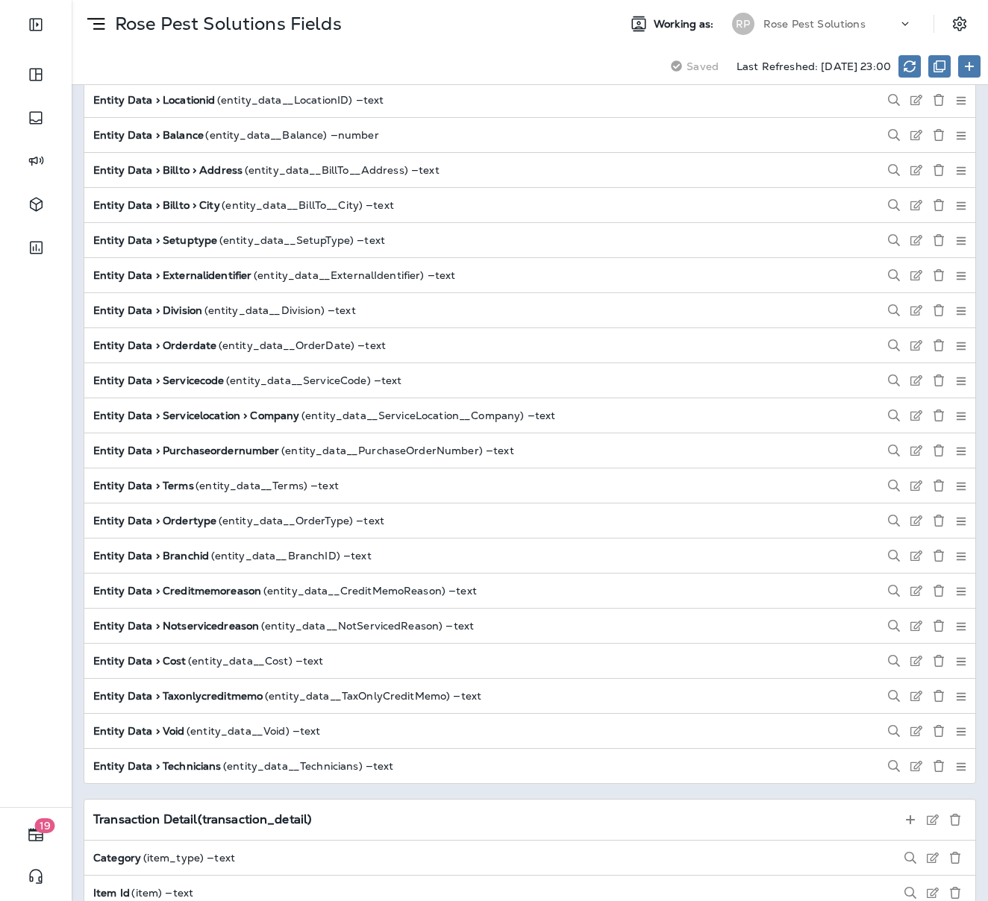
scroll to position [115, 0]
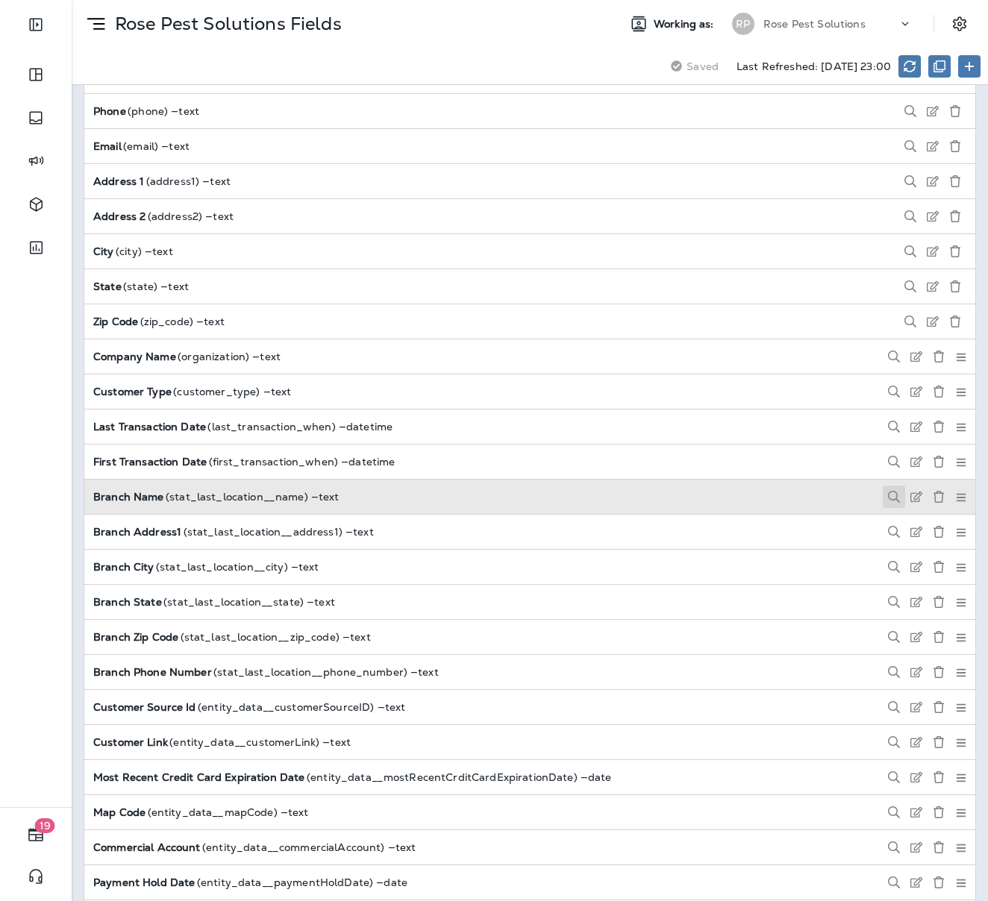
click at [888, 491] on icon at bounding box center [894, 497] width 12 height 12
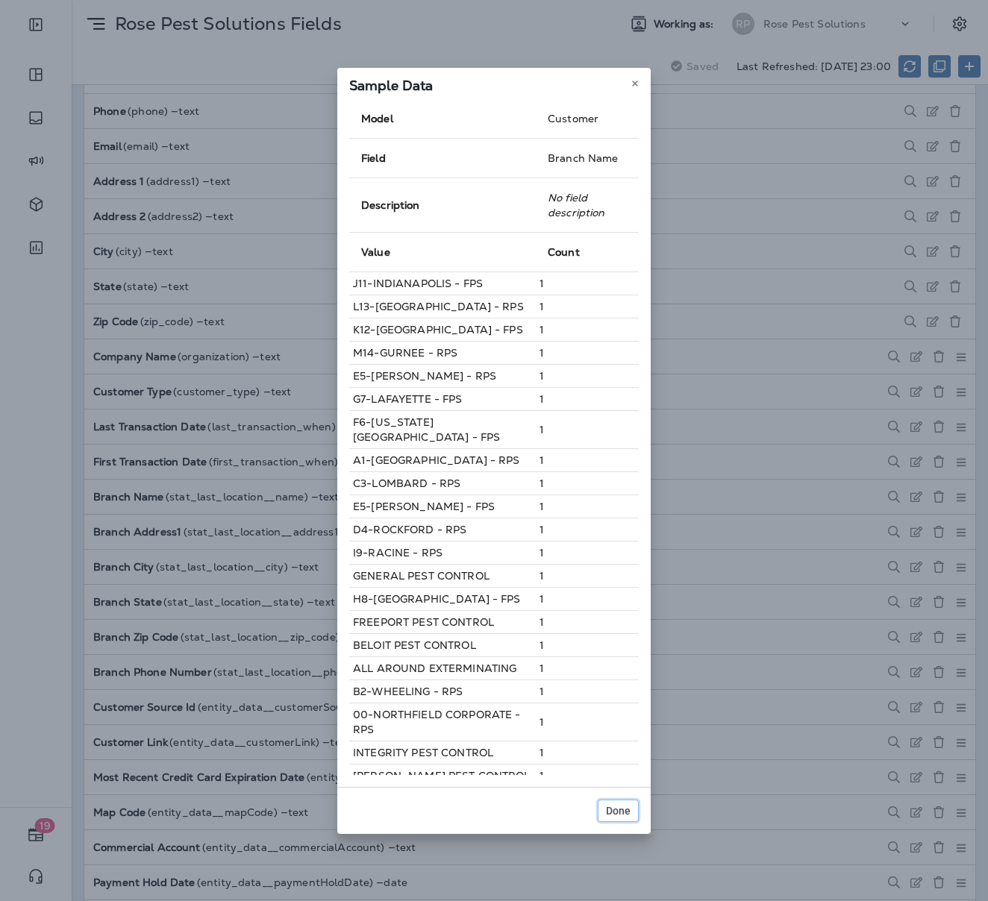
click at [606, 815] on button "Done" at bounding box center [617, 811] width 41 height 22
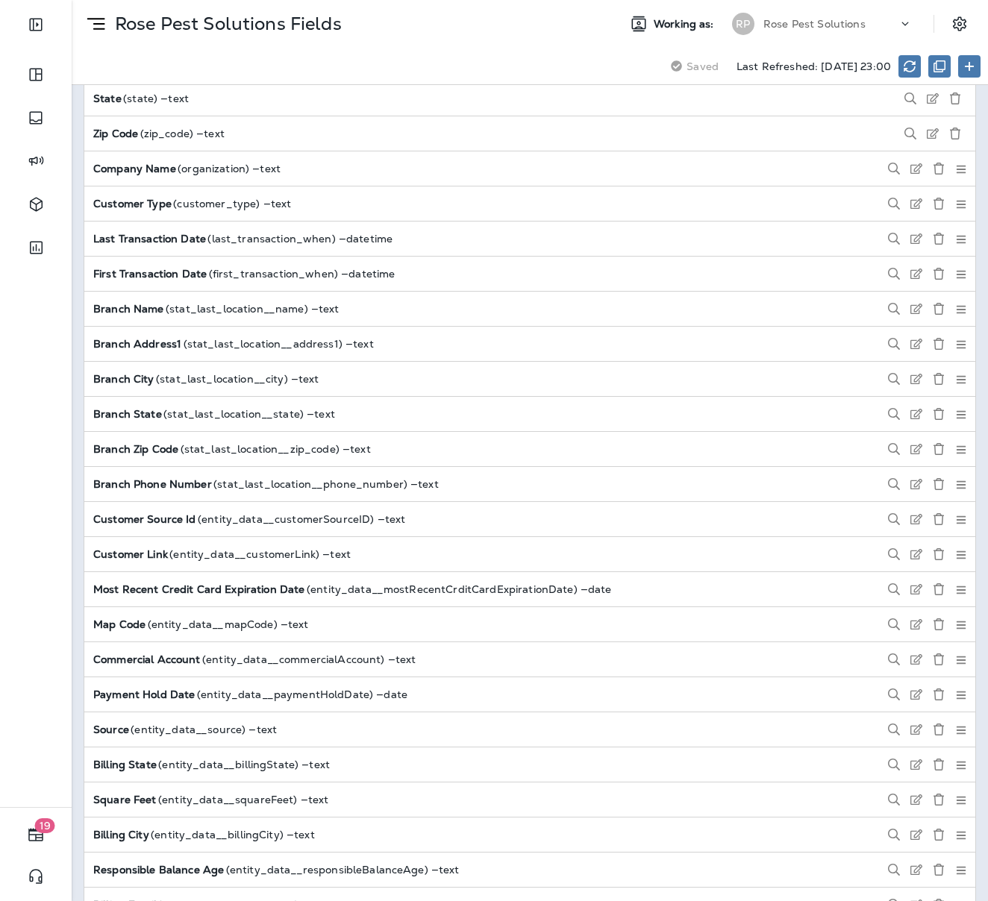
scroll to position [1646, 0]
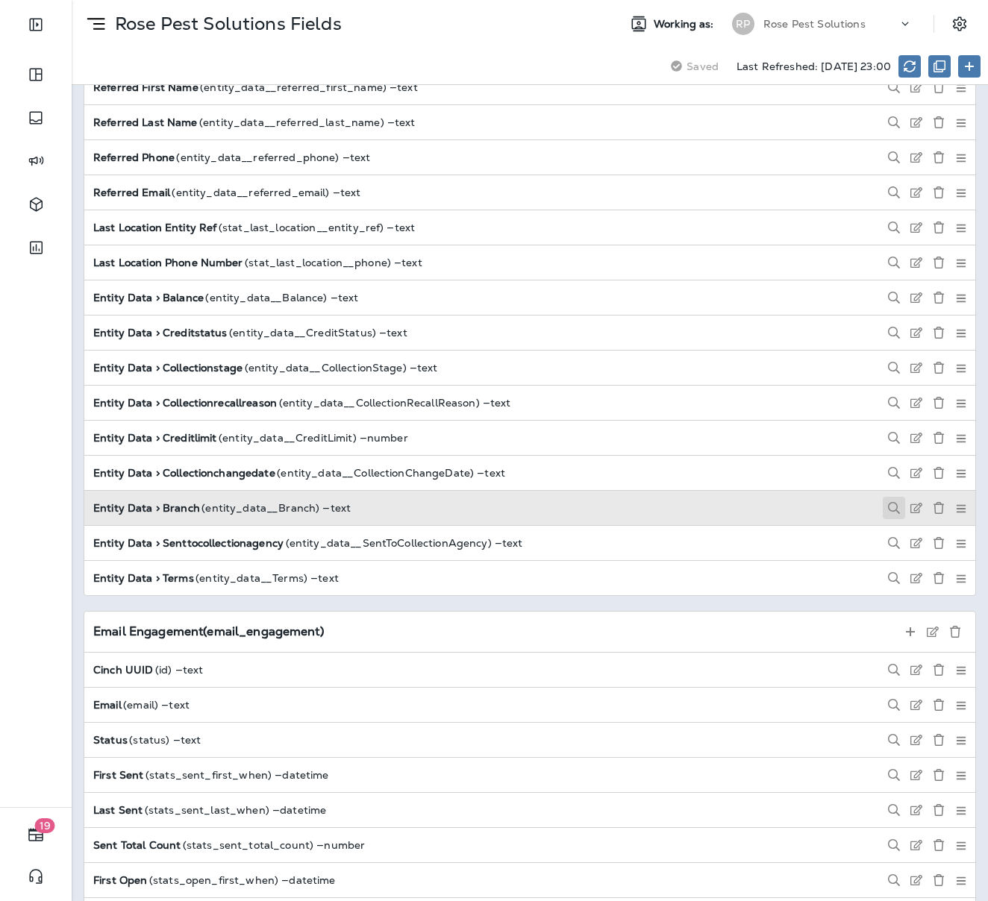
click at [888, 502] on icon at bounding box center [894, 508] width 12 height 12
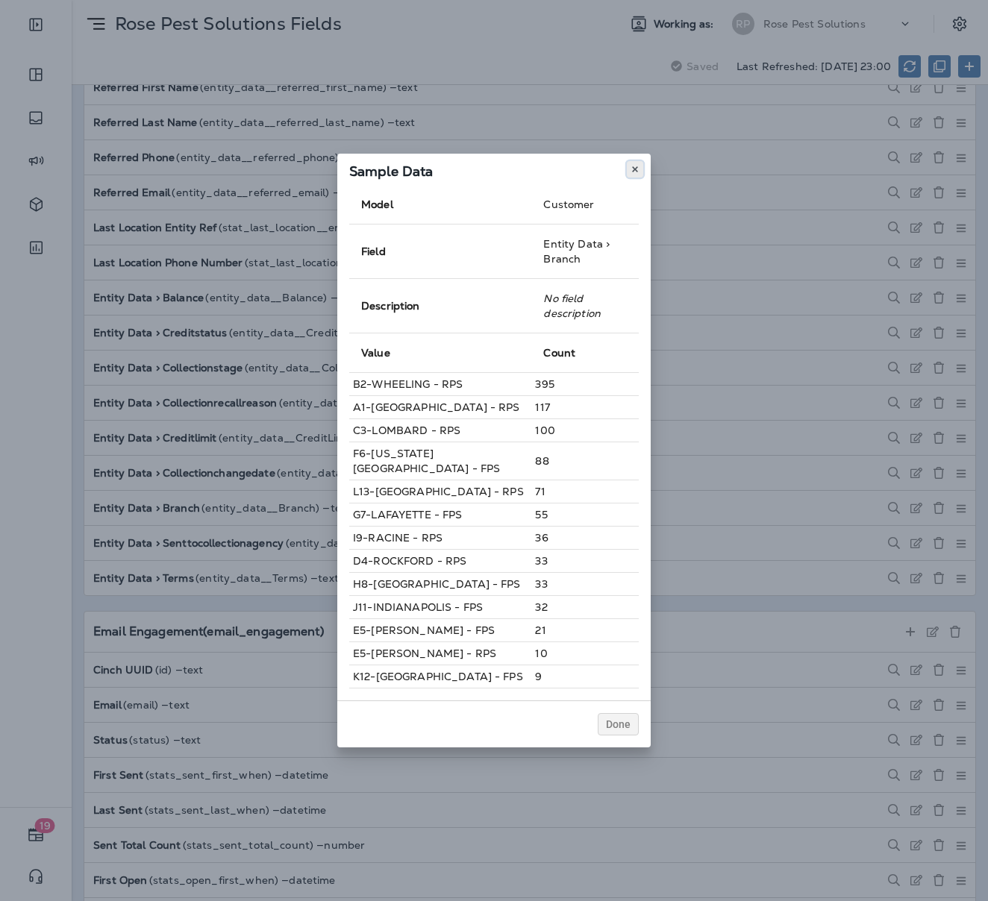
click at [641, 178] on button at bounding box center [635, 169] width 16 height 16
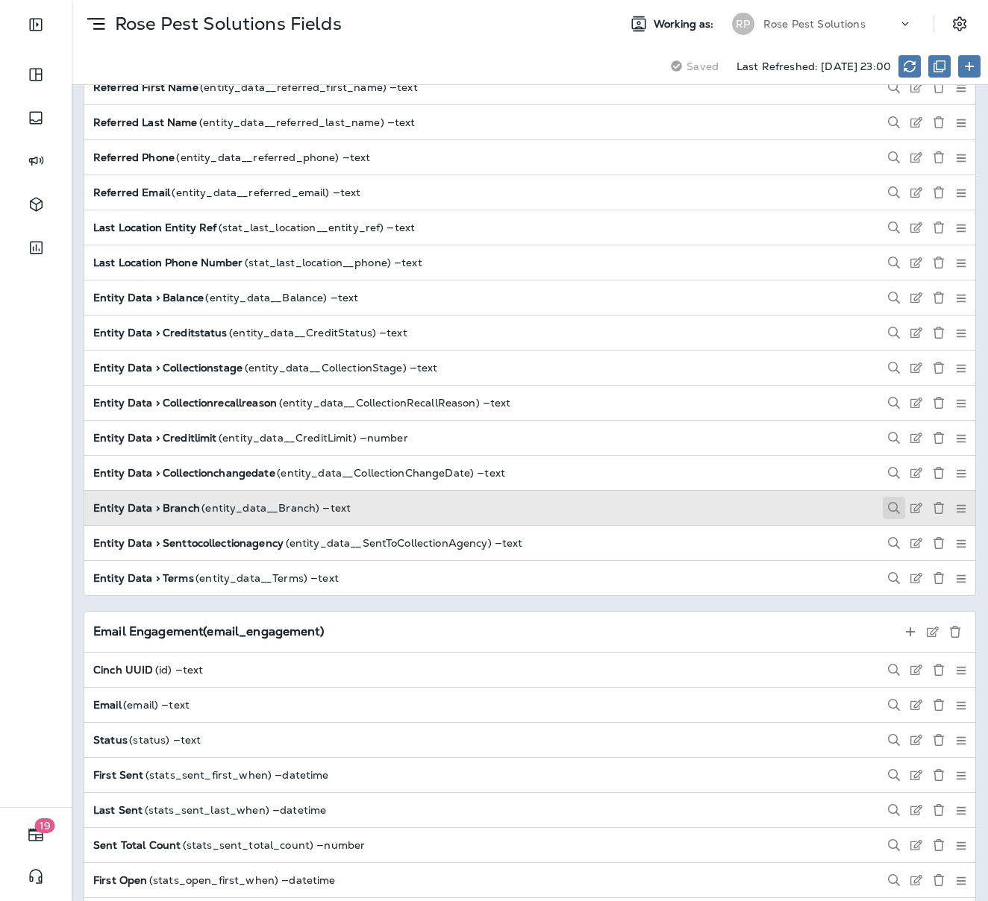
click at [888, 502] on icon at bounding box center [894, 508] width 12 height 12
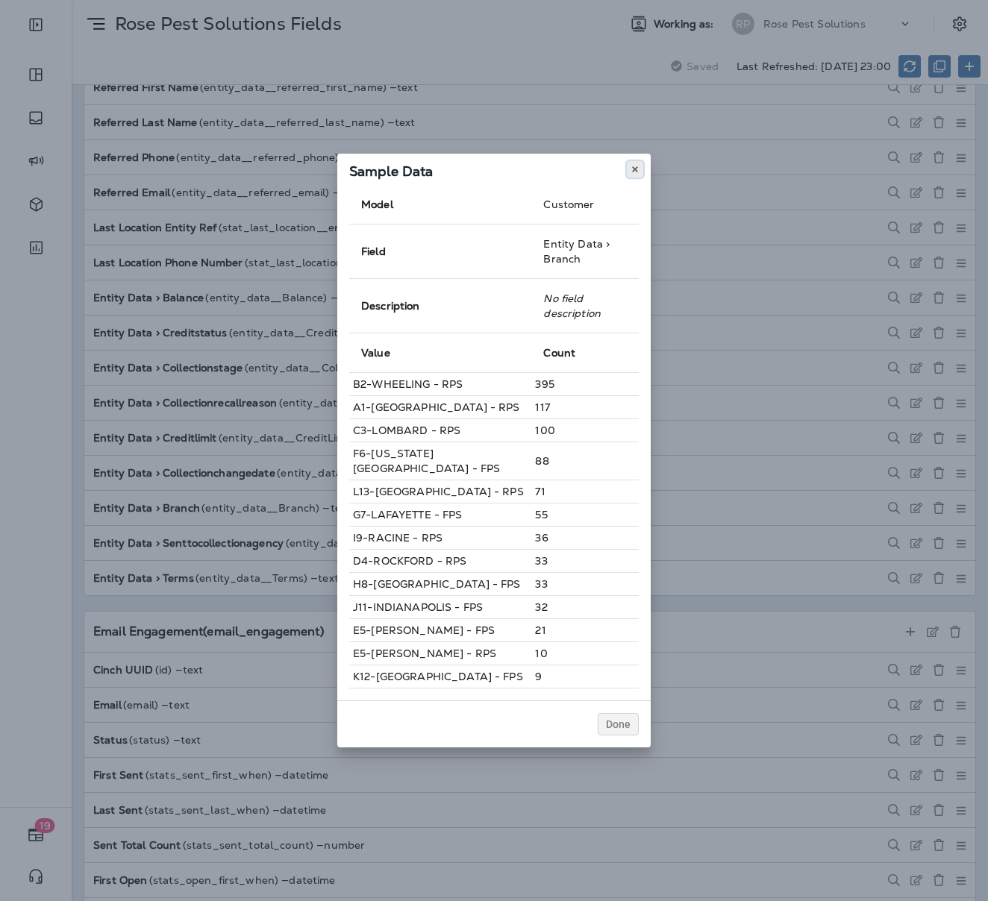
click at [636, 172] on use at bounding box center [634, 169] width 5 height 6
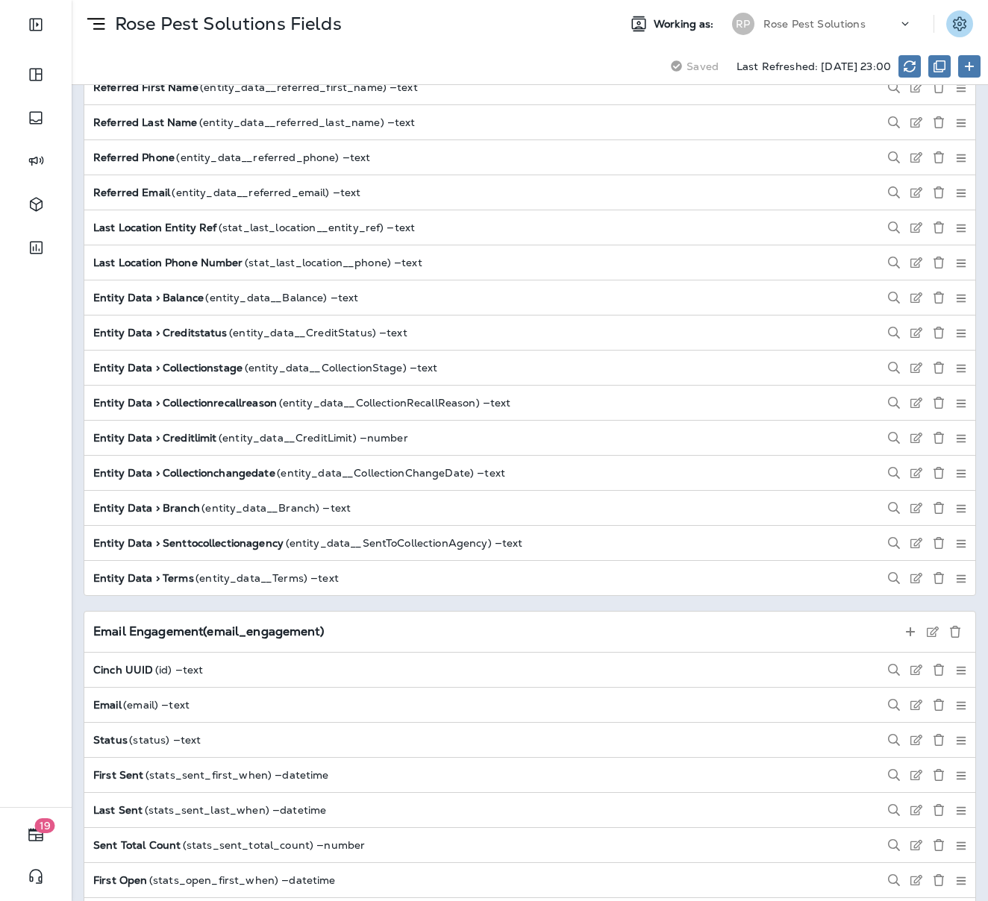
click at [953, 20] on icon "Settings" at bounding box center [959, 24] width 18 height 18
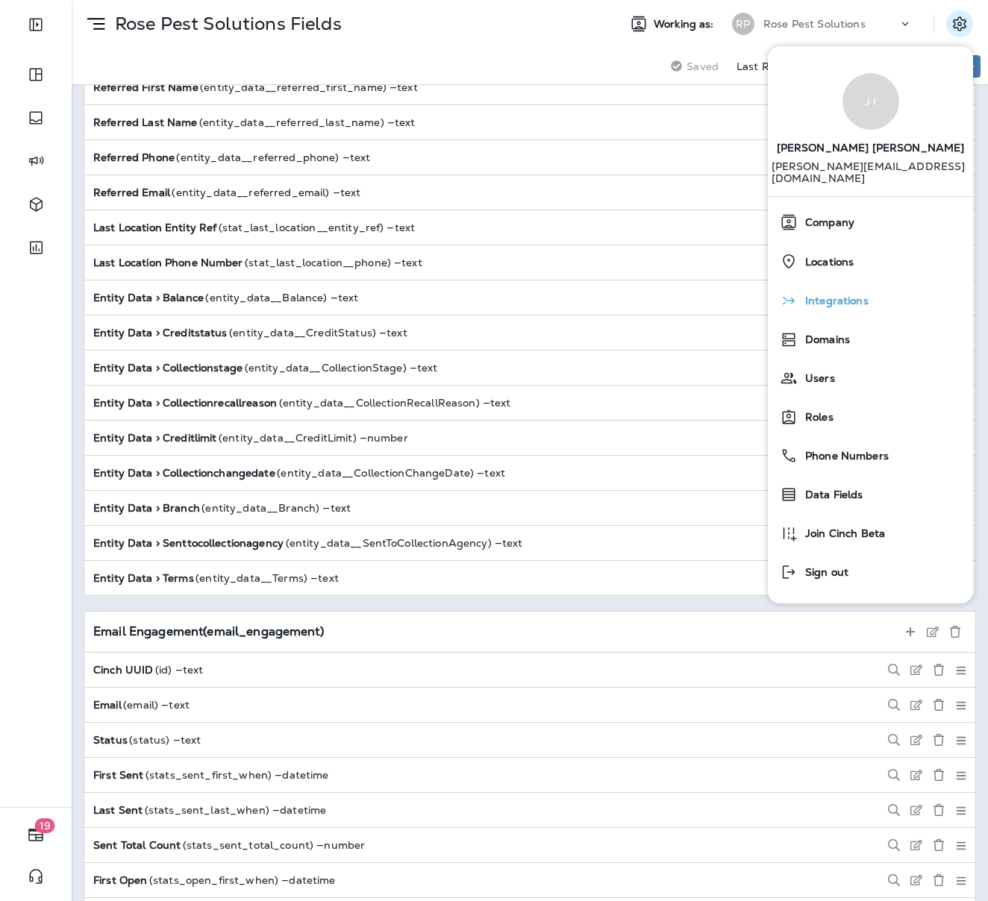
click at [822, 286] on div "Integrations" at bounding box center [869, 301] width 193 height 30
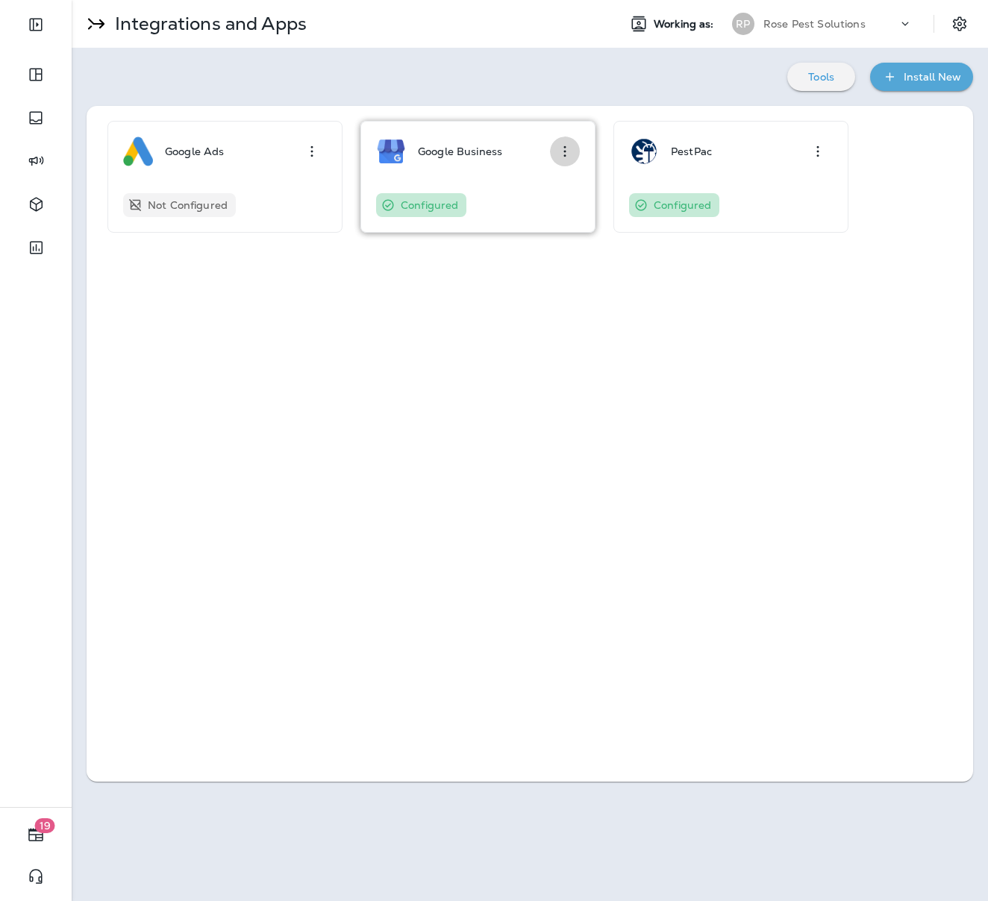
click at [571, 149] on icon "button" at bounding box center [565, 151] width 18 height 18
click at [548, 188] on div "Configure" at bounding box center [542, 193] width 51 height 18
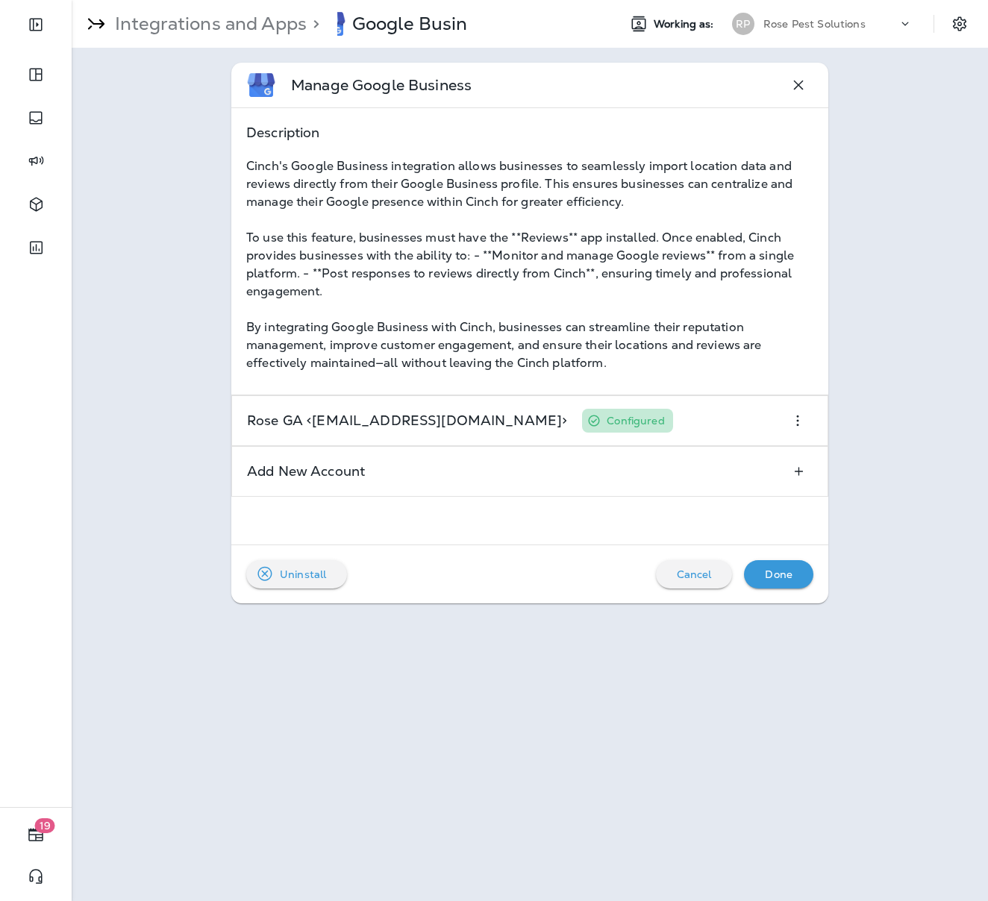
click at [772, 578] on p "Done" at bounding box center [779, 574] width 28 height 12
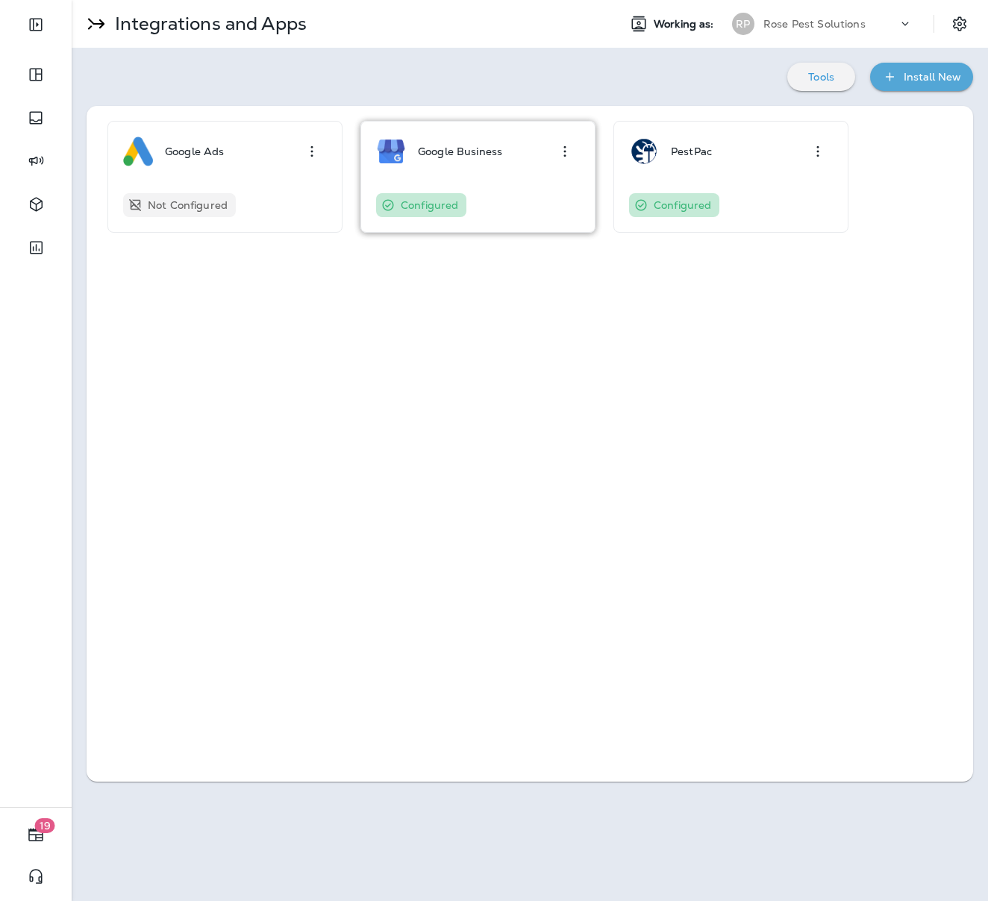
click at [437, 156] on p "Google Business" at bounding box center [460, 151] width 84 height 12
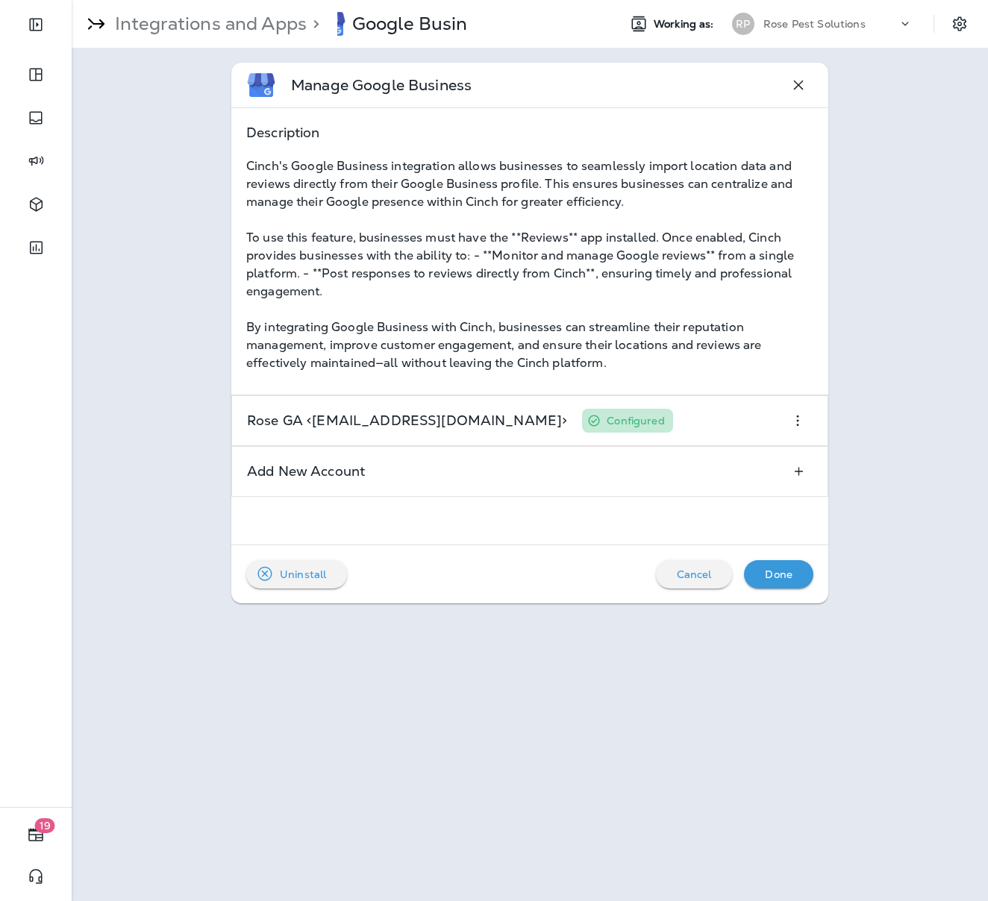
click at [695, 565] on div "Cancel" at bounding box center [694, 574] width 53 height 19
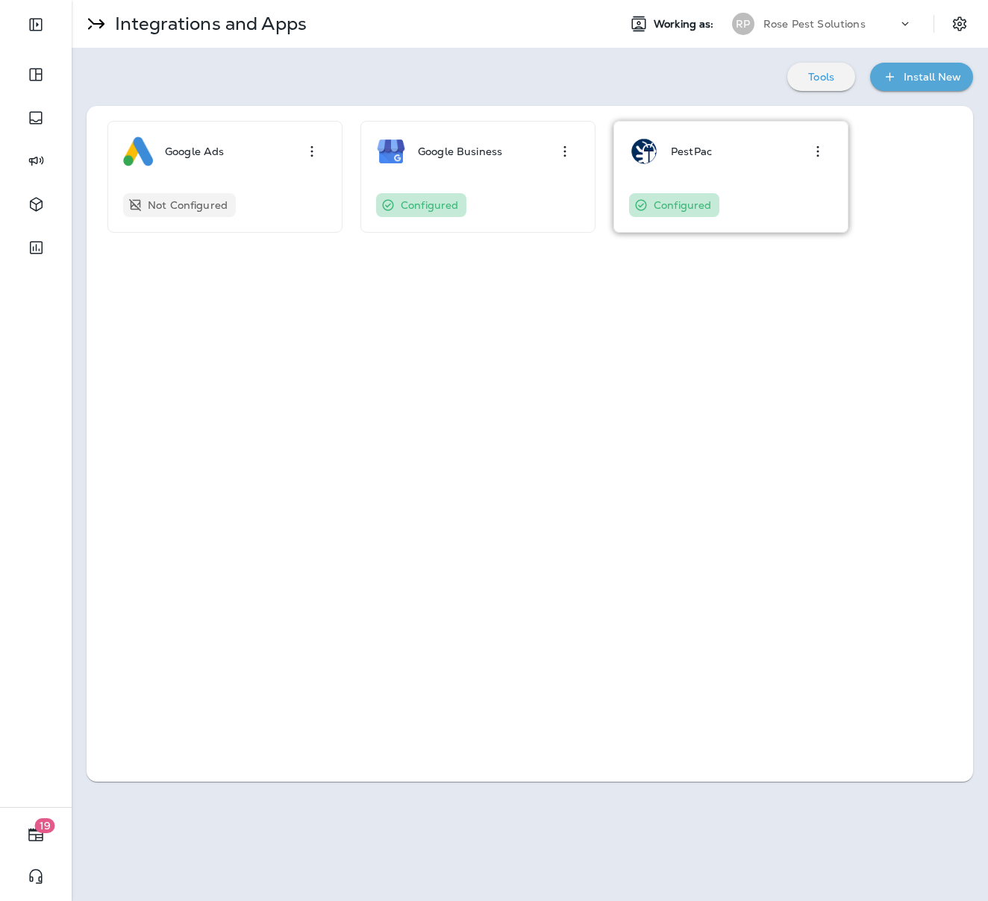
click at [744, 146] on div "PestPac" at bounding box center [731, 151] width 204 height 30
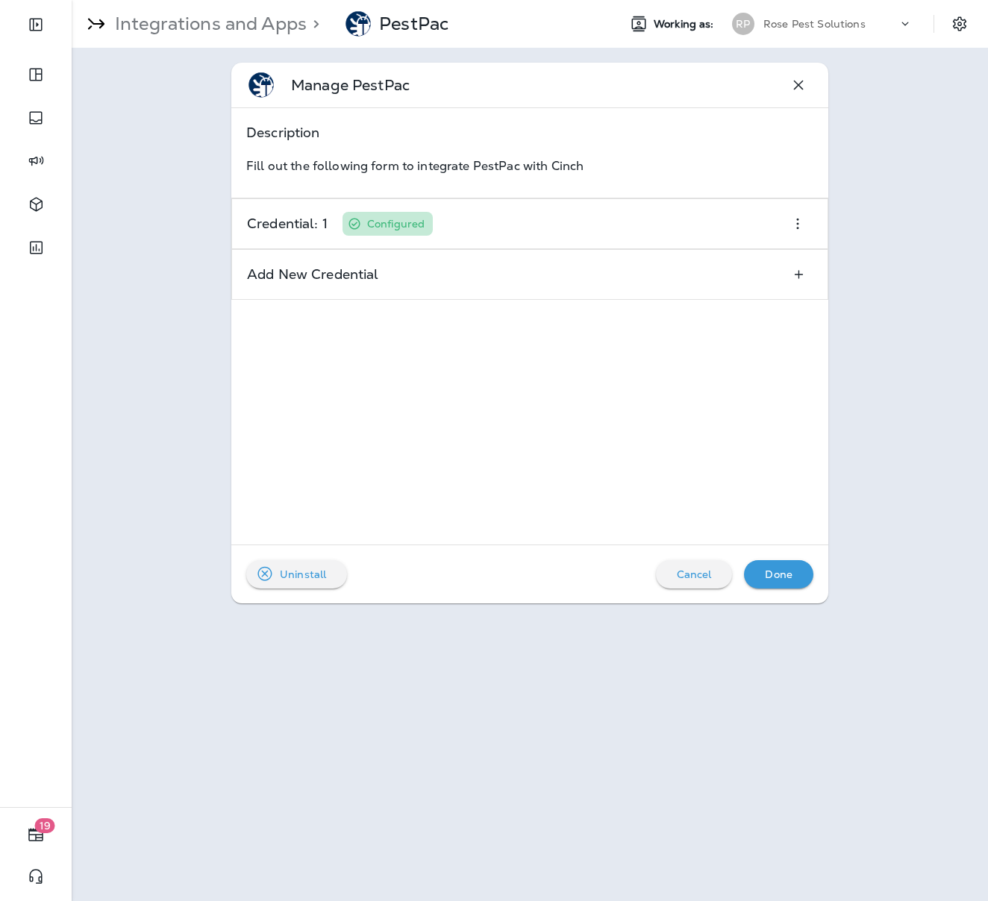
click at [697, 579] on p "Cancel" at bounding box center [694, 574] width 35 height 12
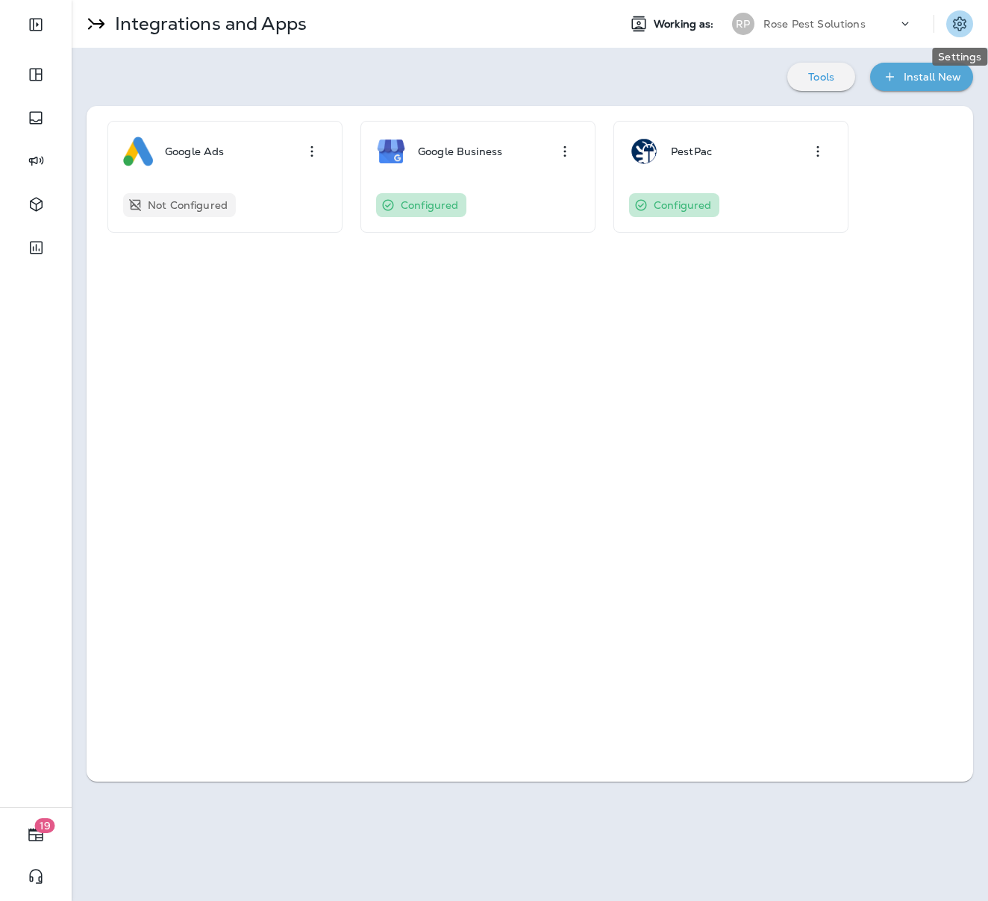
click at [961, 23] on icon "Settings" at bounding box center [959, 24] width 18 height 18
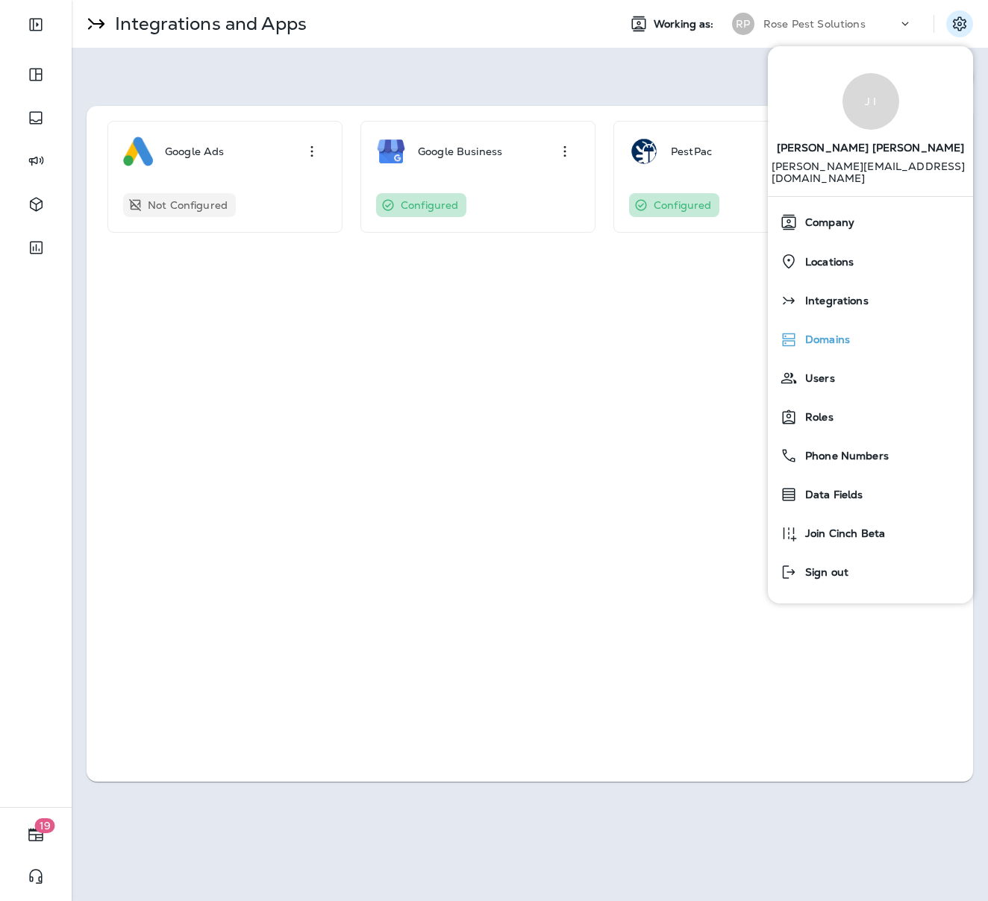
click at [819, 338] on div "Domains" at bounding box center [869, 339] width 193 height 30
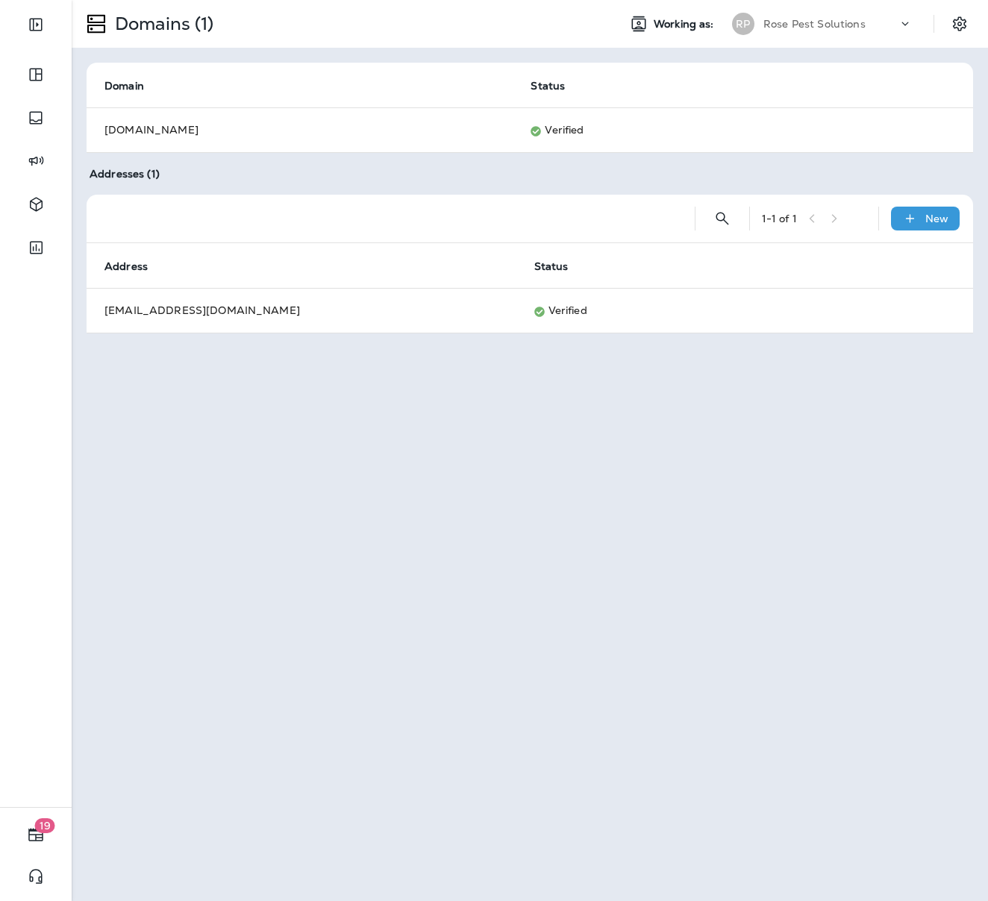
click at [947, 40] on div "Domains (1) Working as: RP Rose Pest Solutions" at bounding box center [530, 24] width 916 height 48
click at [958, 25] on icon "Settings" at bounding box center [959, 24] width 18 height 18
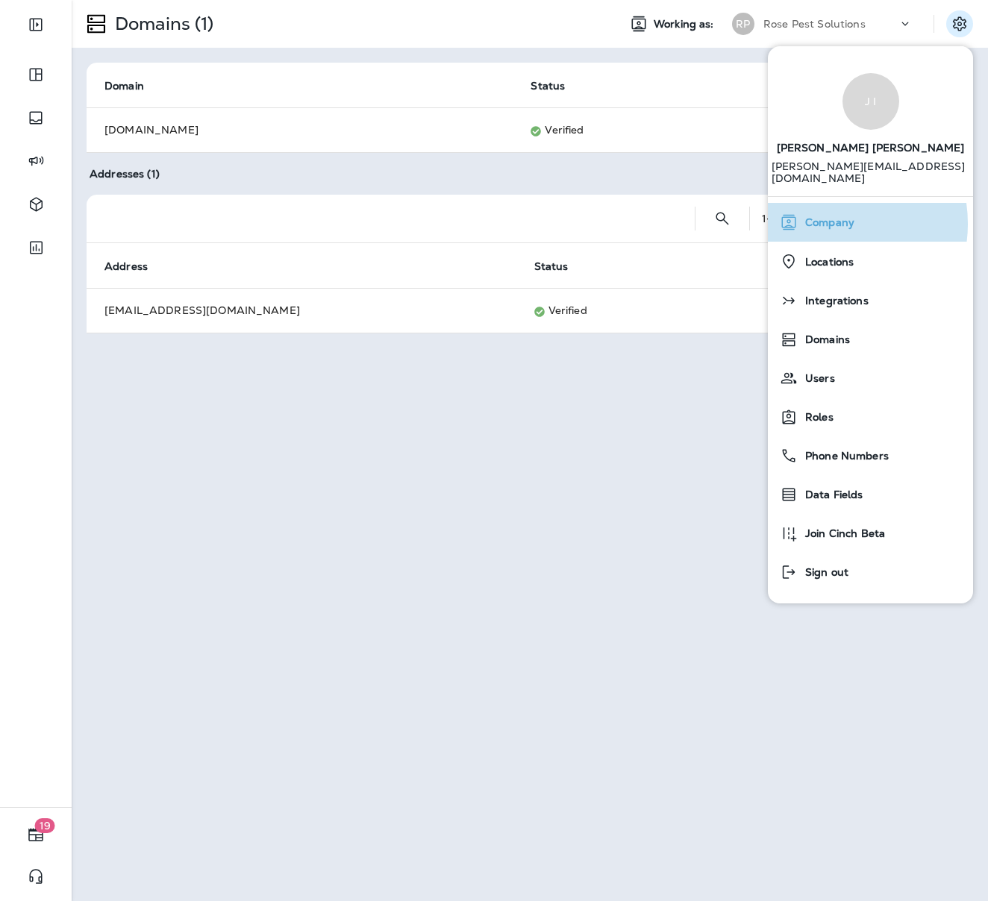
click at [820, 216] on span "Company" at bounding box center [825, 222] width 57 height 13
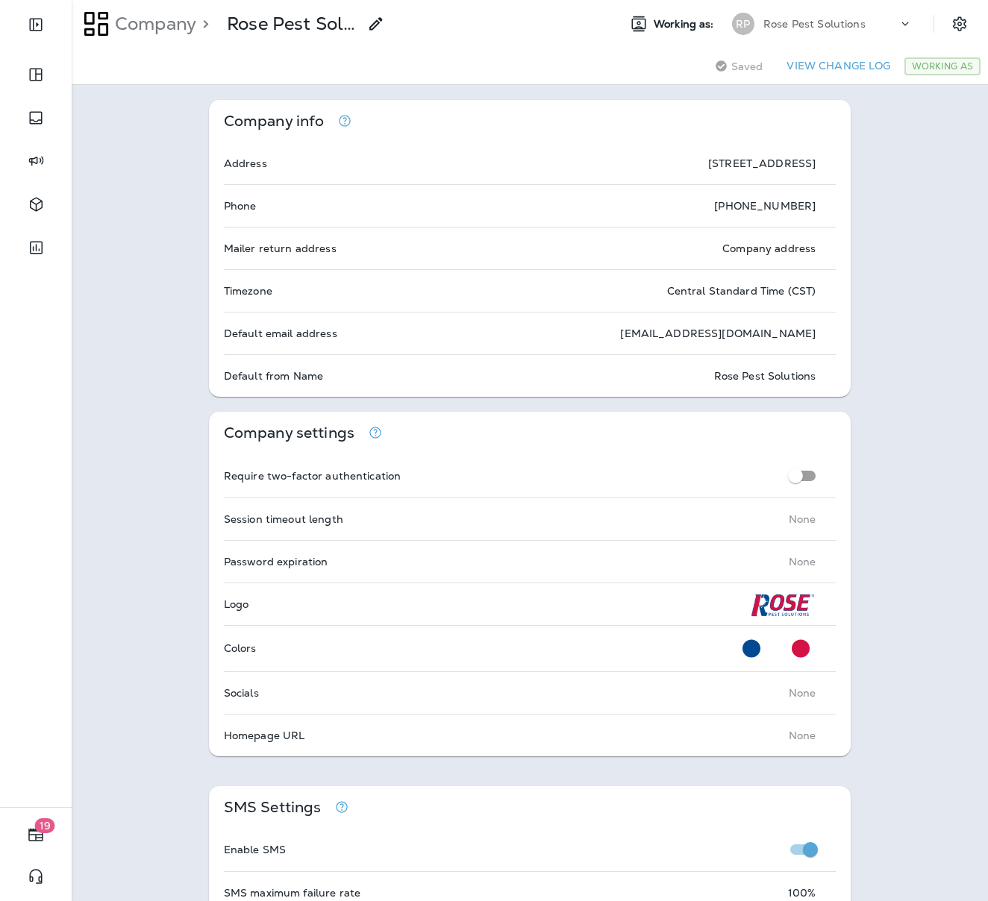
click at [946, 35] on div at bounding box center [967, 23] width 42 height 27
click at [953, 28] on icon "Settings" at bounding box center [959, 23] width 13 height 14
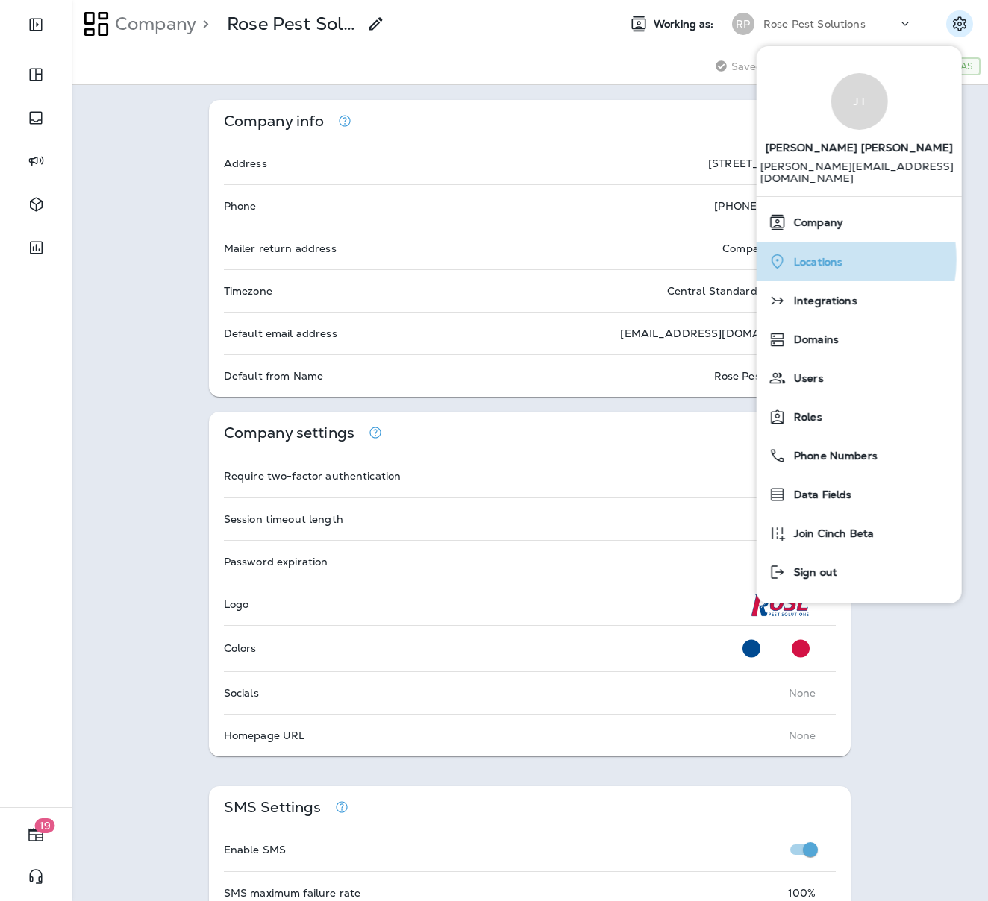
click at [818, 256] on span "Locations" at bounding box center [814, 262] width 56 height 13
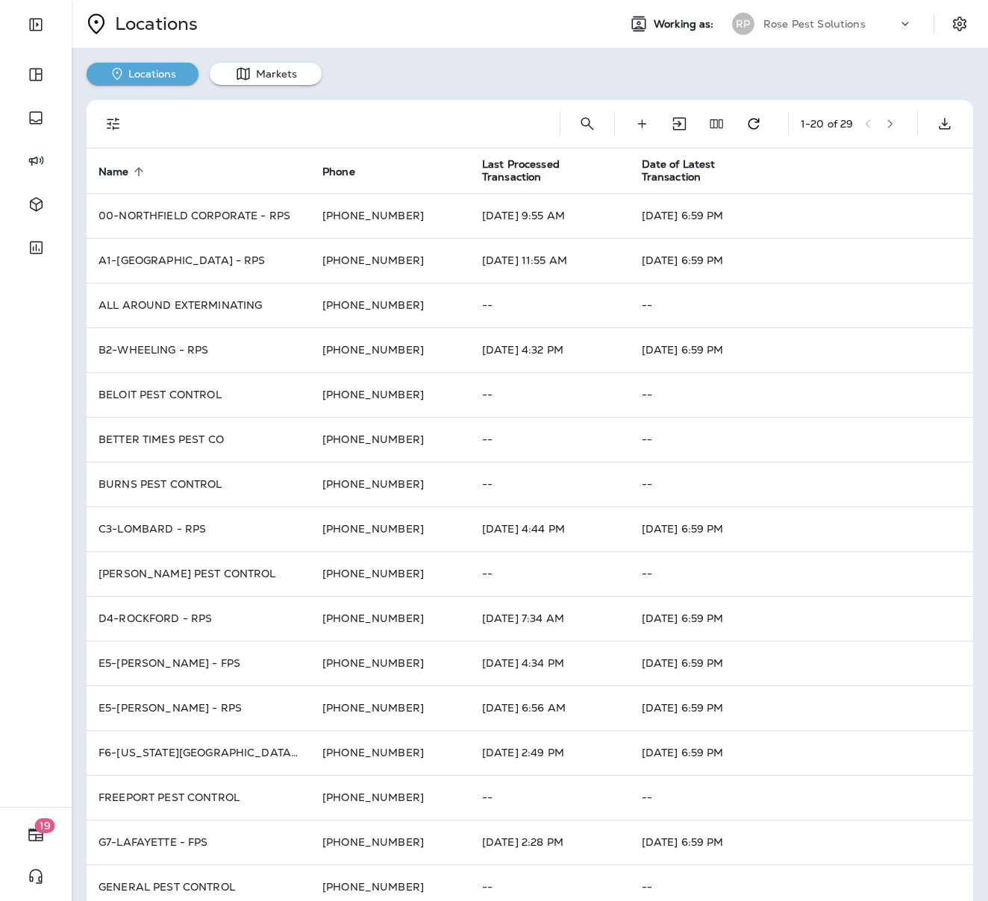
click at [885, 123] on icon "button" at bounding box center [890, 124] width 10 height 10
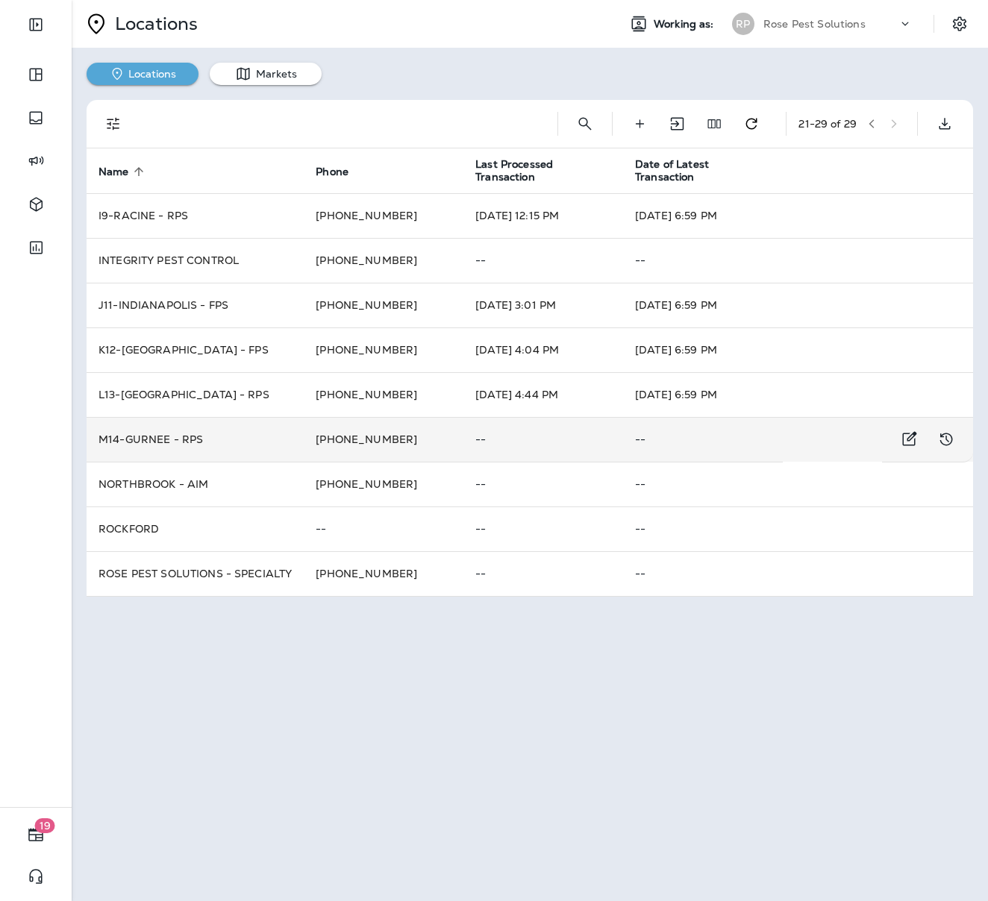
click at [434, 446] on td "+1 (224) 777-7673" at bounding box center [384, 439] width 160 height 45
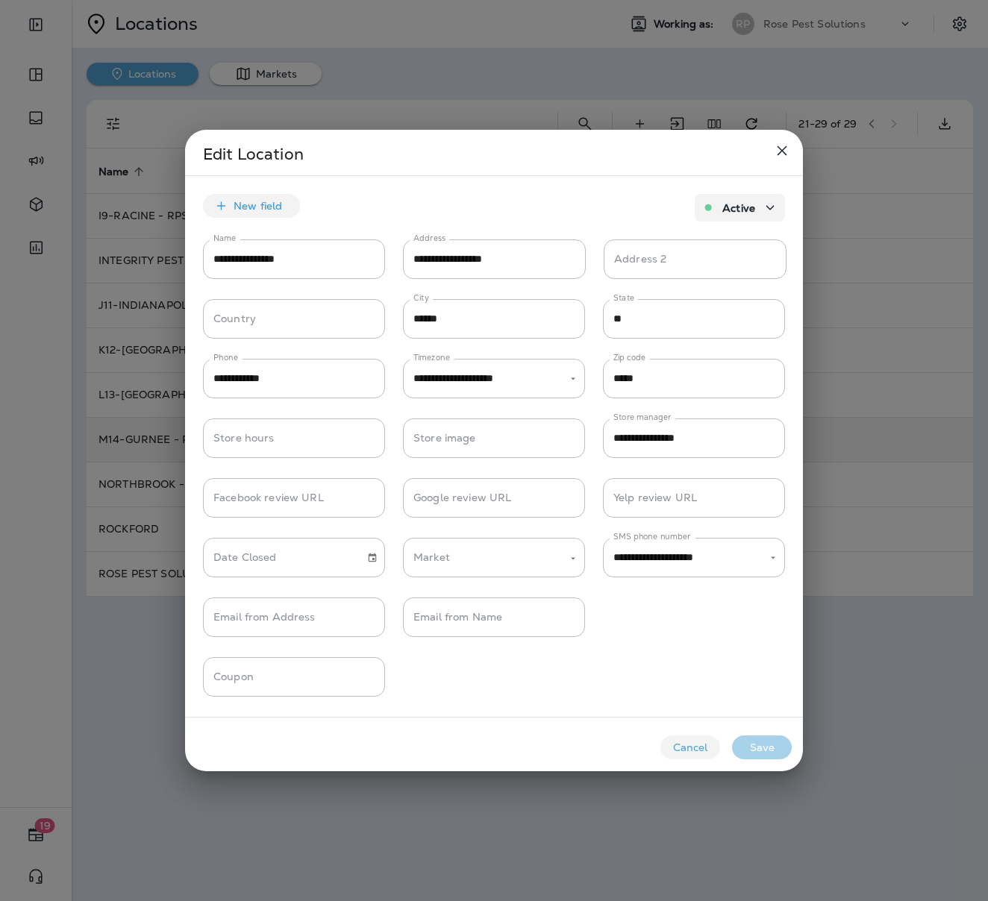
type input "**********"
click at [677, 747] on button "Cancel" at bounding box center [690, 747] width 60 height 24
